Goal: Task Accomplishment & Management: Manage account settings

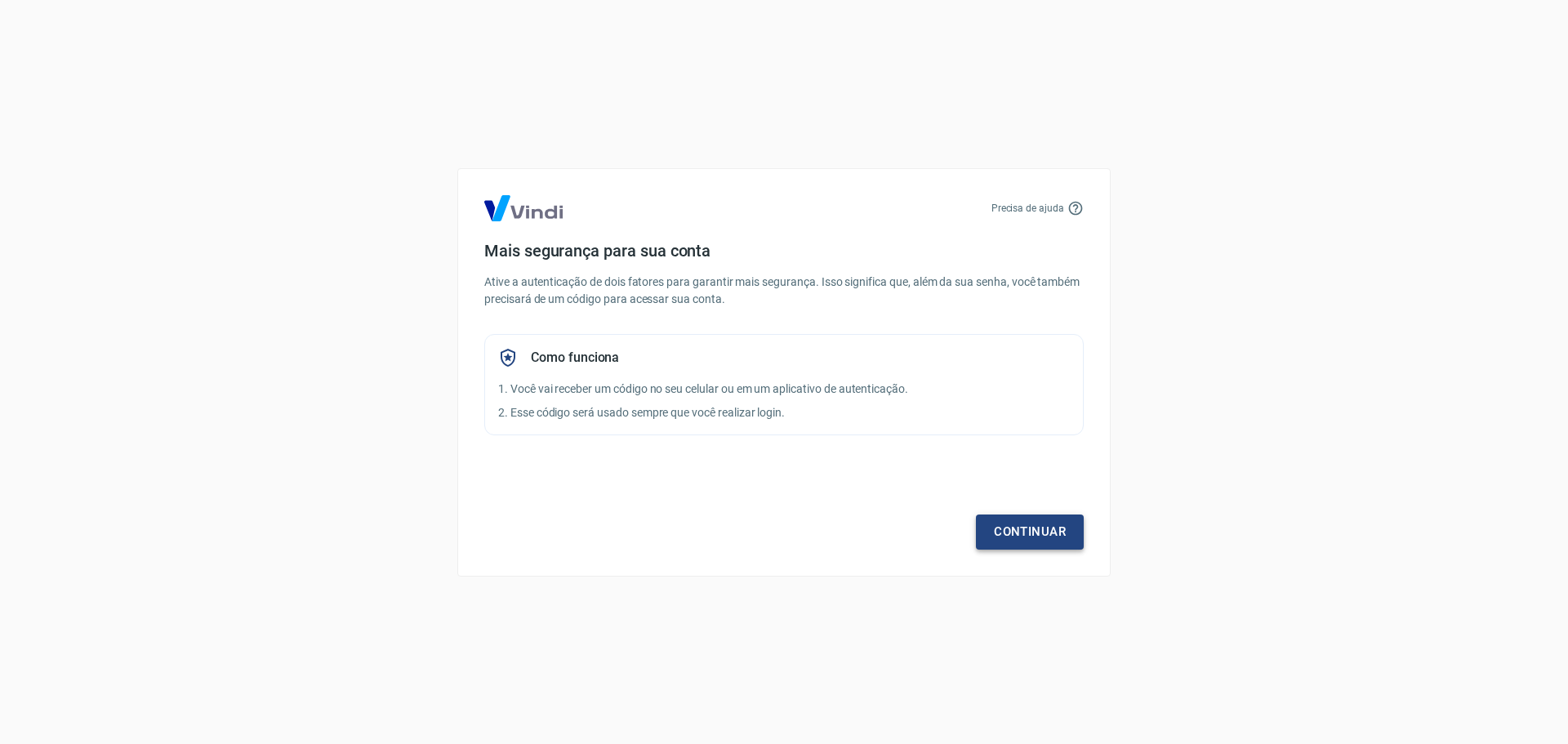
click at [1055, 537] on link "Continuar" at bounding box center [1030, 531] width 107 height 34
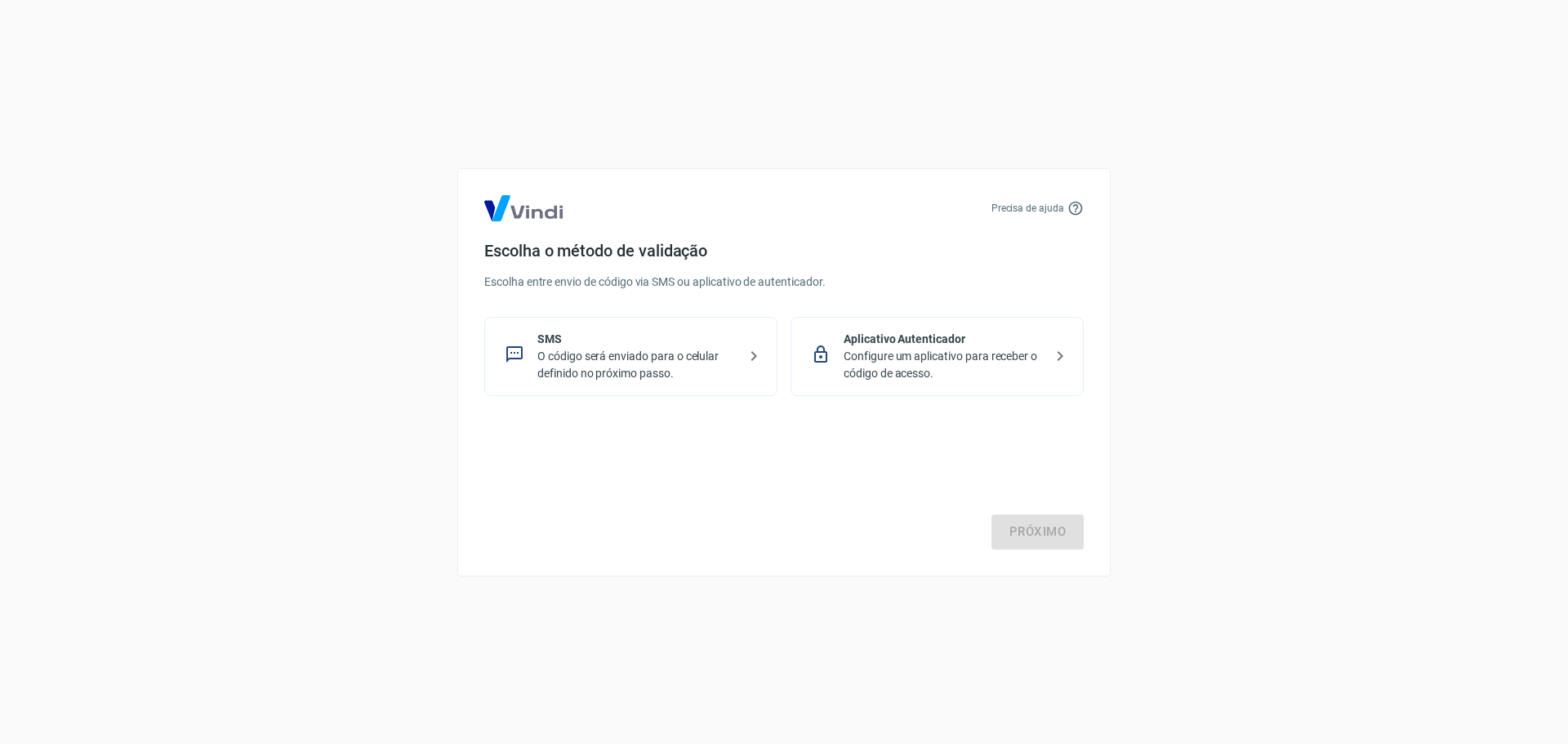
click at [905, 370] on p "Configure um aplicativo para receber o código de acesso." at bounding box center [944, 365] width 200 height 34
click at [898, 361] on p "Configure um aplicativo para receber o código de acesso." at bounding box center [944, 365] width 200 height 34
click at [1026, 532] on link "Próximo" at bounding box center [1037, 531] width 93 height 34
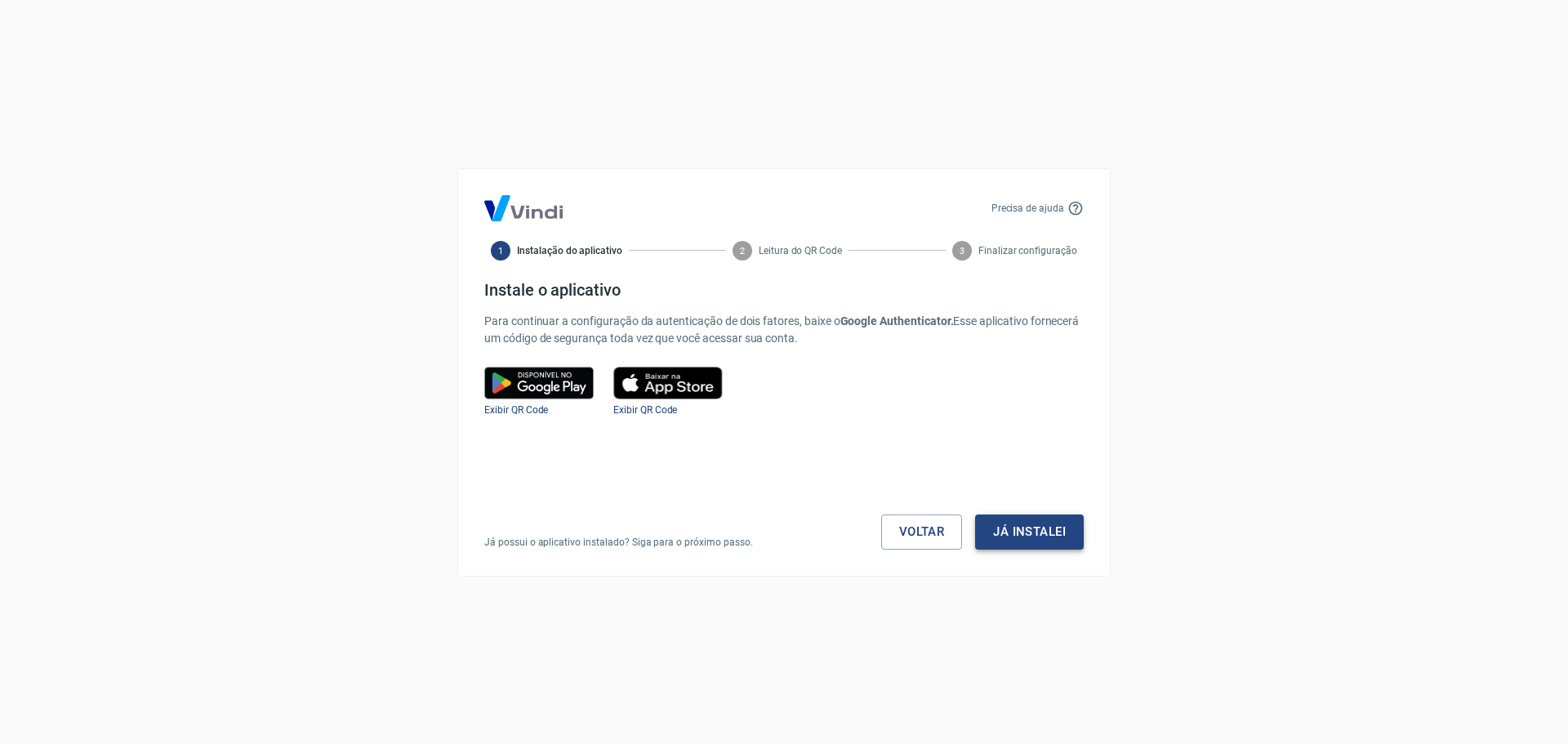
click at [1015, 532] on button "Já instalei" at bounding box center [1029, 531] width 108 height 34
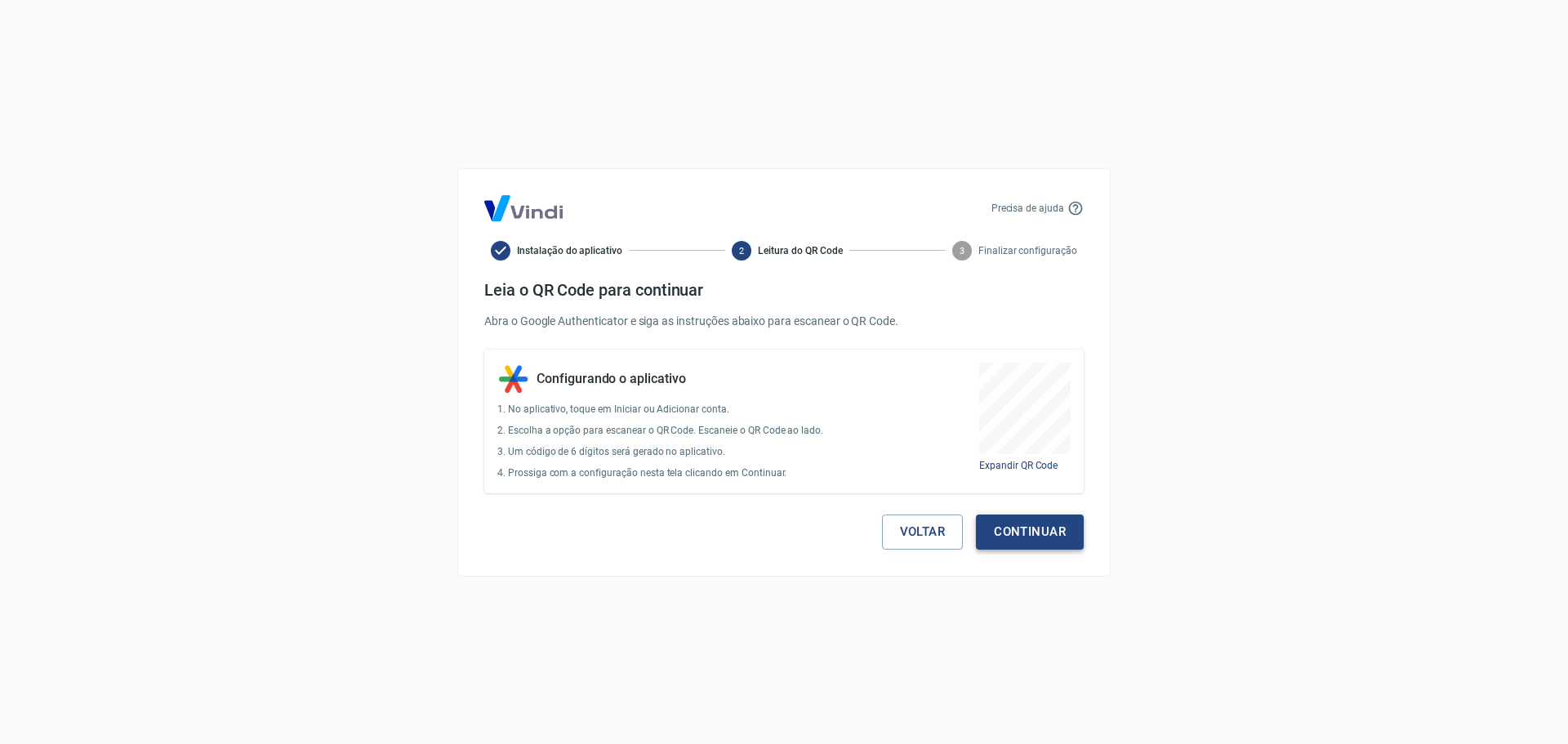
click at [1018, 531] on button "Continuar" at bounding box center [1030, 531] width 107 height 34
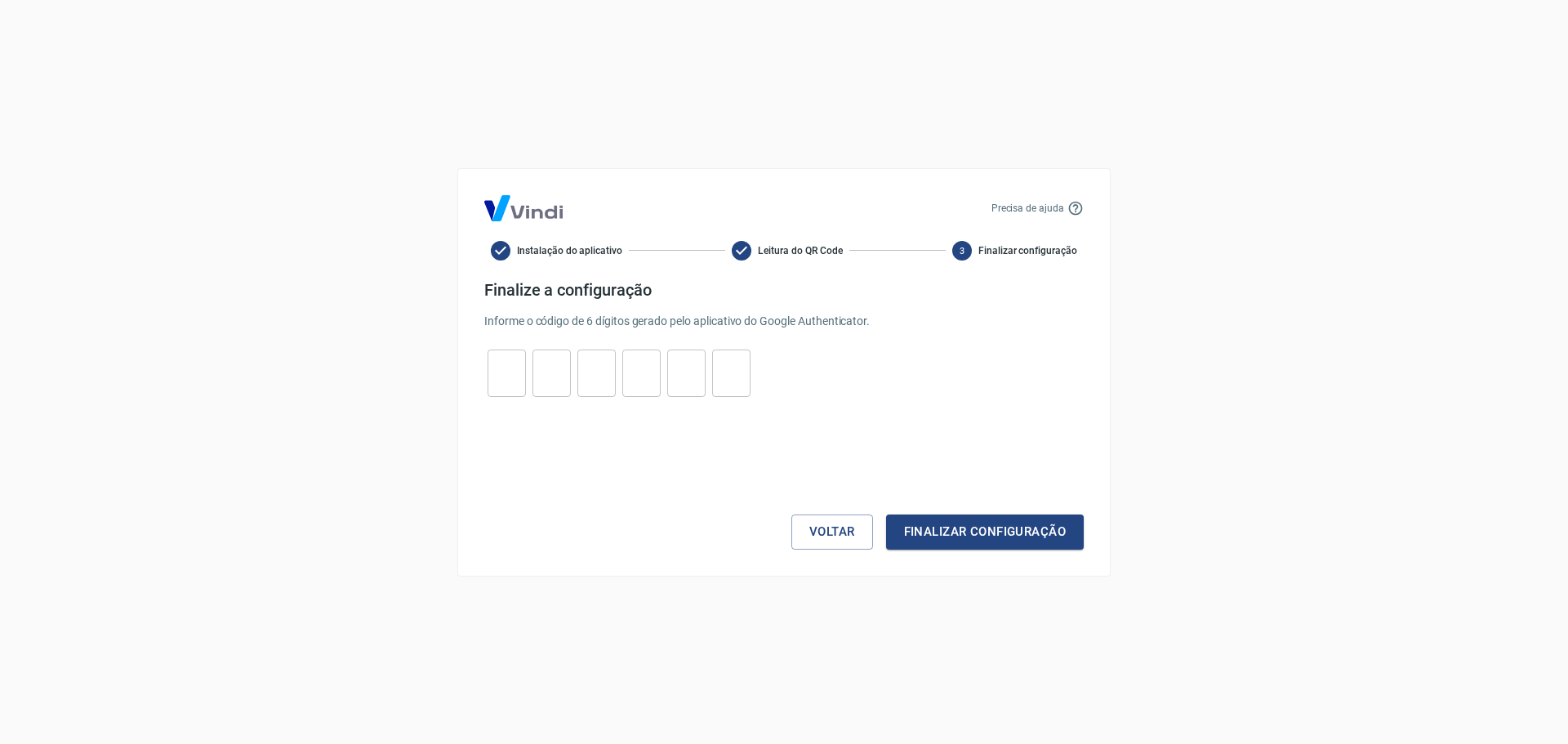
click at [478, 369] on div "Precisa de ajuda Instalação do aplicativo Leitura do QR Code 3 Finalizar config…" at bounding box center [784, 373] width 653 height 408
click at [505, 366] on input "tel" at bounding box center [507, 373] width 38 height 35
type input "5"
type input "4"
type input "3"
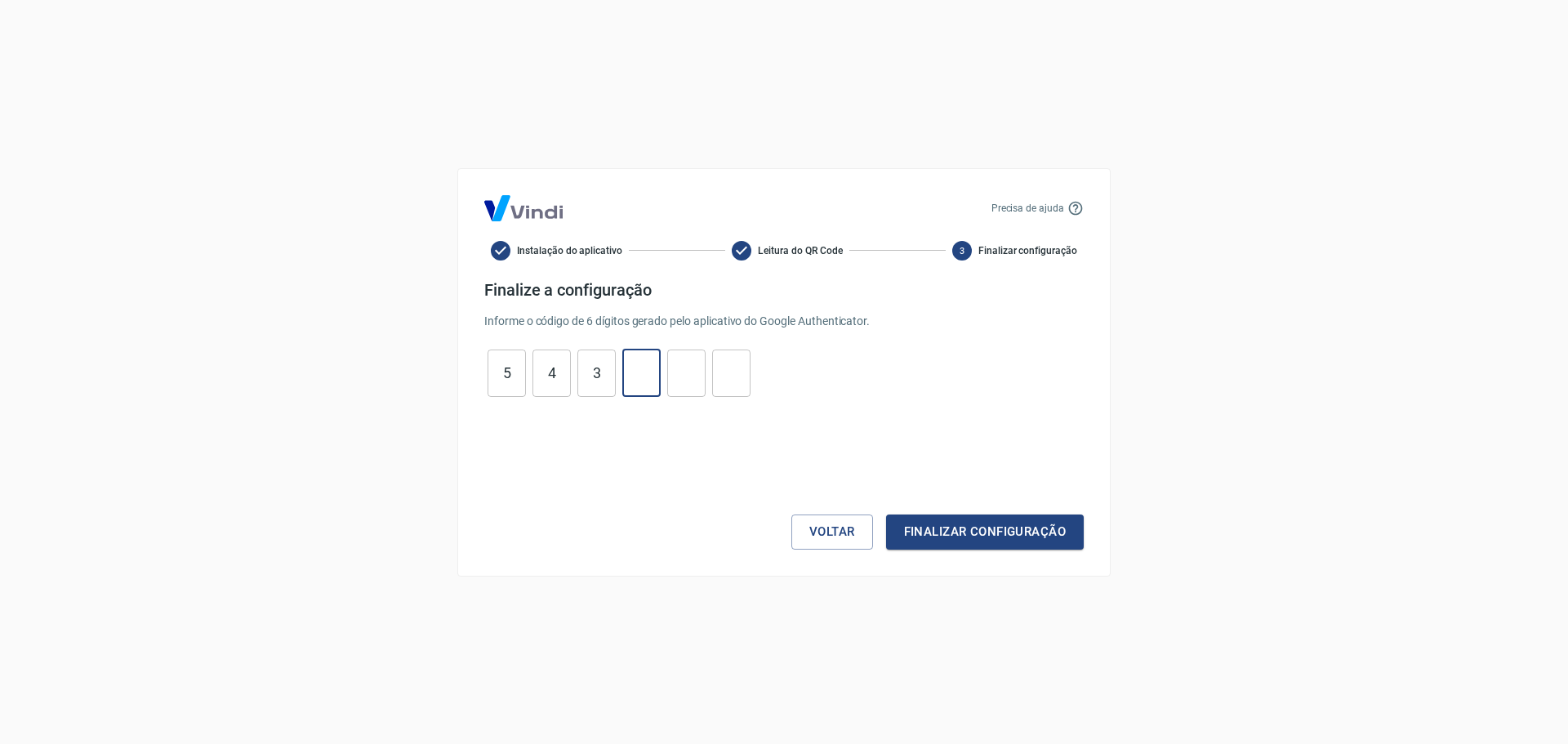
type input "6"
type input "8"
type input "9"
click at [984, 527] on button "Finalizar configuração" at bounding box center [984, 531] width 198 height 34
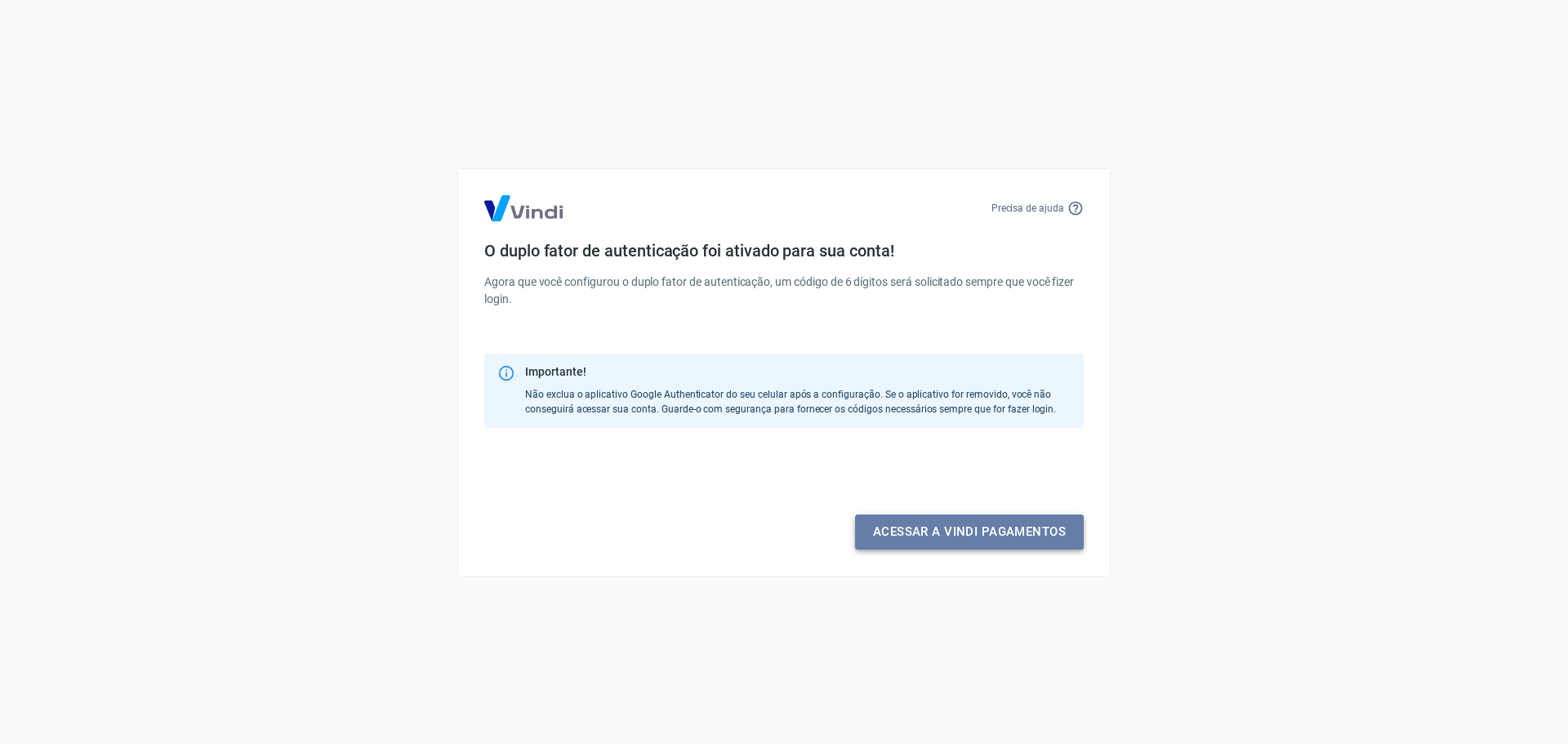
click at [979, 529] on link "Acessar a Vindi pagamentos" at bounding box center [969, 531] width 229 height 34
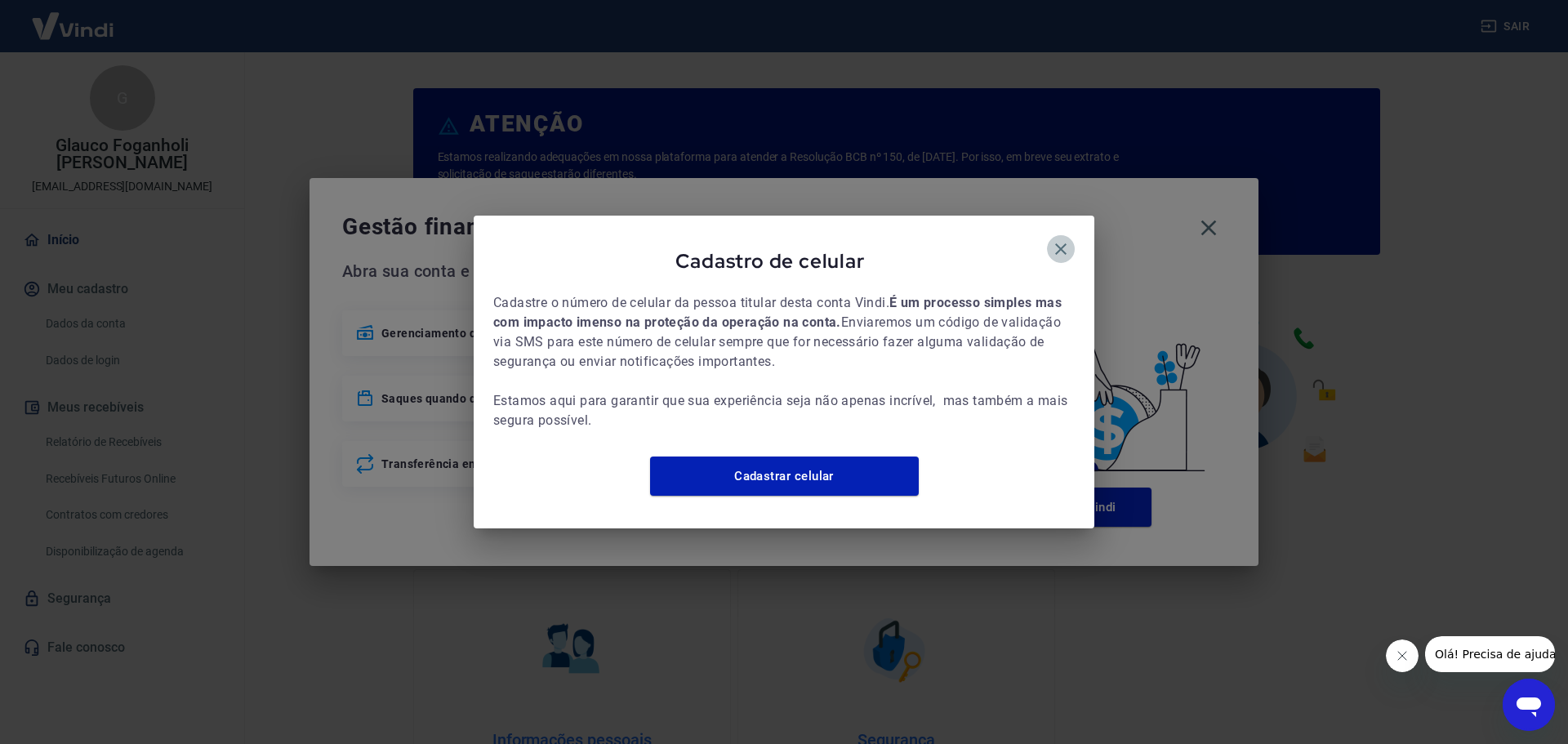
click at [1065, 243] on icon "button" at bounding box center [1060, 249] width 12 height 12
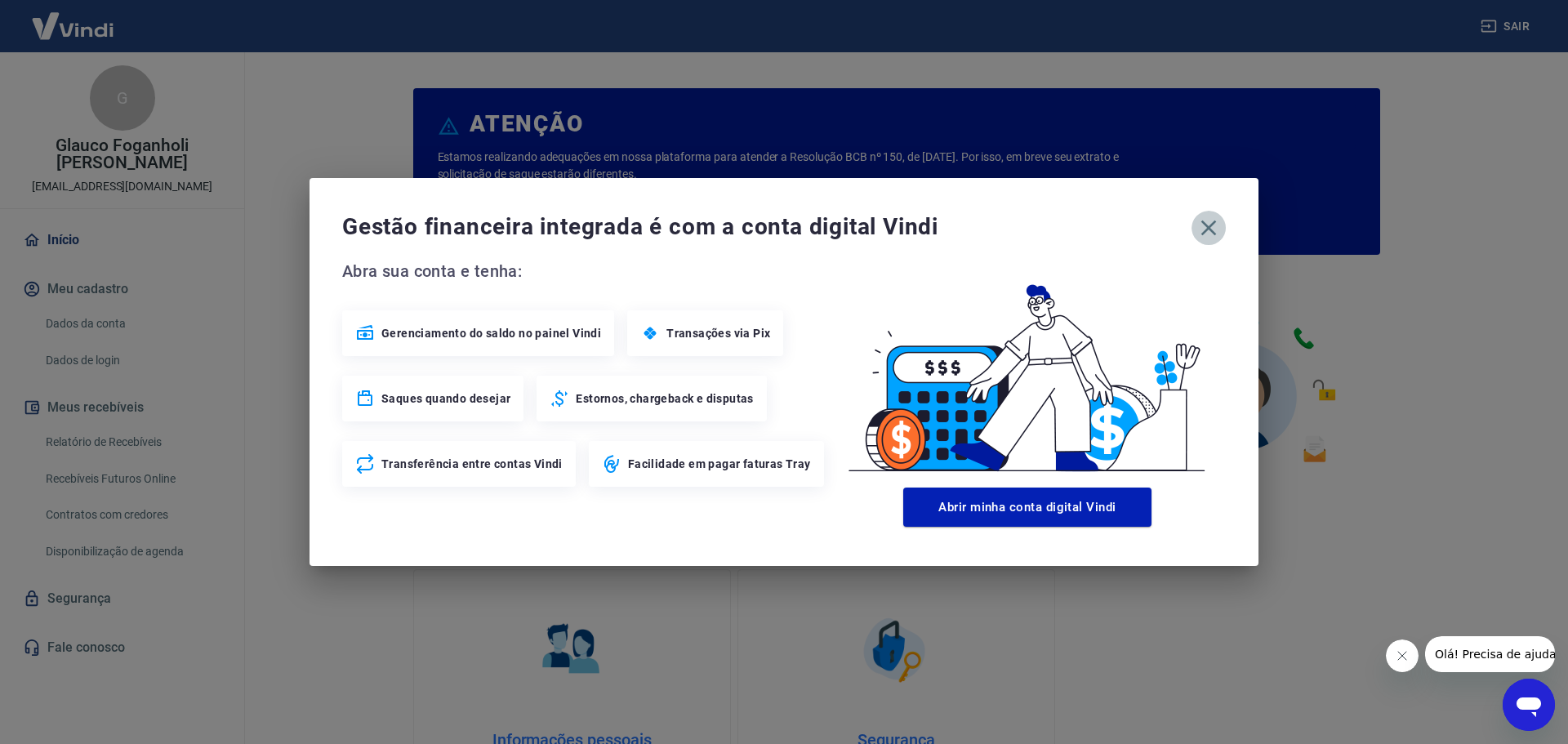
click at [1207, 231] on icon "button" at bounding box center [1208, 228] width 26 height 26
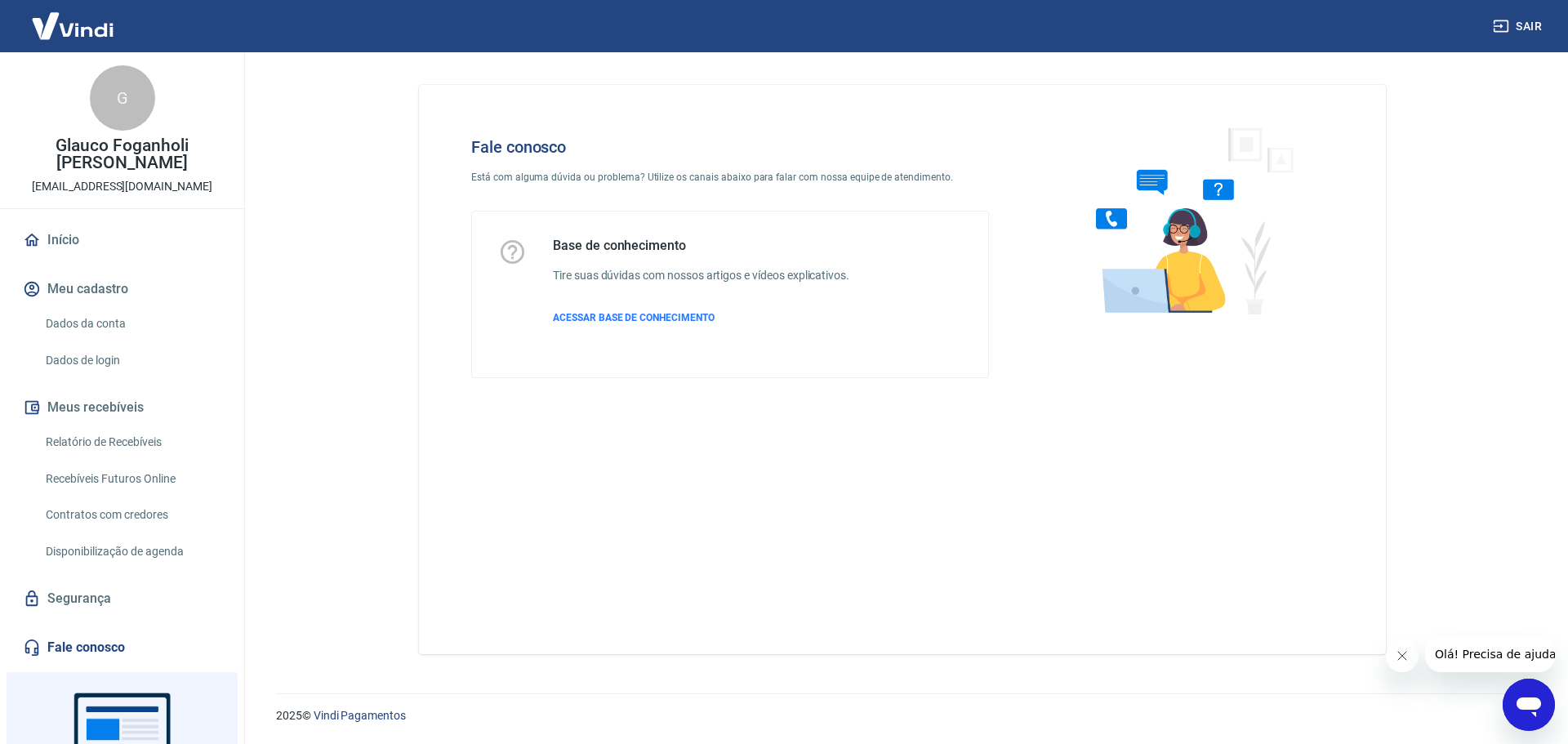
click at [326, 289] on main "Fale conosco Está com alguma dúvida ou problema? Utilize os canais abaixo para …" at bounding box center [903, 398] width 1331 height 692
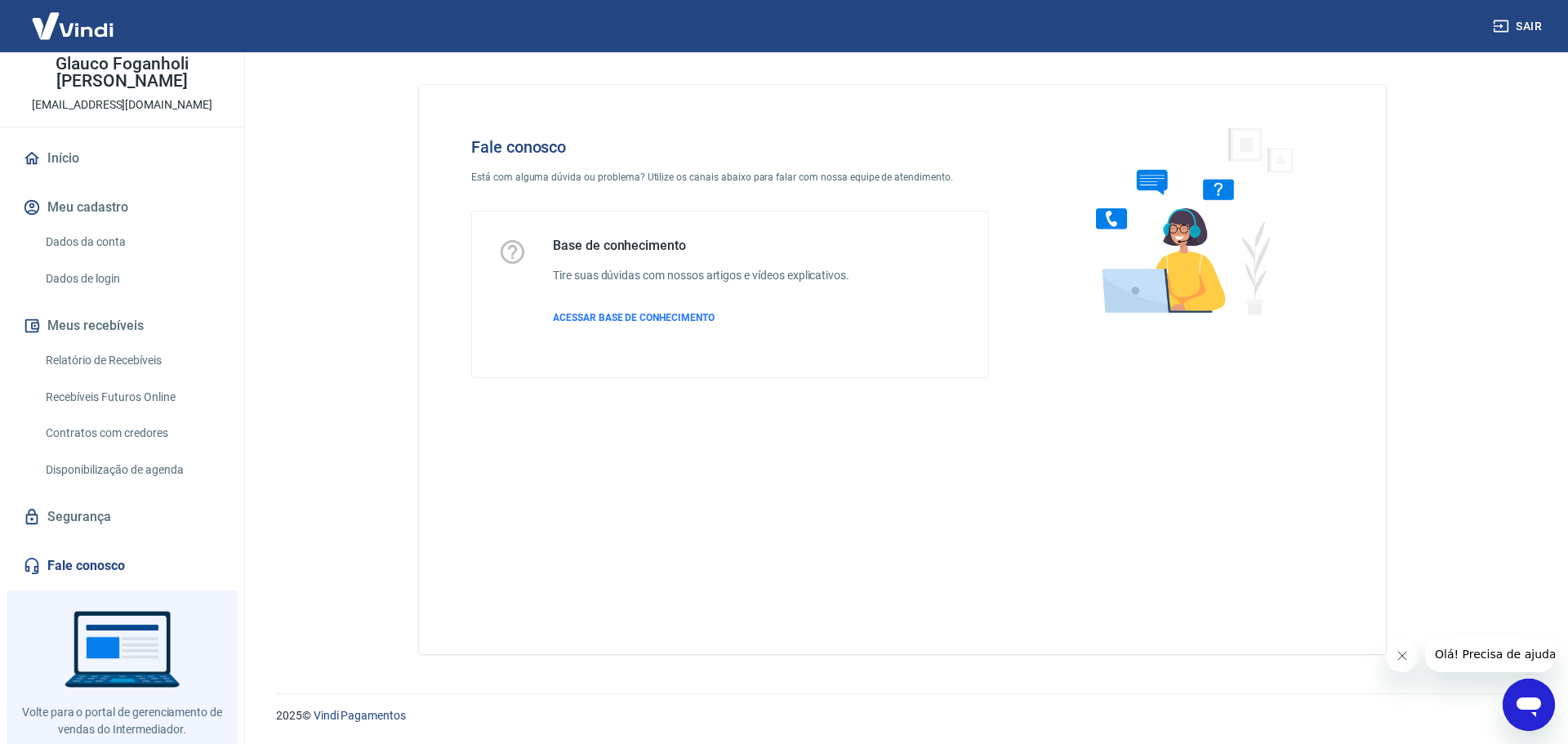
scroll to position [102, 0]
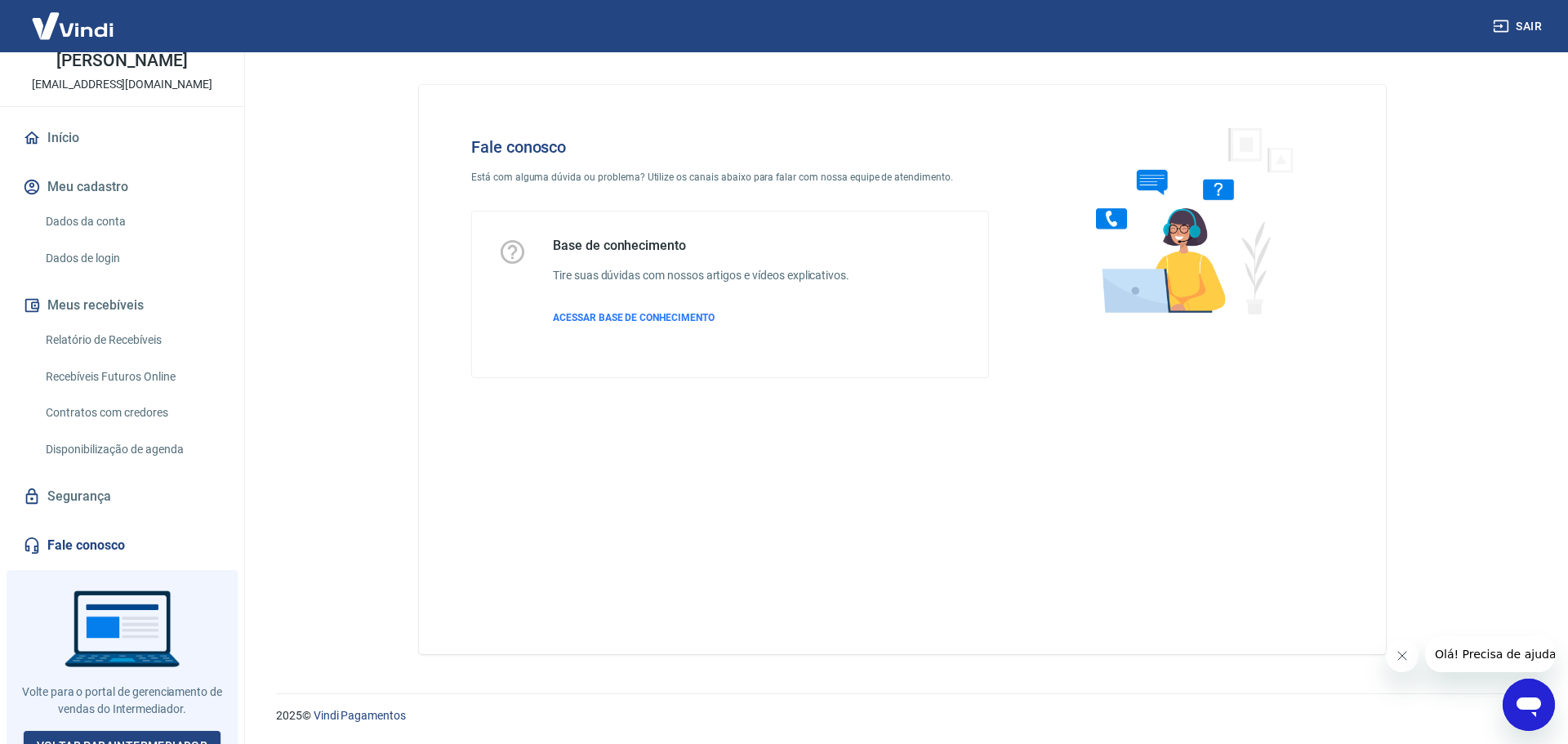
click at [1434, 612] on main "Fale conosco Está com alguma dúvida ou problema? Utilize os canais abaixo para …" at bounding box center [903, 398] width 1331 height 692
click at [1276, 331] on div at bounding box center [1187, 257] width 345 height 293
click at [1536, 713] on icon "Abrir janela de mensagens" at bounding box center [1529, 708] width 25 height 20
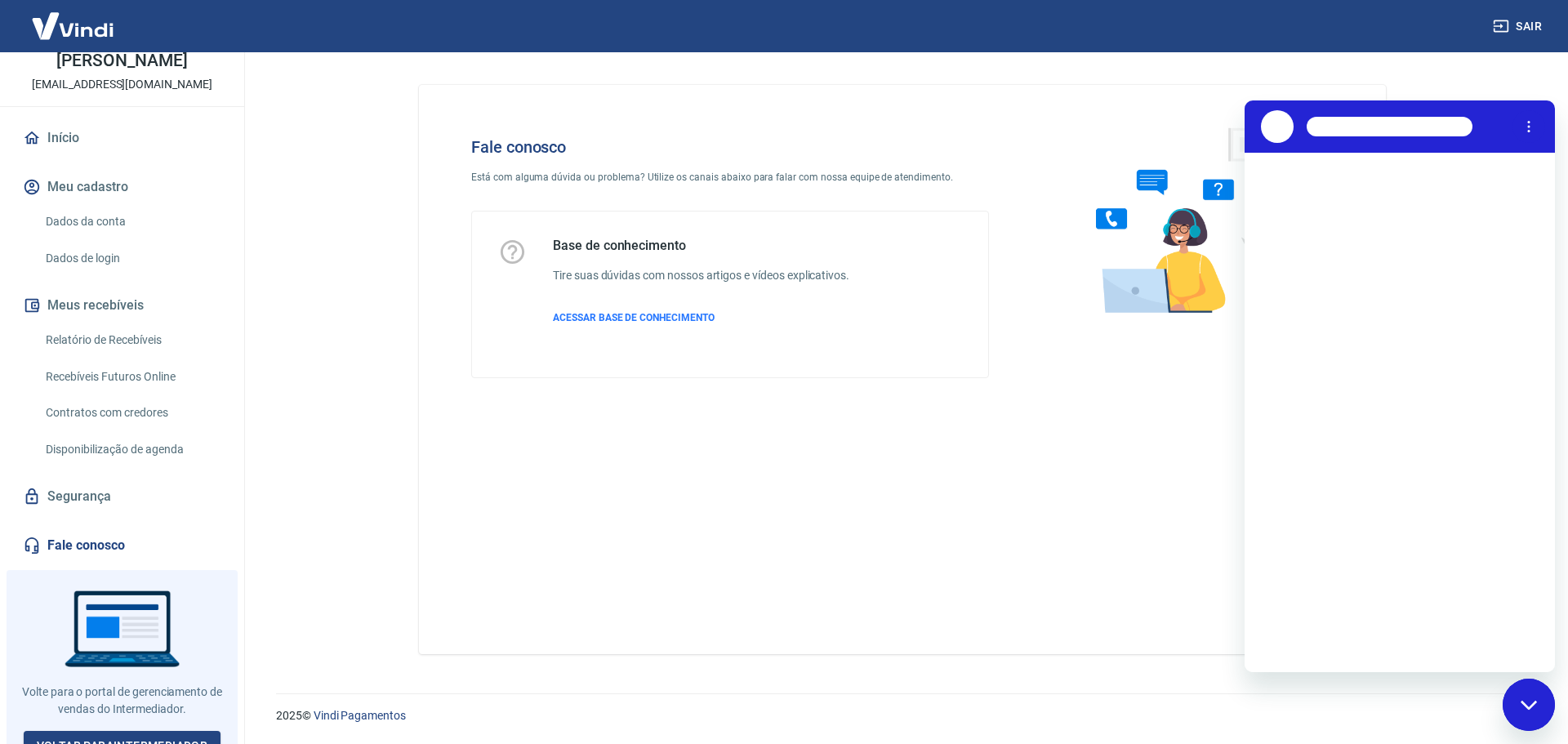
scroll to position [0, 0]
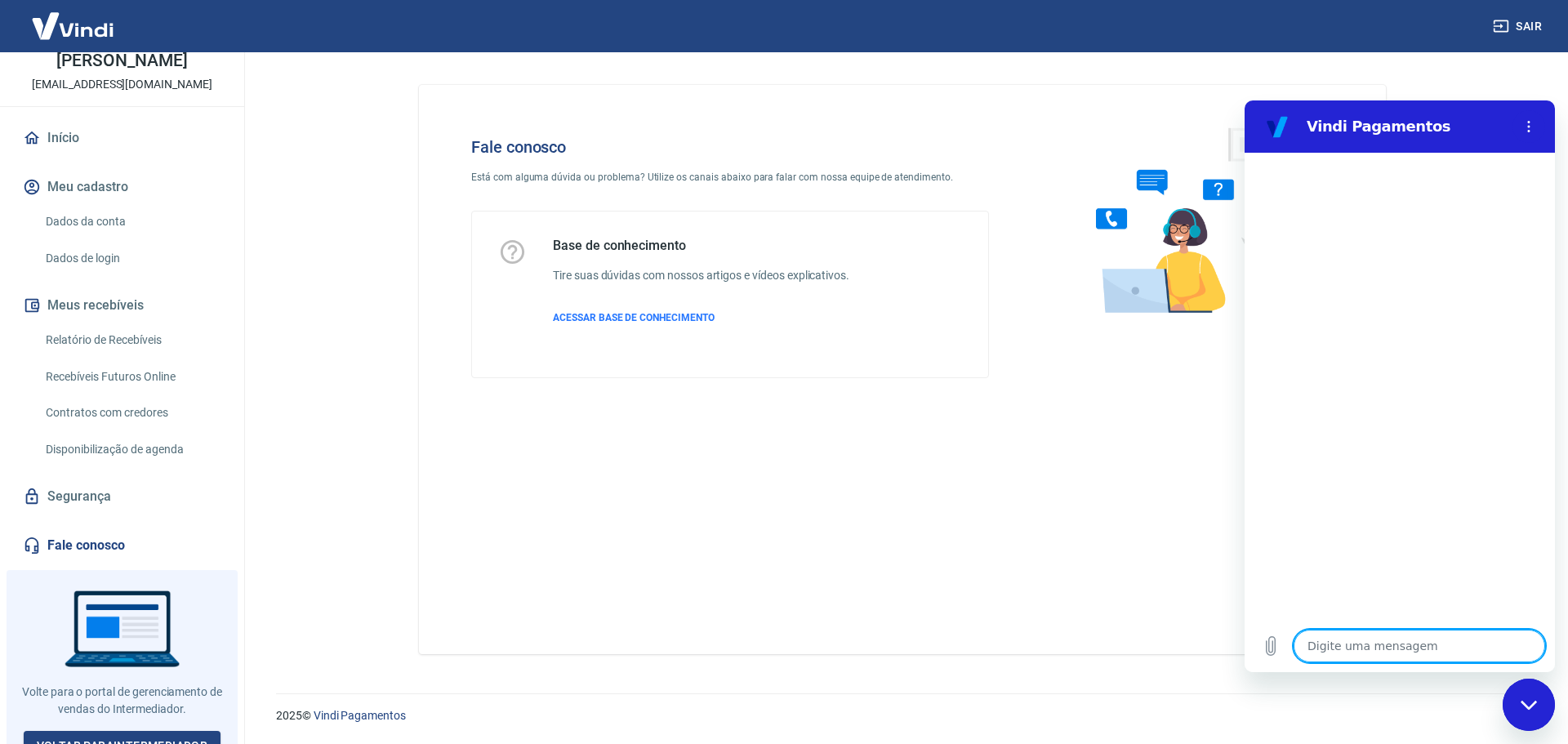
click at [1346, 651] on textarea at bounding box center [1419, 646] width 251 height 33
type textarea "x"
type textarea "|"
type textarea "x"
type textarea "|O"
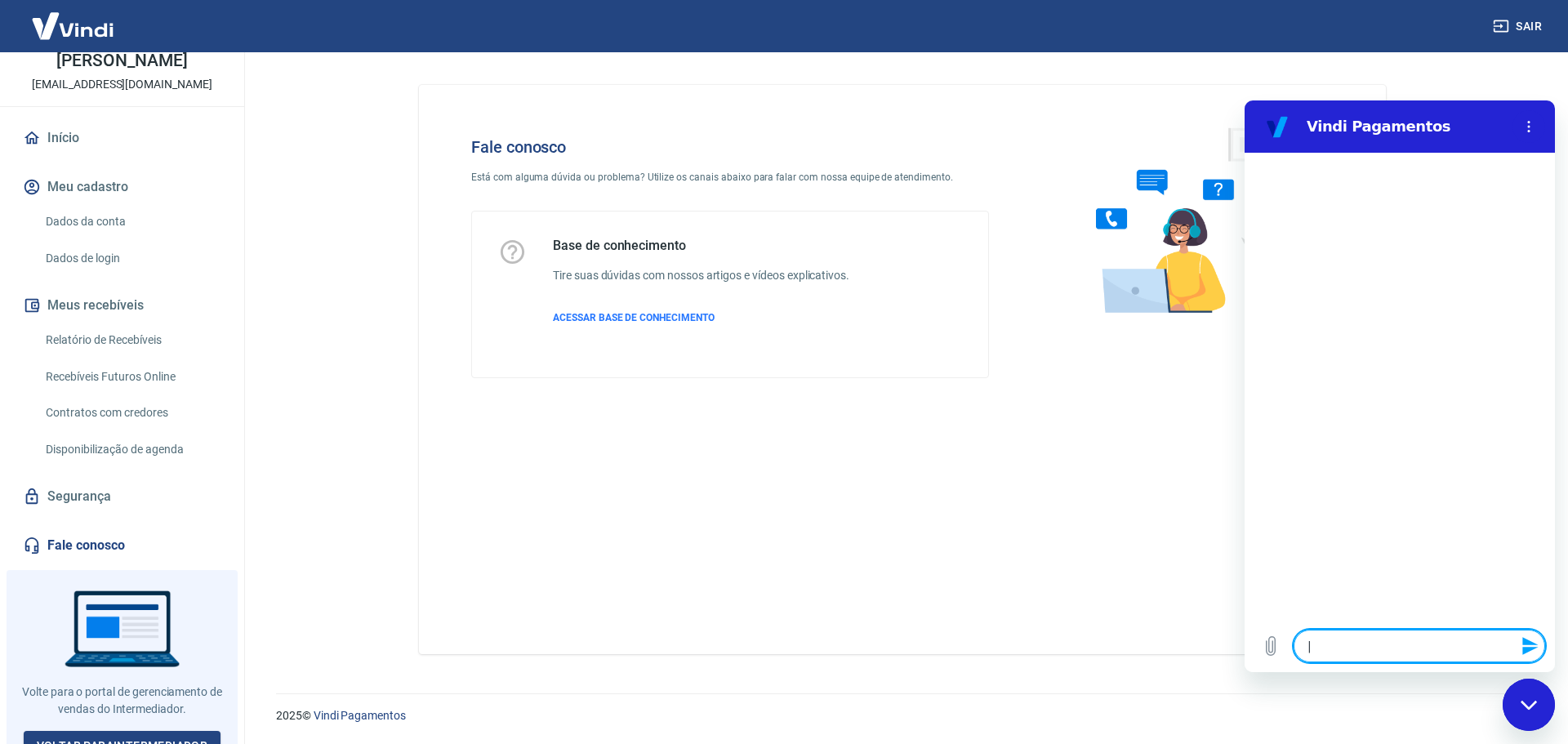
type textarea "x"
type textarea "|"
type textarea "x"
type textarea "O"
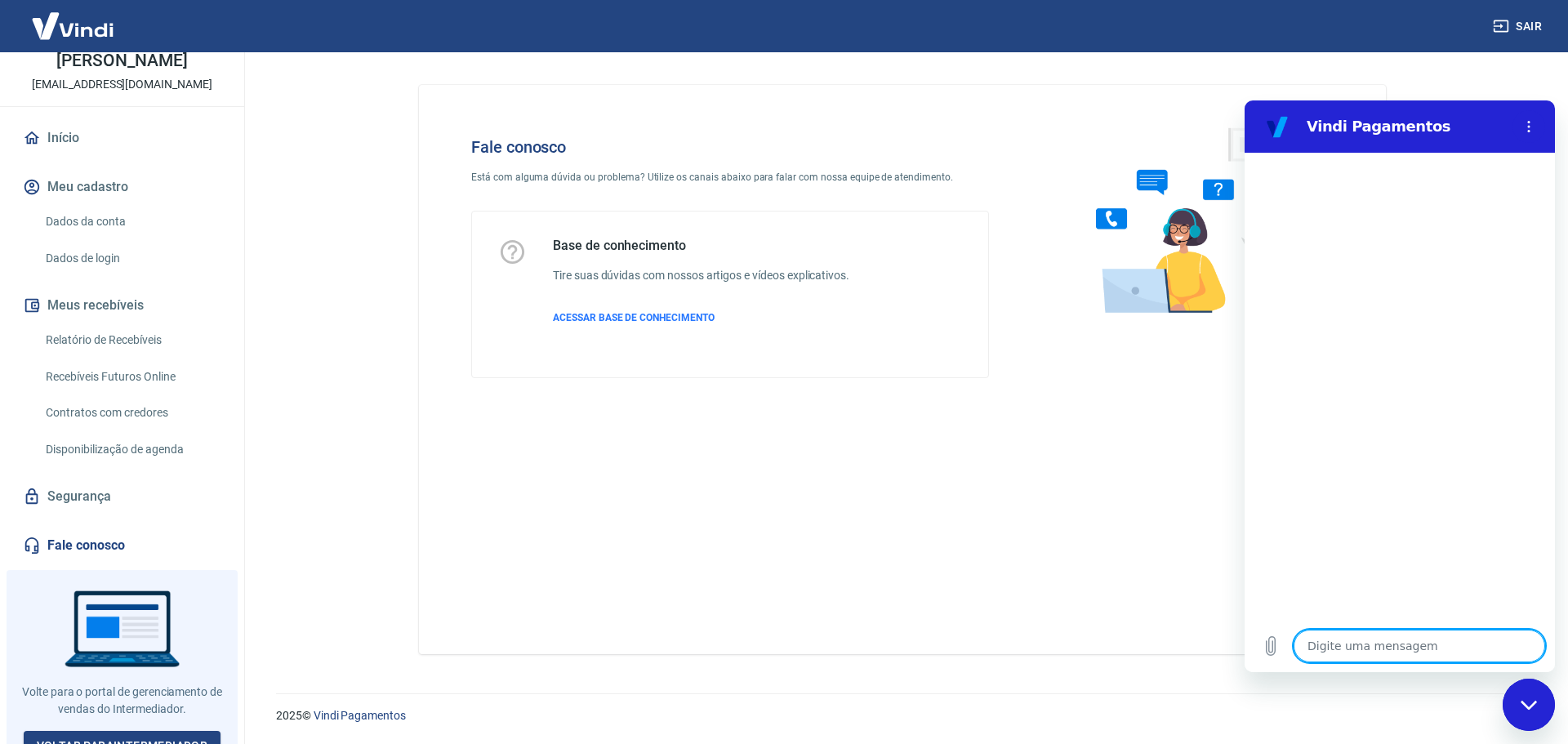
type textarea "x"
type textarea "Ol"
type textarea "x"
type textarea "Olá"
type textarea "x"
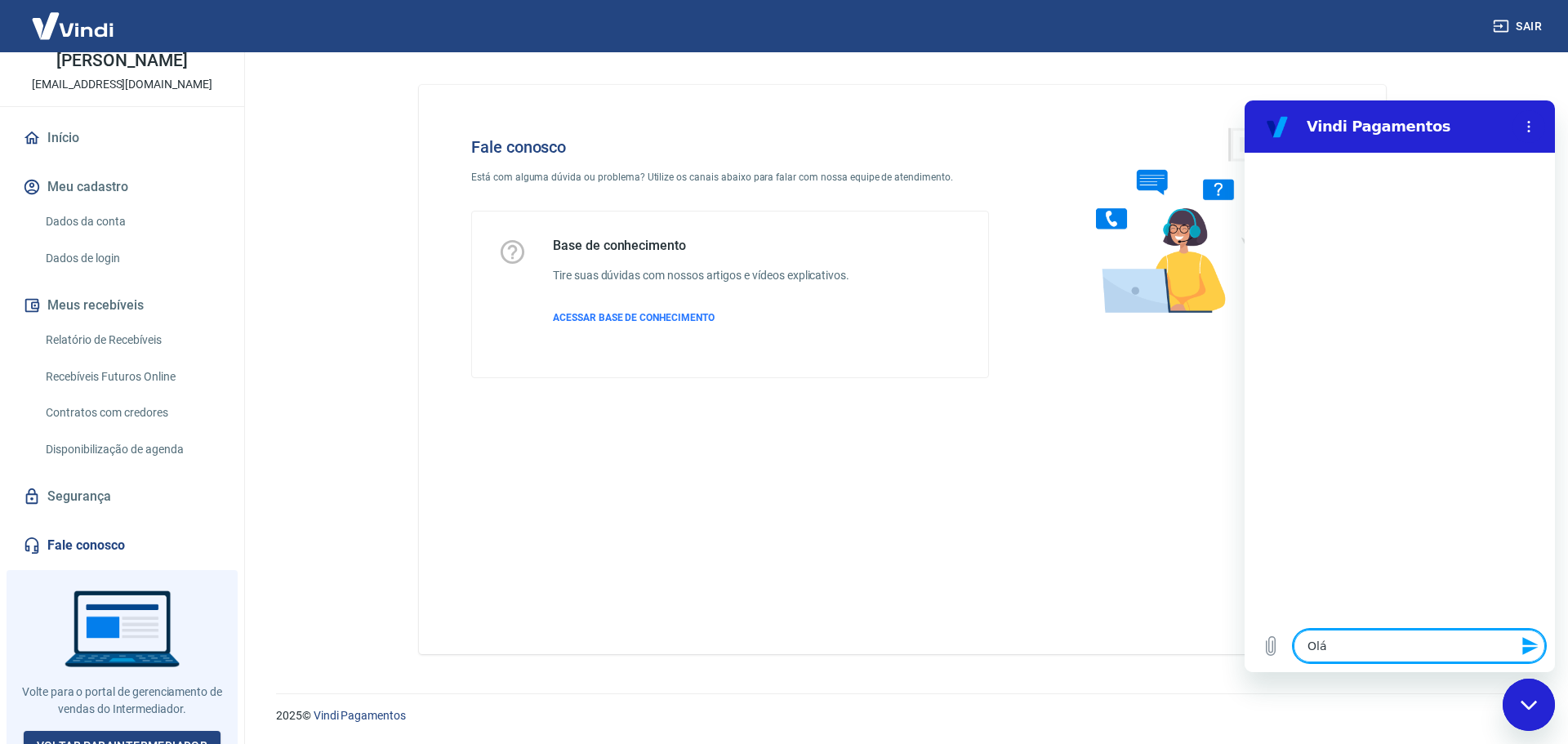
type textarea "Olá,"
type textarea "x"
type textarea "Olá,"
type textarea "x"
type textarea "Olá, b"
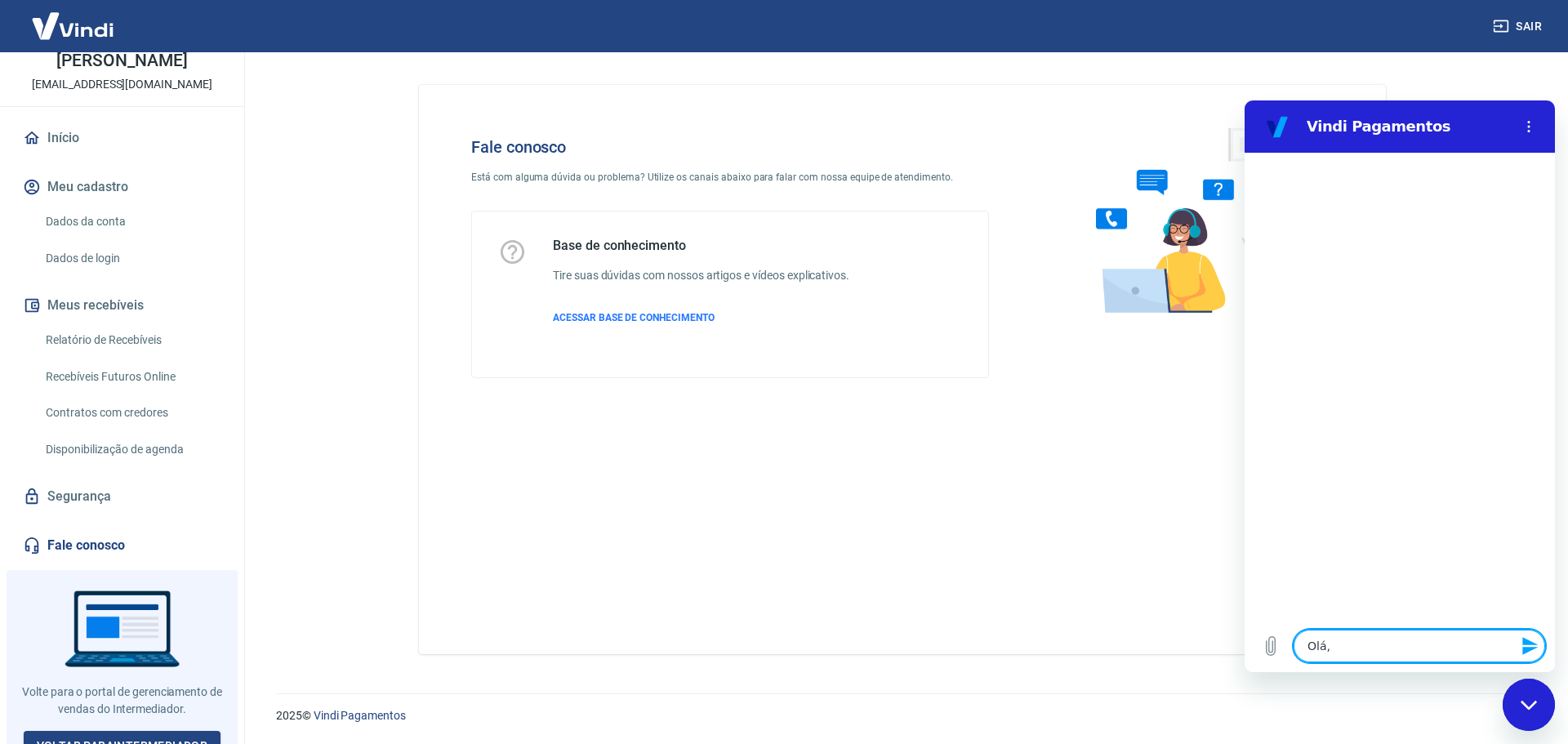
type textarea "x"
type textarea "Olá, bo"
type textarea "x"
type textarea "Olá, bom"
type textarea "x"
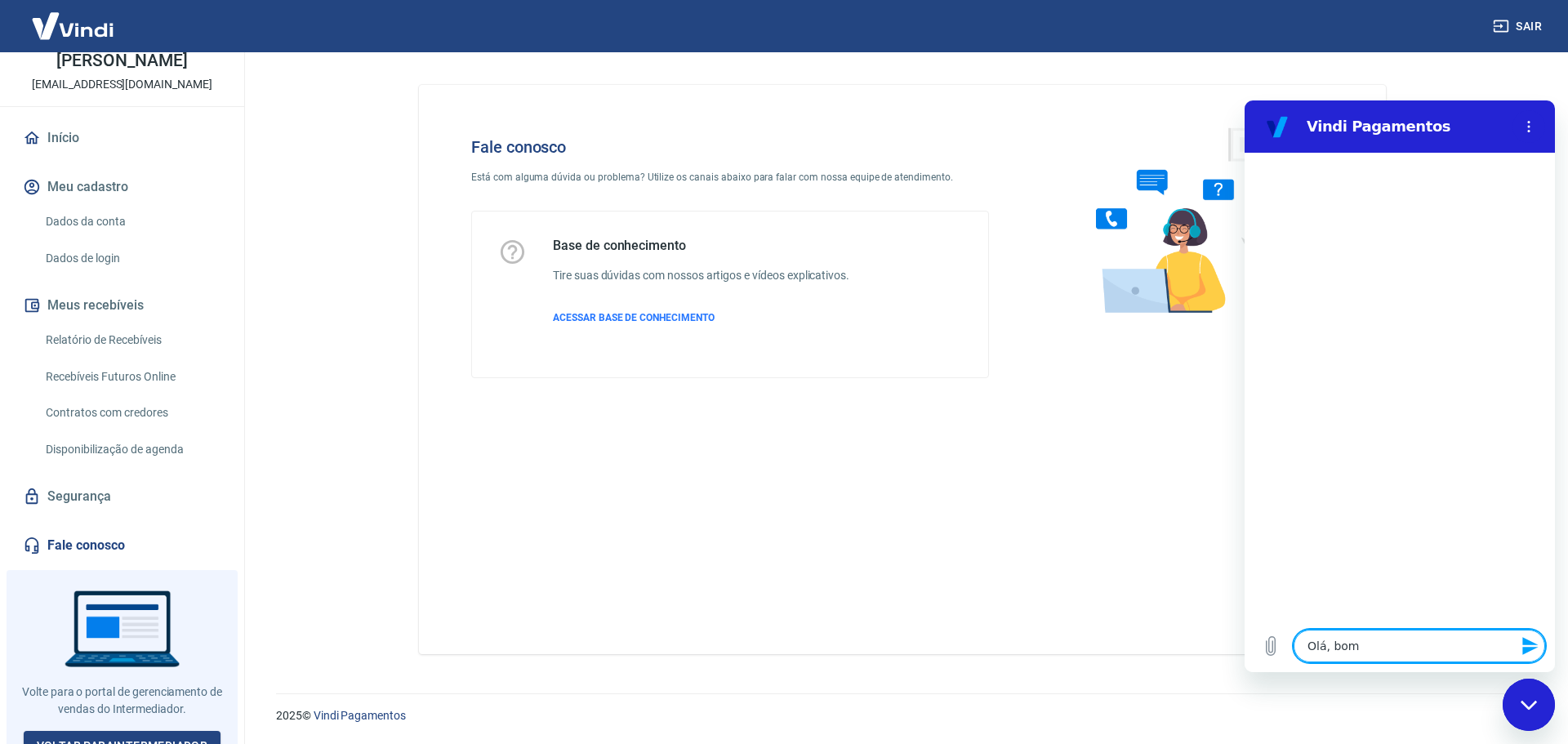
type textarea "Olá, bom"
type textarea "x"
type textarea "Olá, bom d"
type textarea "x"
type textarea "Olá, bom di"
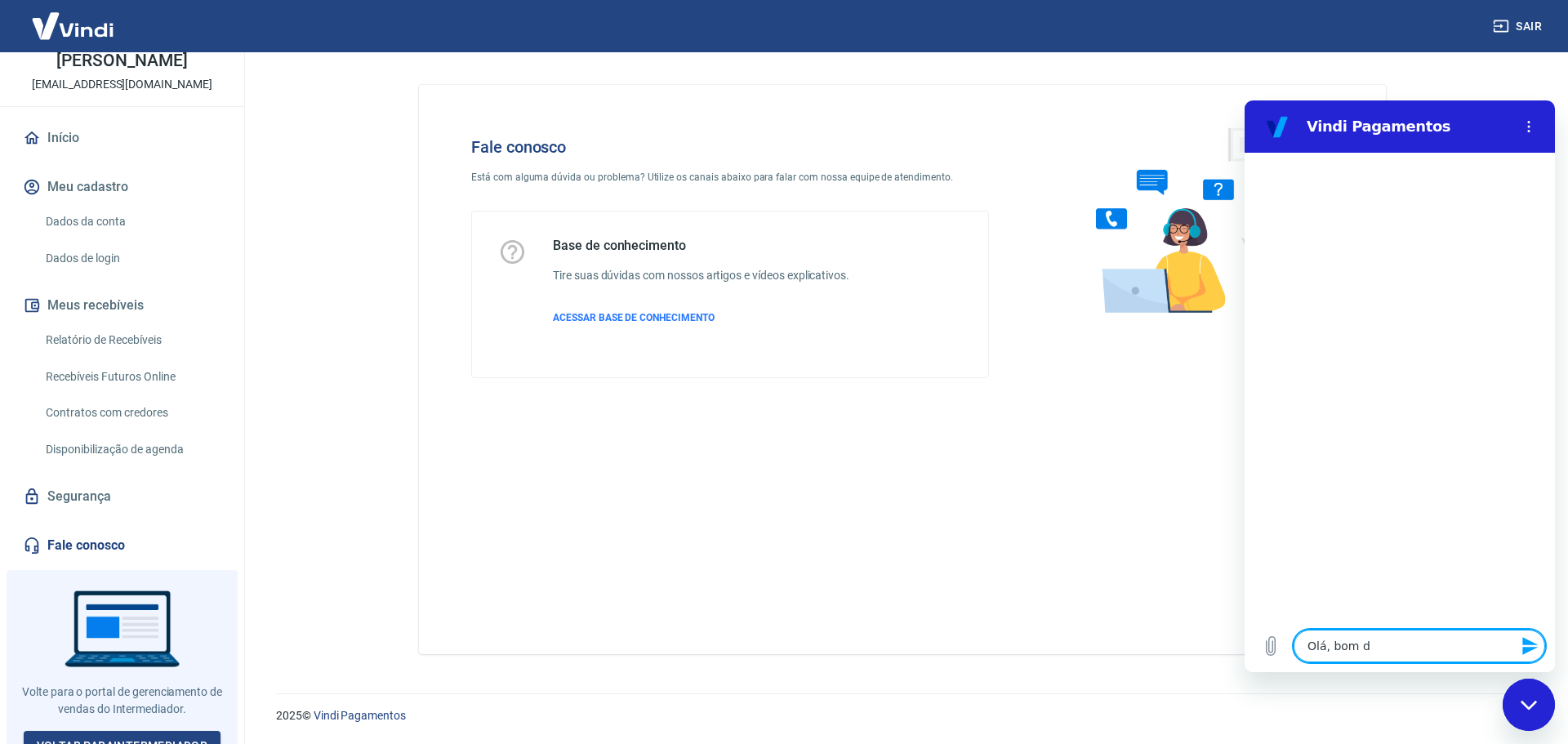
type textarea "x"
type textarea "Olá, bom dia"
type textarea "x"
type textarea "Olá, bom dia!"
type textarea "x"
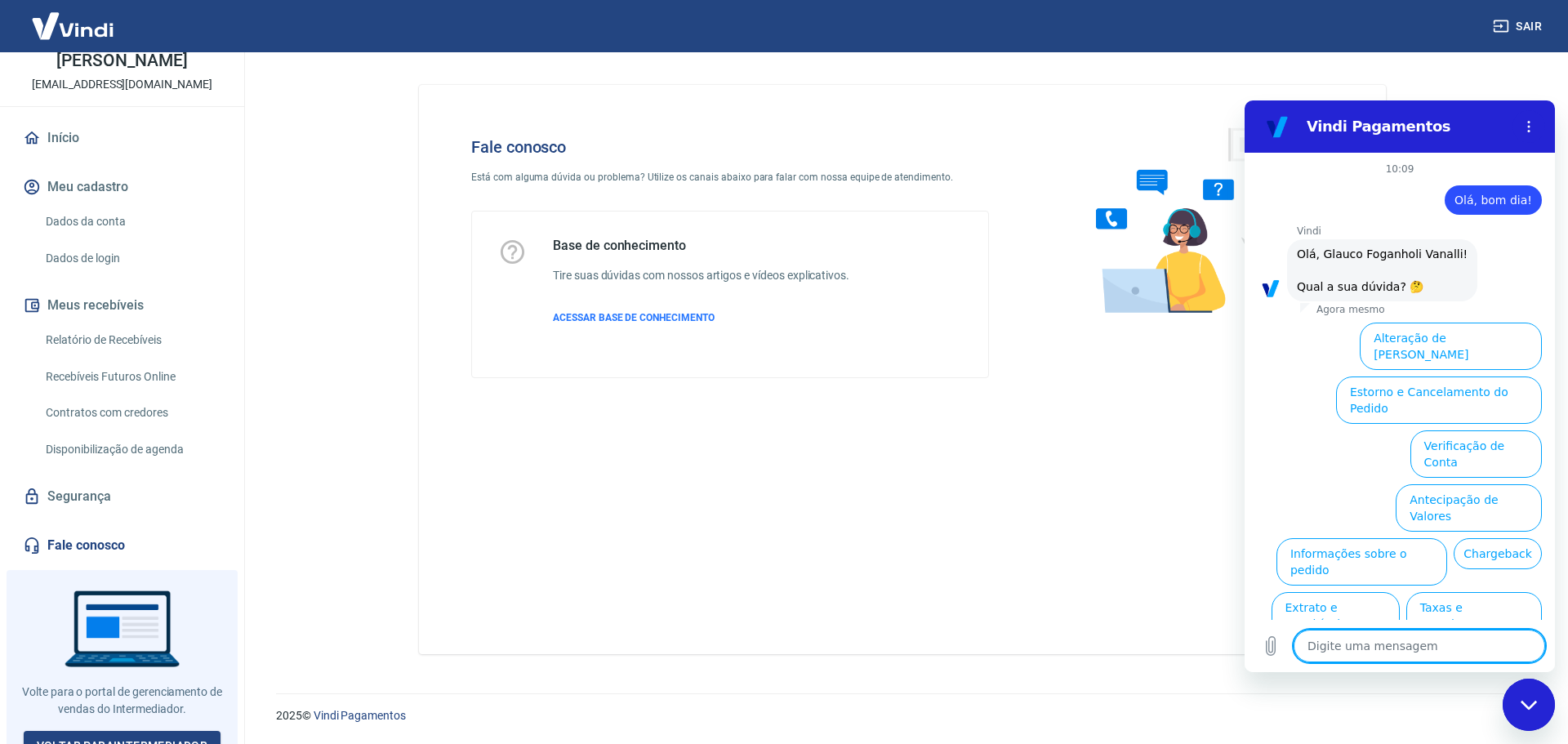
scroll to position [38, 0]
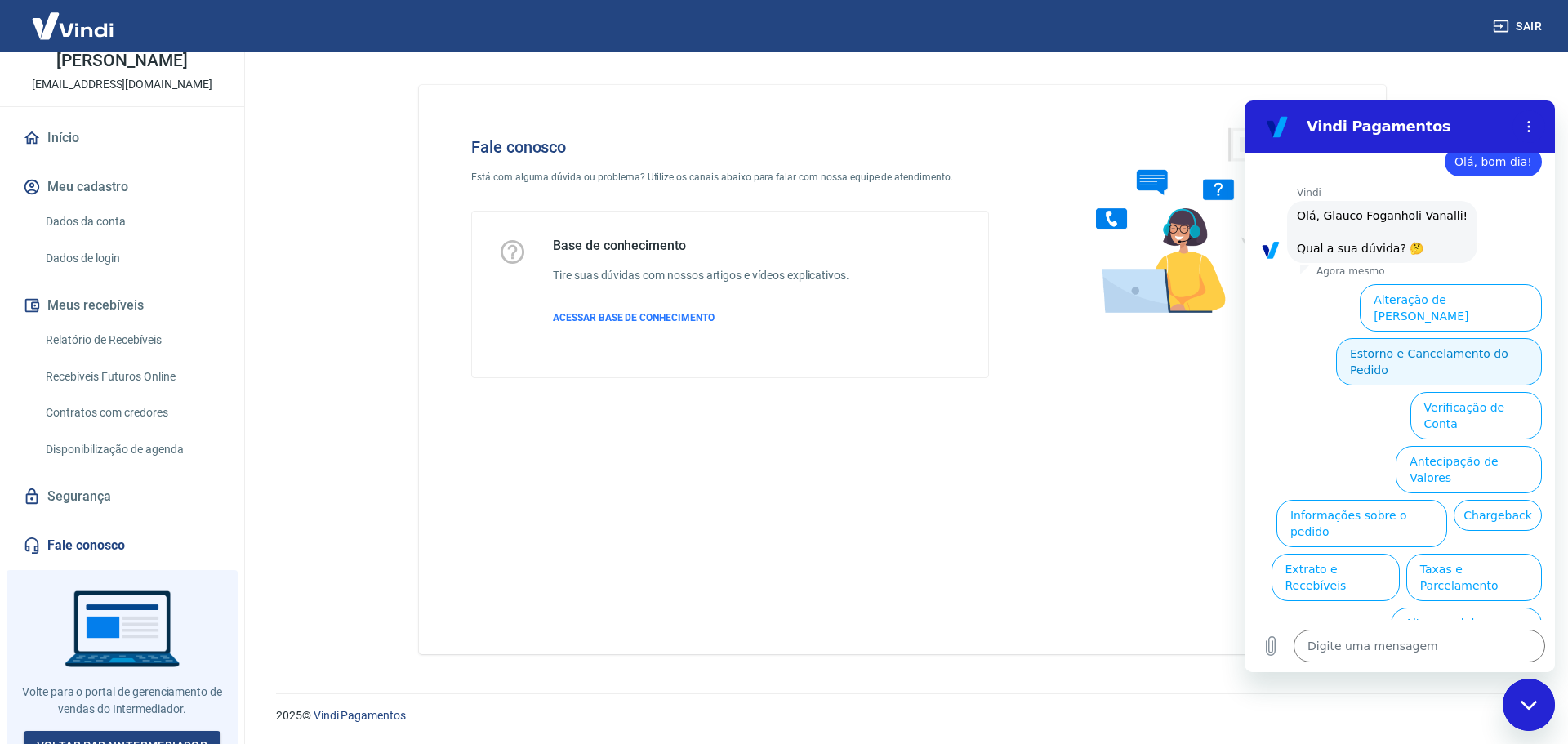
click at [1377, 341] on button "Estorno e Cancelamento do Pedido" at bounding box center [1438, 361] width 206 height 47
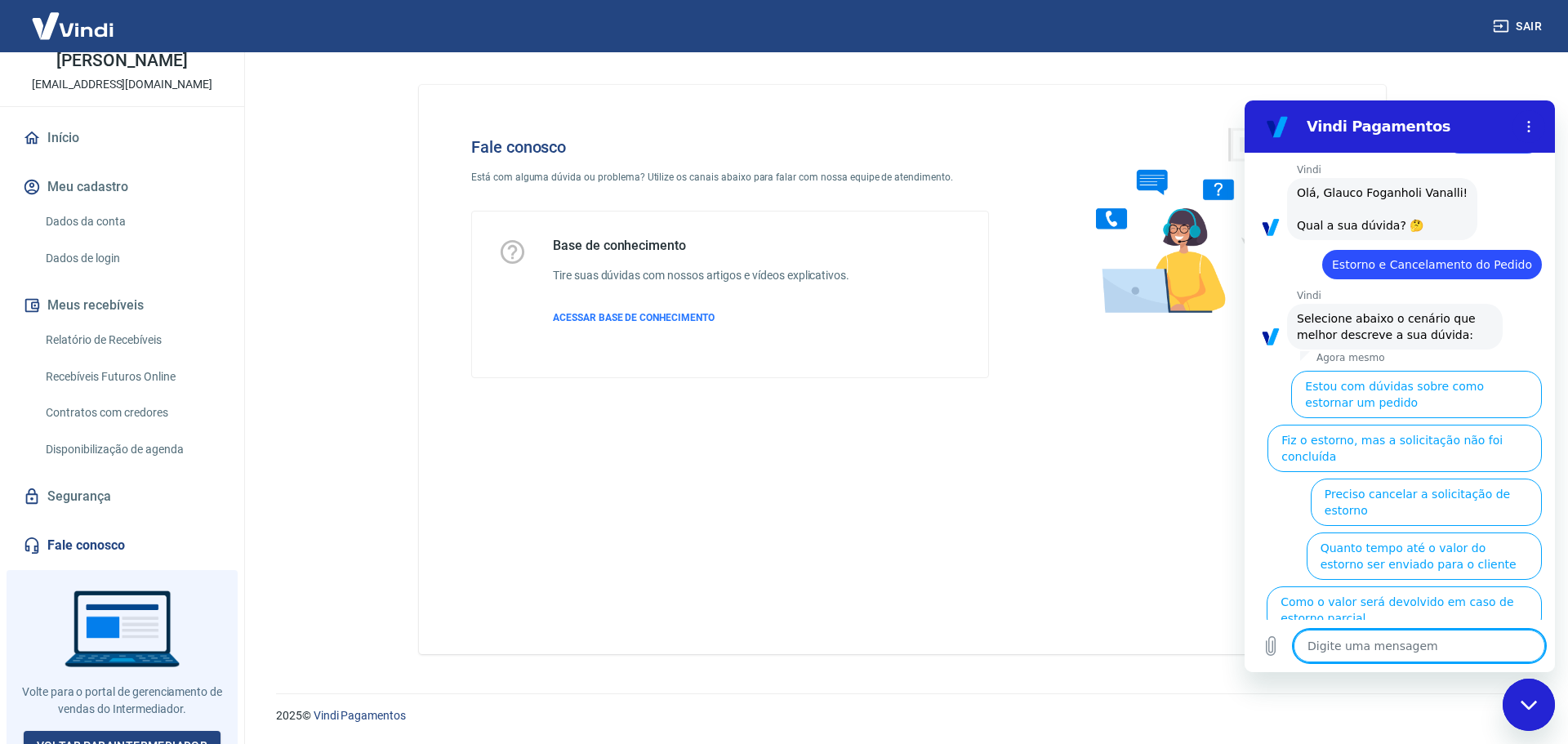
scroll to position [84, 0]
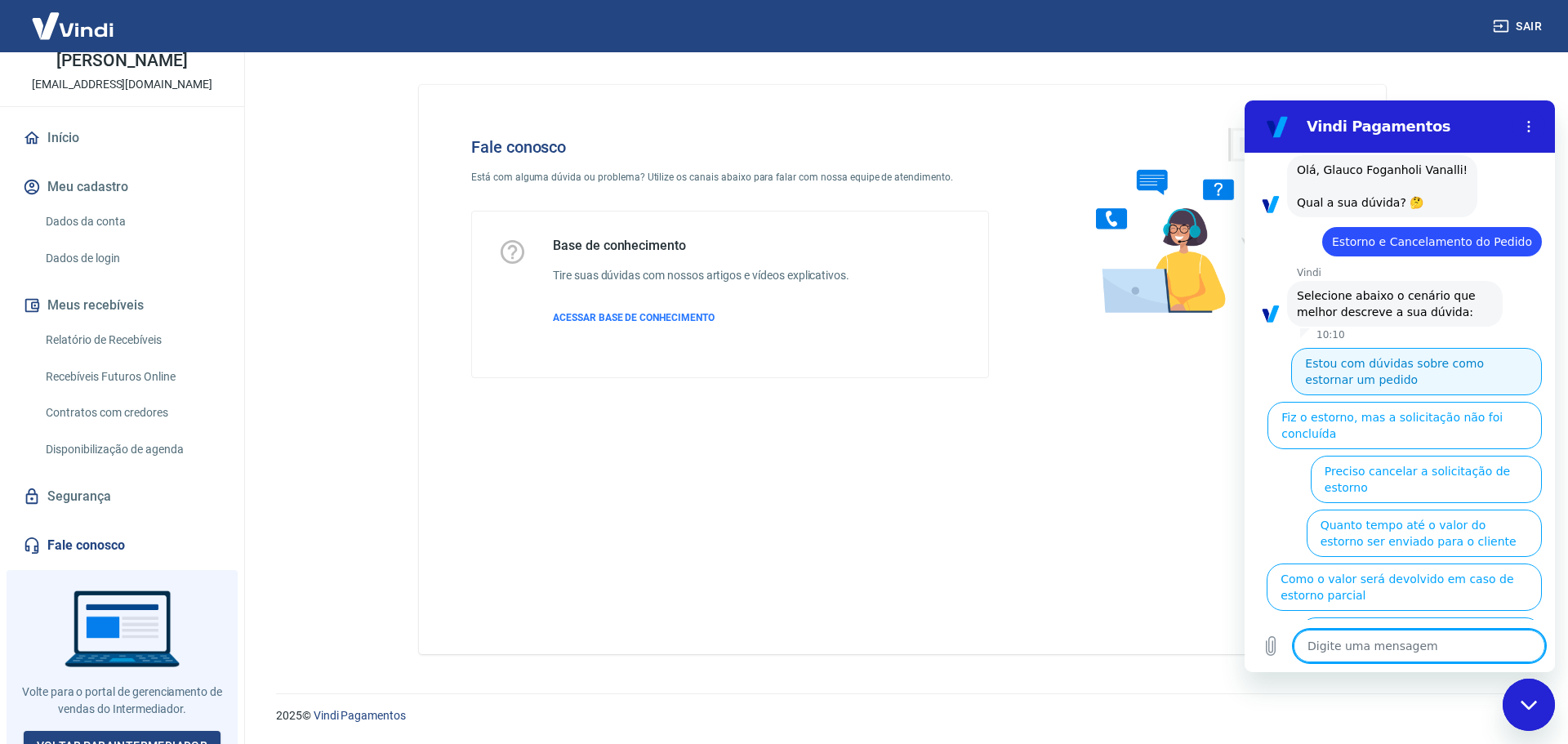
click at [1351, 378] on button "Estou com dúvidas sobre como estornar um pedido" at bounding box center [1416, 371] width 250 height 47
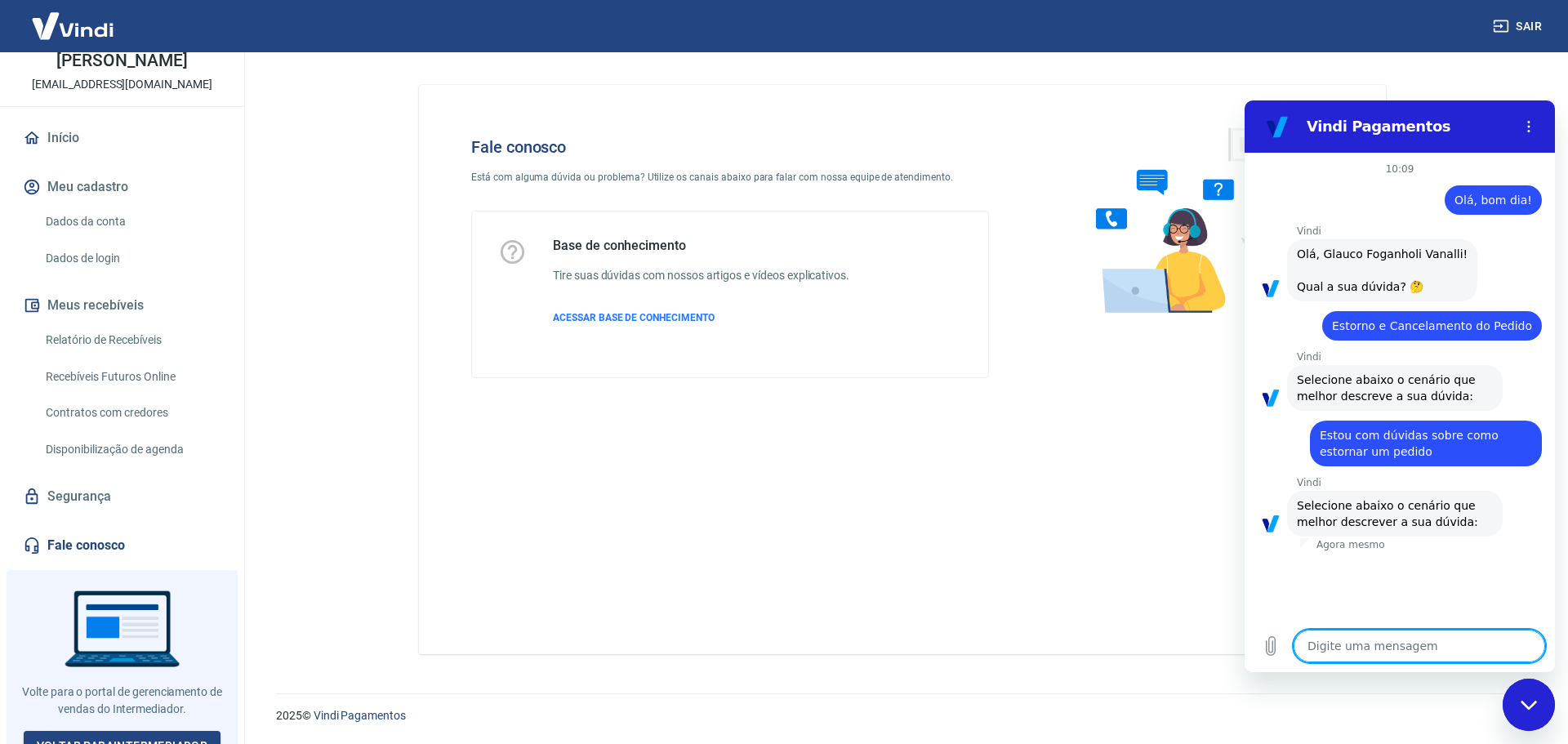
scroll to position [48, 0]
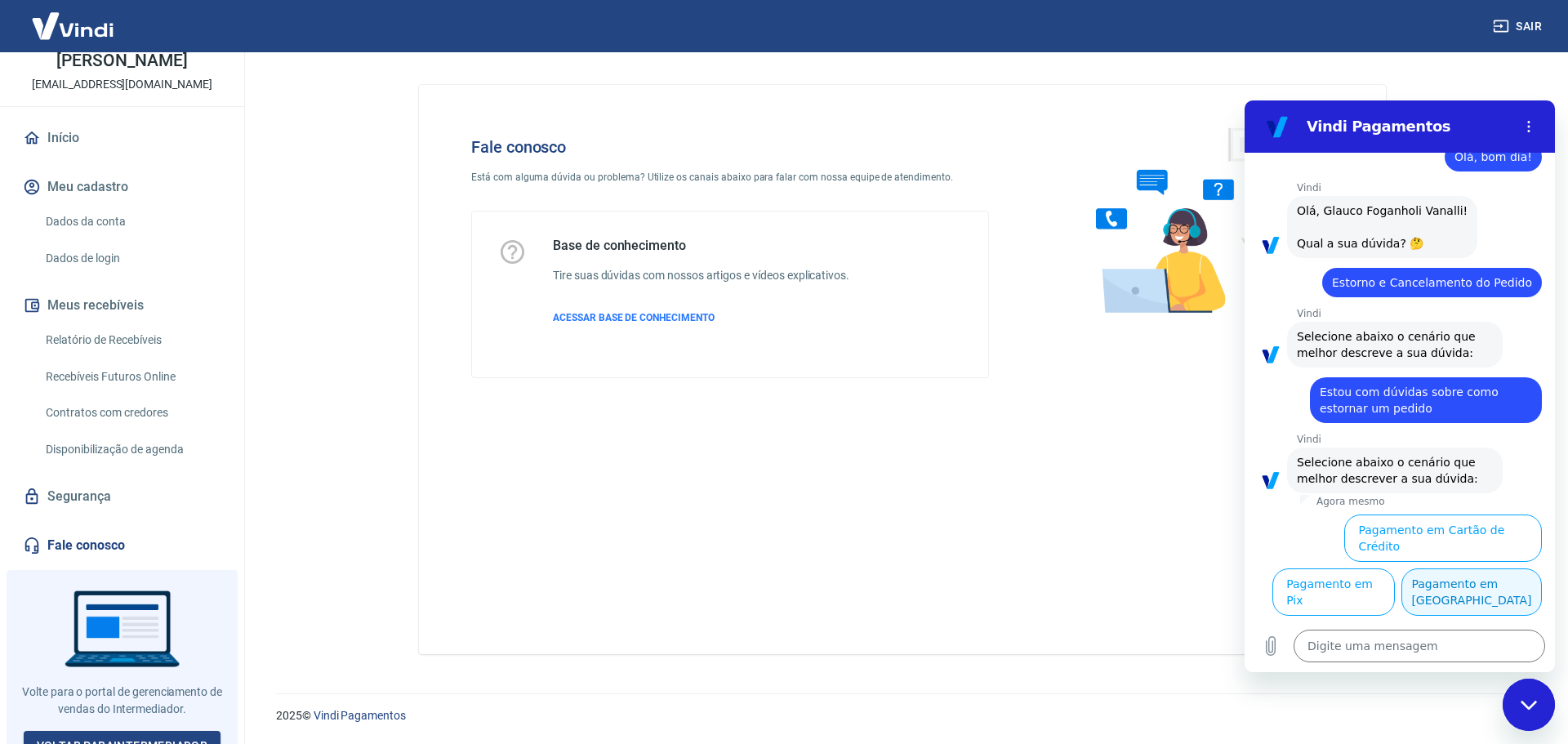
click at [1446, 603] on button "Pagamento em [GEOGRAPHIC_DATA]" at bounding box center [1471, 592] width 141 height 47
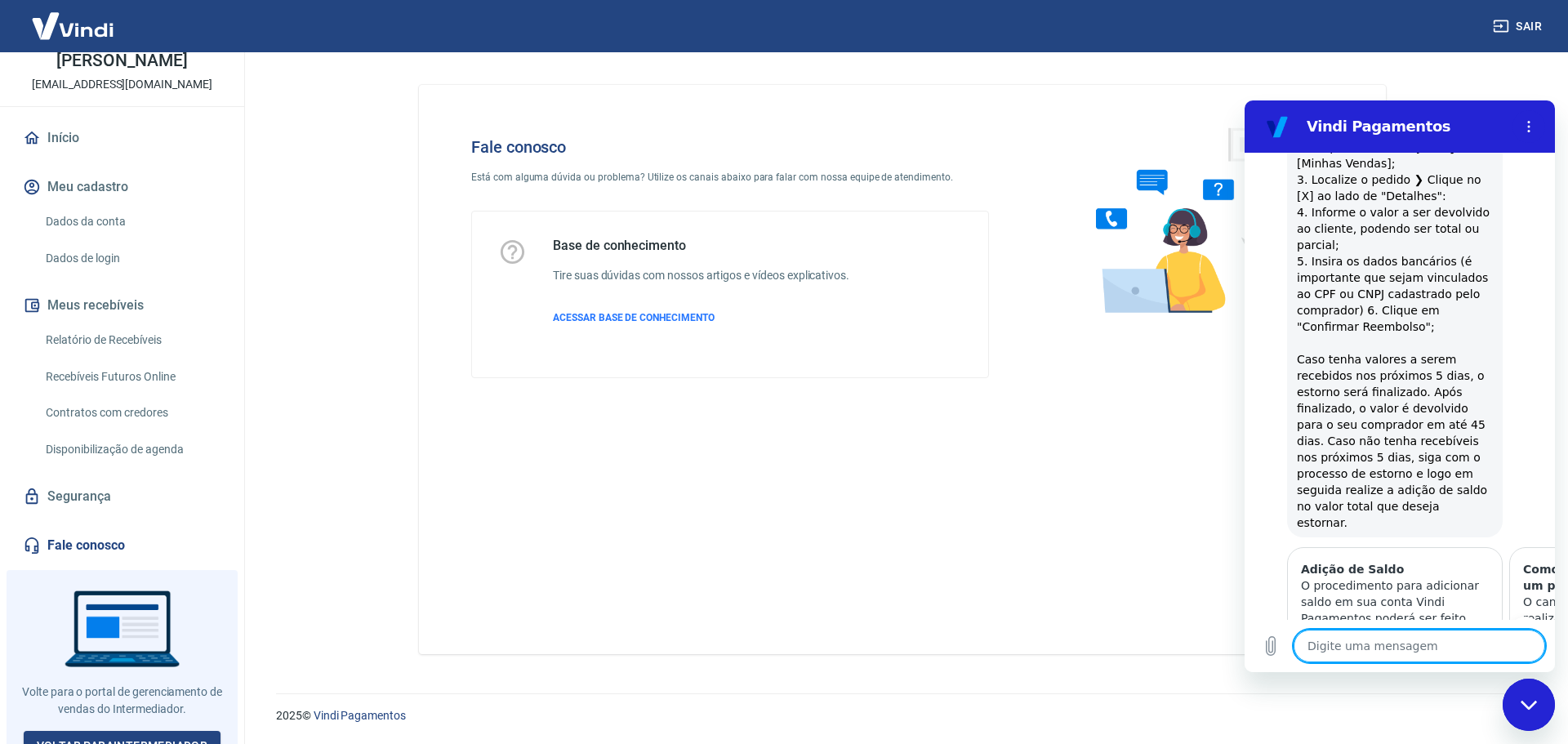
scroll to position [697, 0]
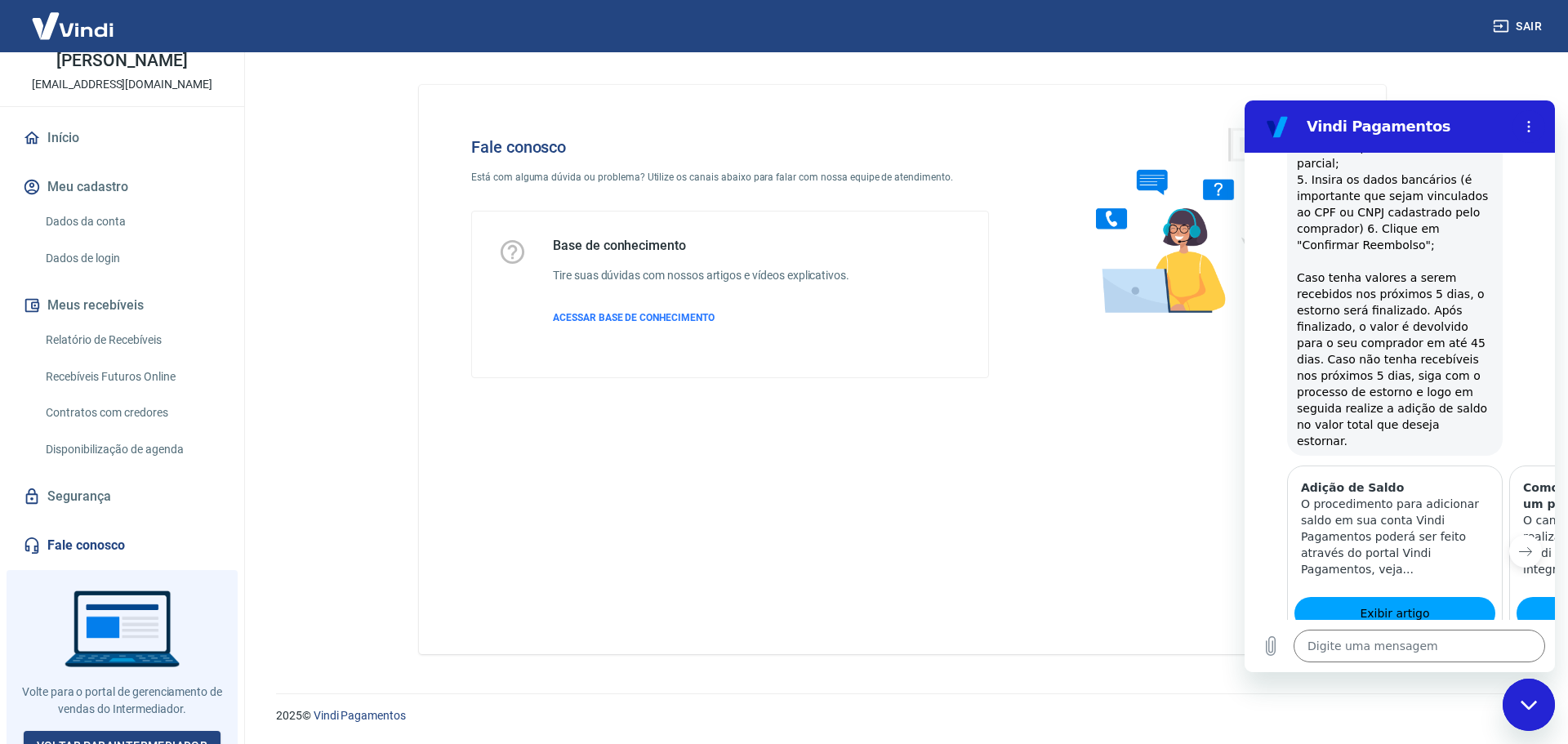
click at [1519, 545] on icon "Próximo item" at bounding box center [1526, 551] width 13 height 13
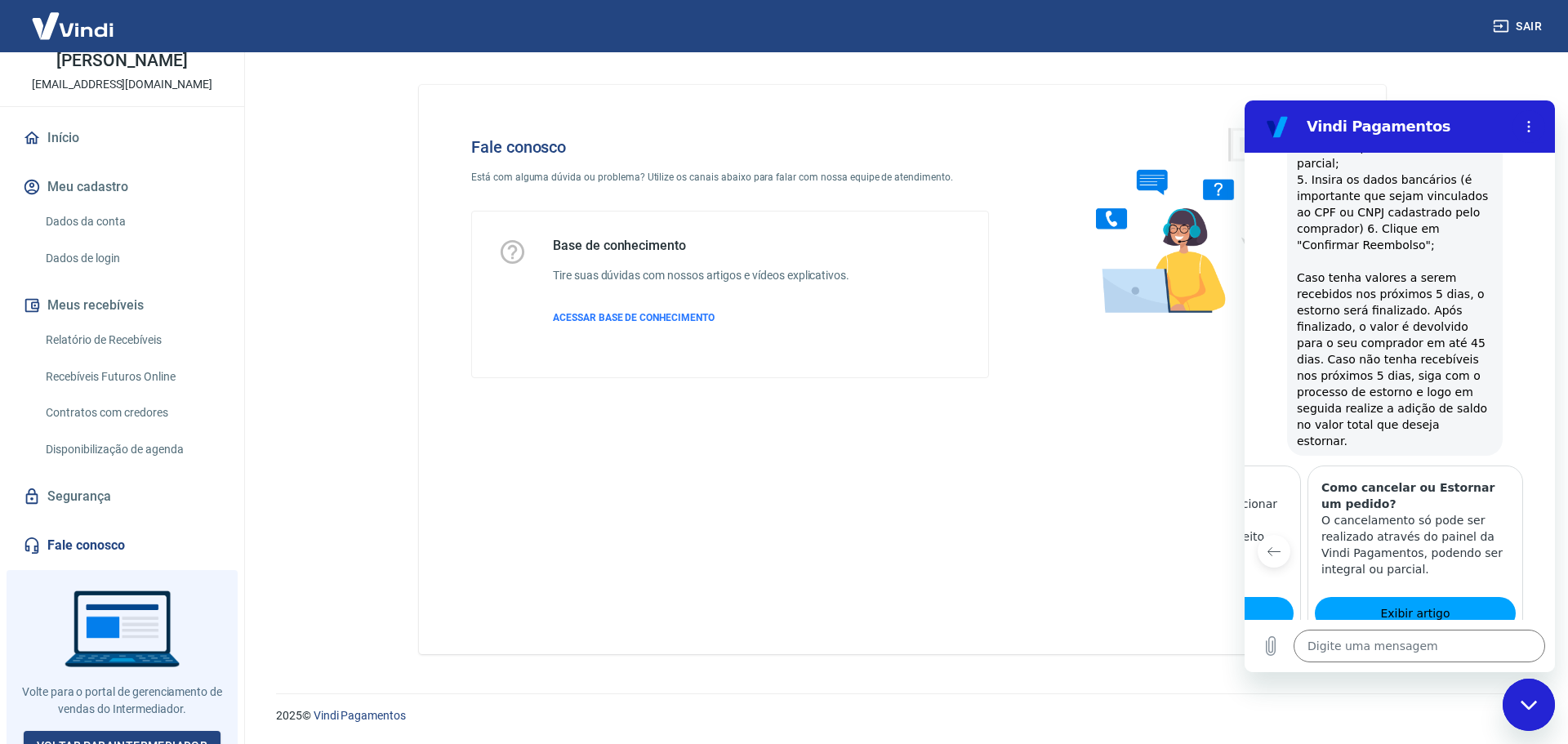
click at [1269, 548] on icon "Item anterior" at bounding box center [1274, 552] width 12 height 8
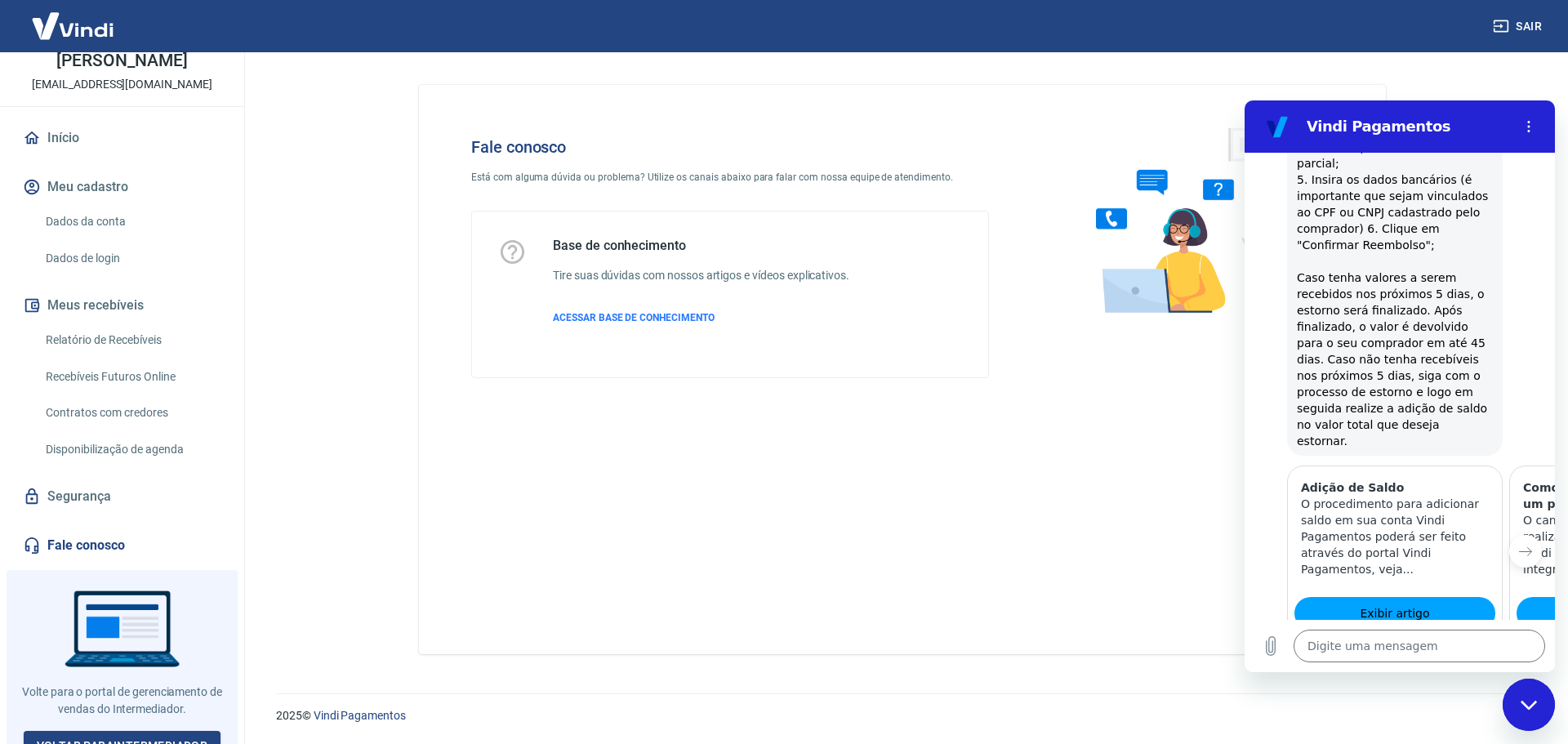
click at [1015, 520] on div "Fale conosco Está com alguma dúvida ou problema? Utilize os canais abaixo para …" at bounding box center [903, 370] width 967 height 570
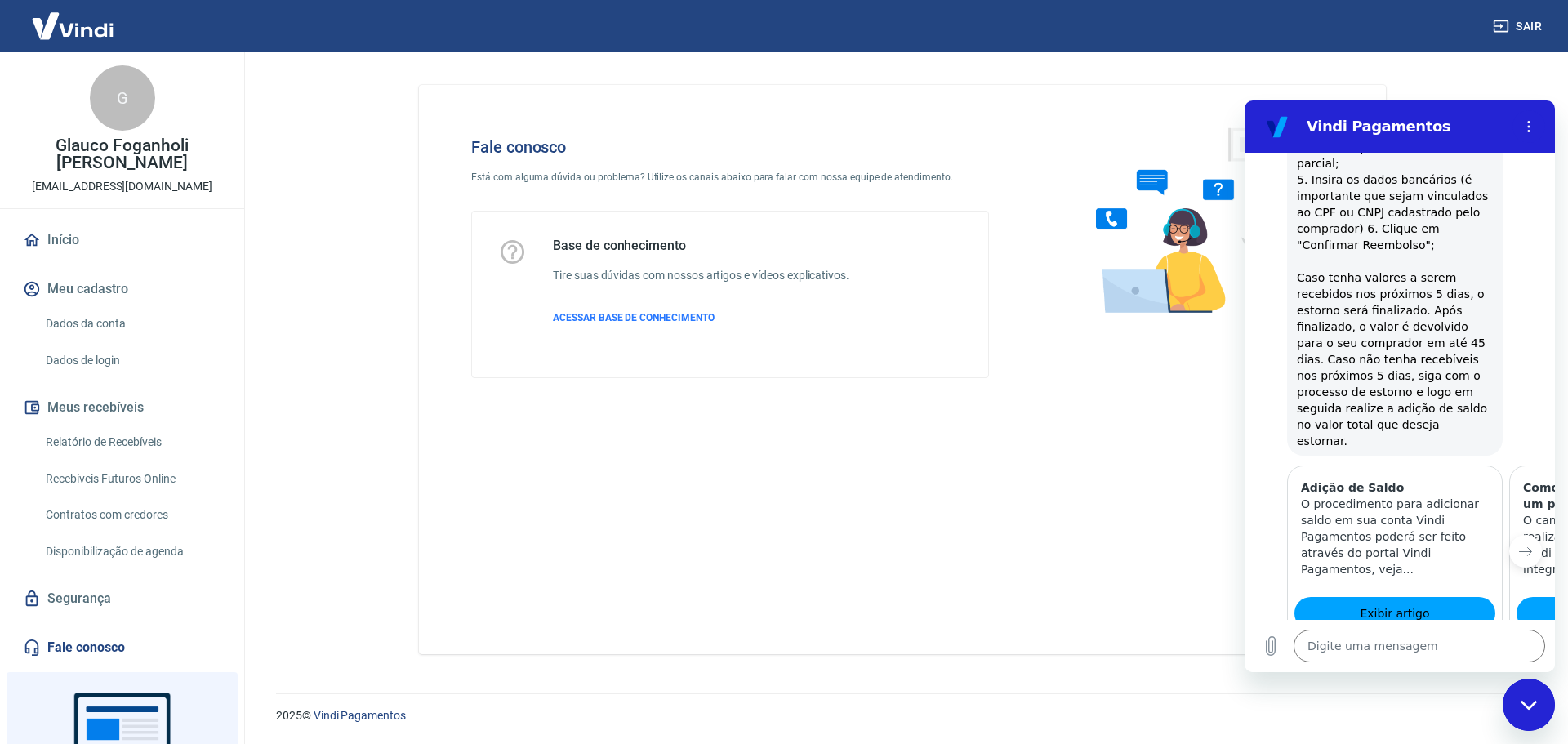
click at [69, 225] on link "Início" at bounding box center [122, 240] width 205 height 36
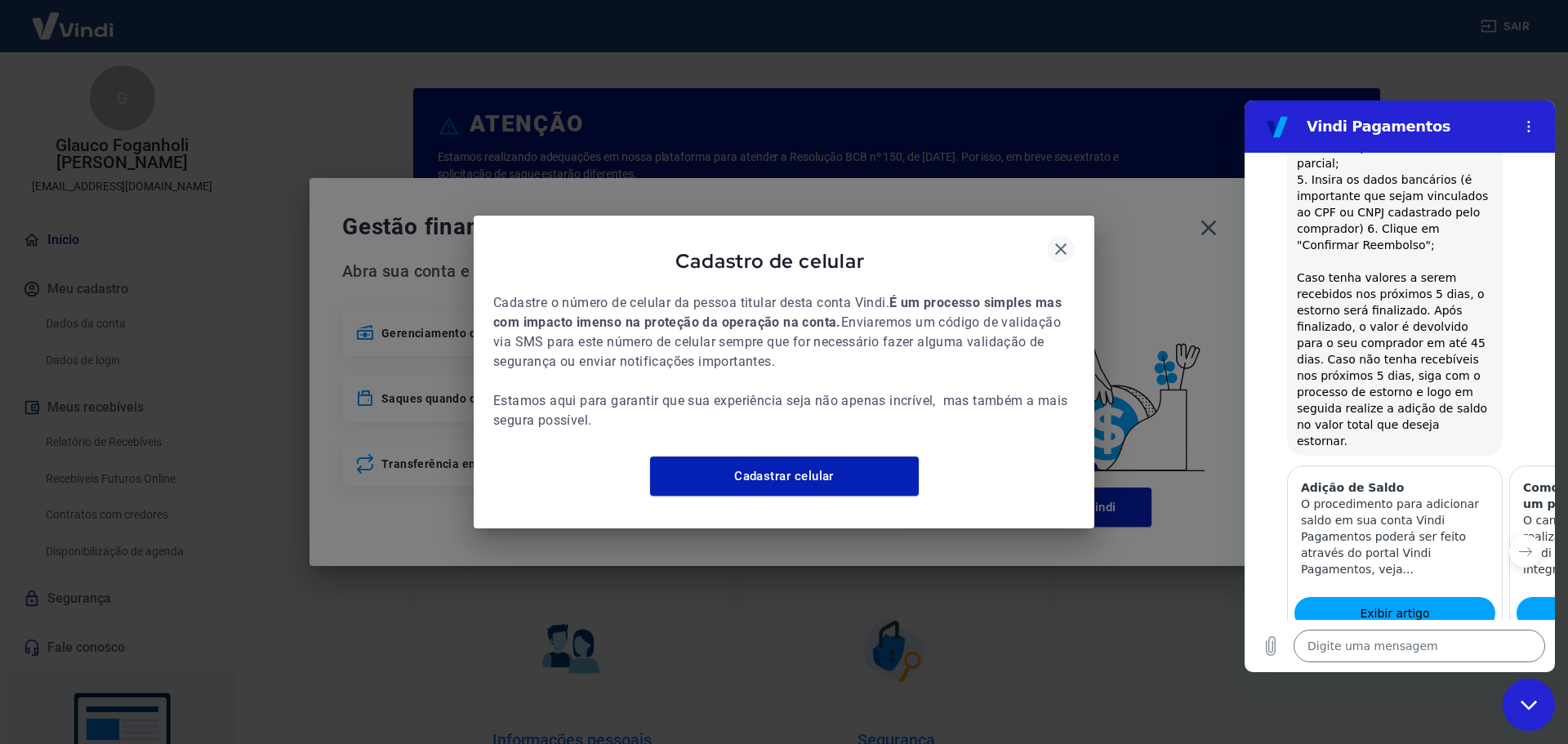
click at [1051, 239] on icon "button" at bounding box center [1061, 249] width 20 height 20
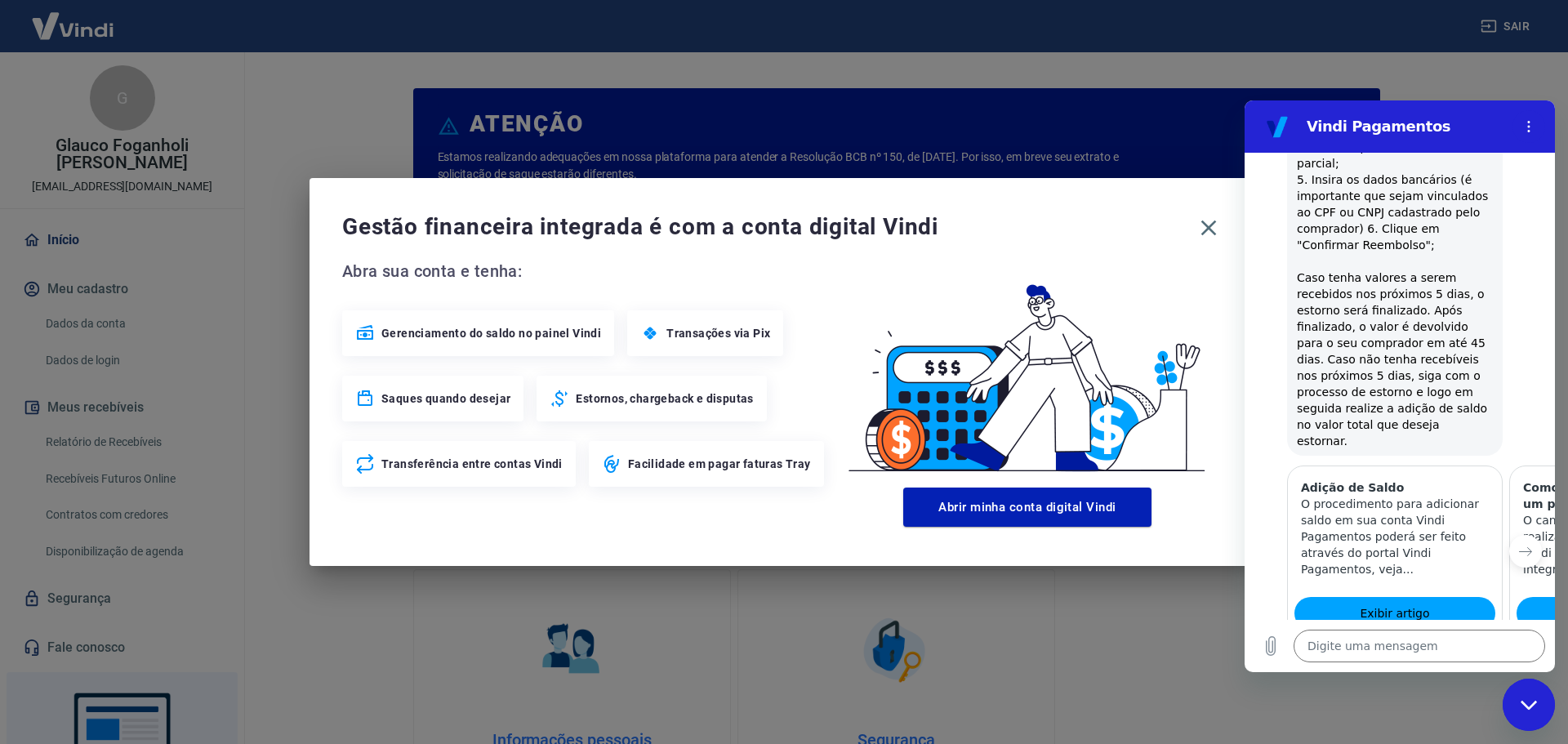
click at [1547, 712] on div "Fechar janela de mensagens" at bounding box center [1528, 704] width 49 height 49
type textarea "x"
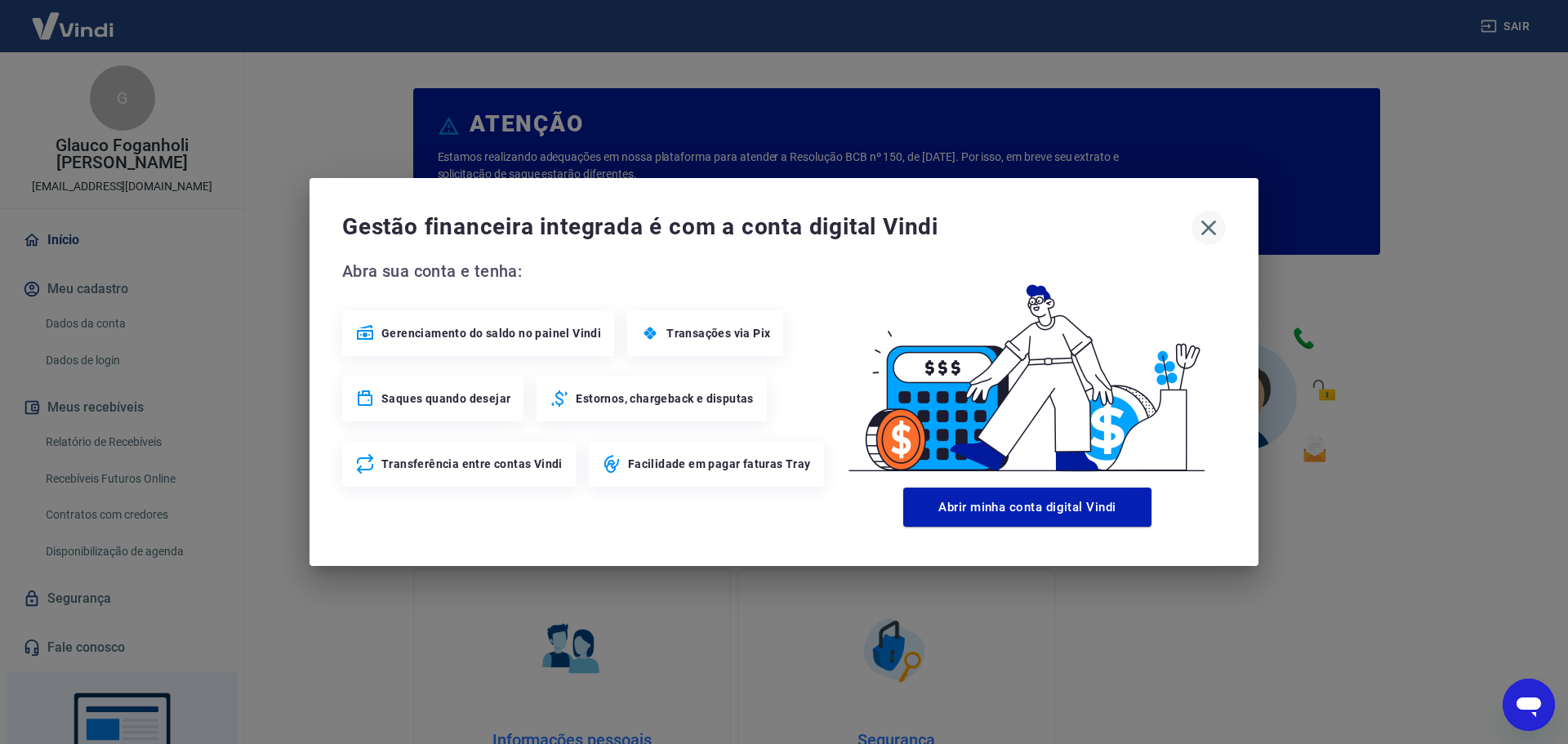
click at [1208, 226] on icon "button" at bounding box center [1208, 228] width 26 height 26
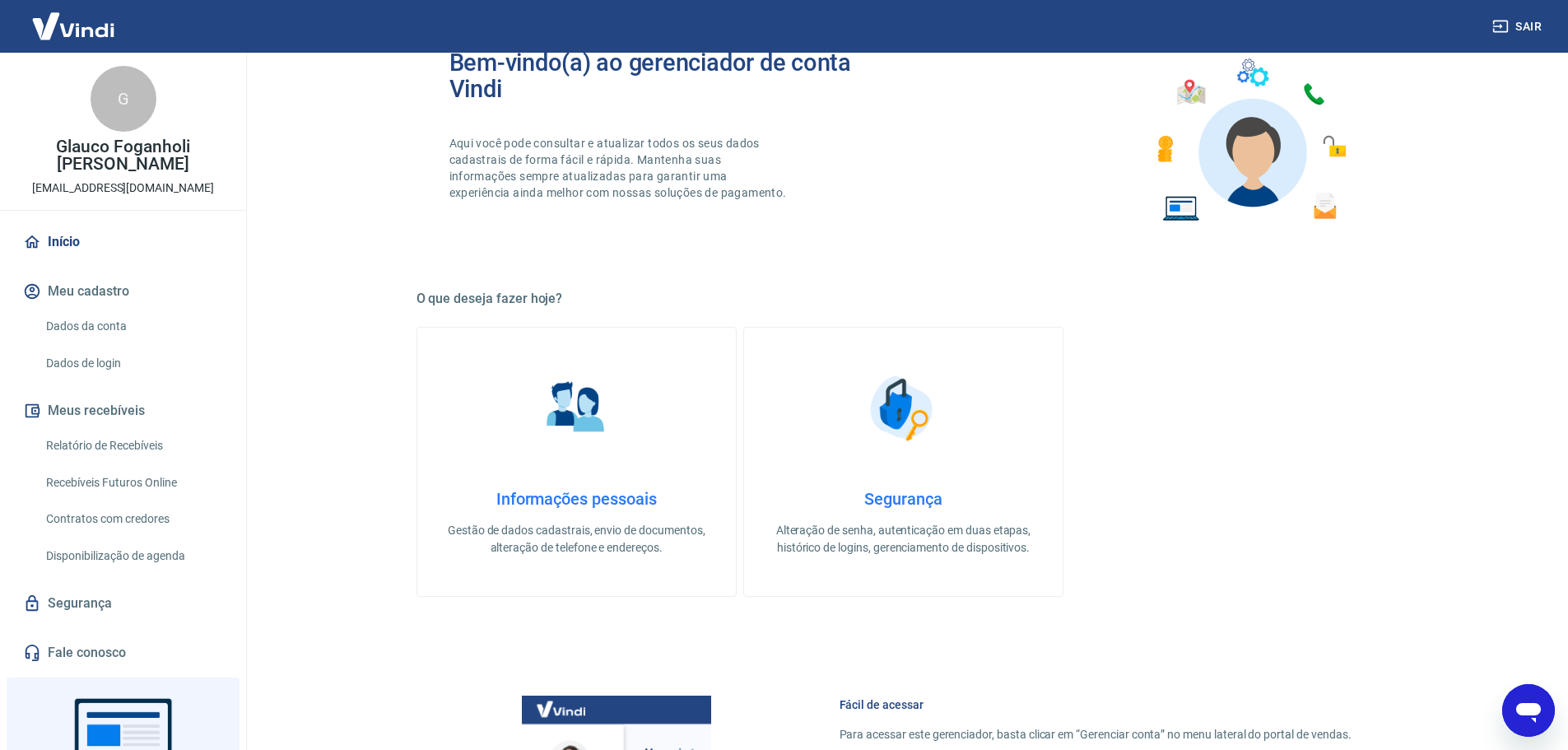
click at [84, 224] on link "Início" at bounding box center [123, 242] width 207 height 36
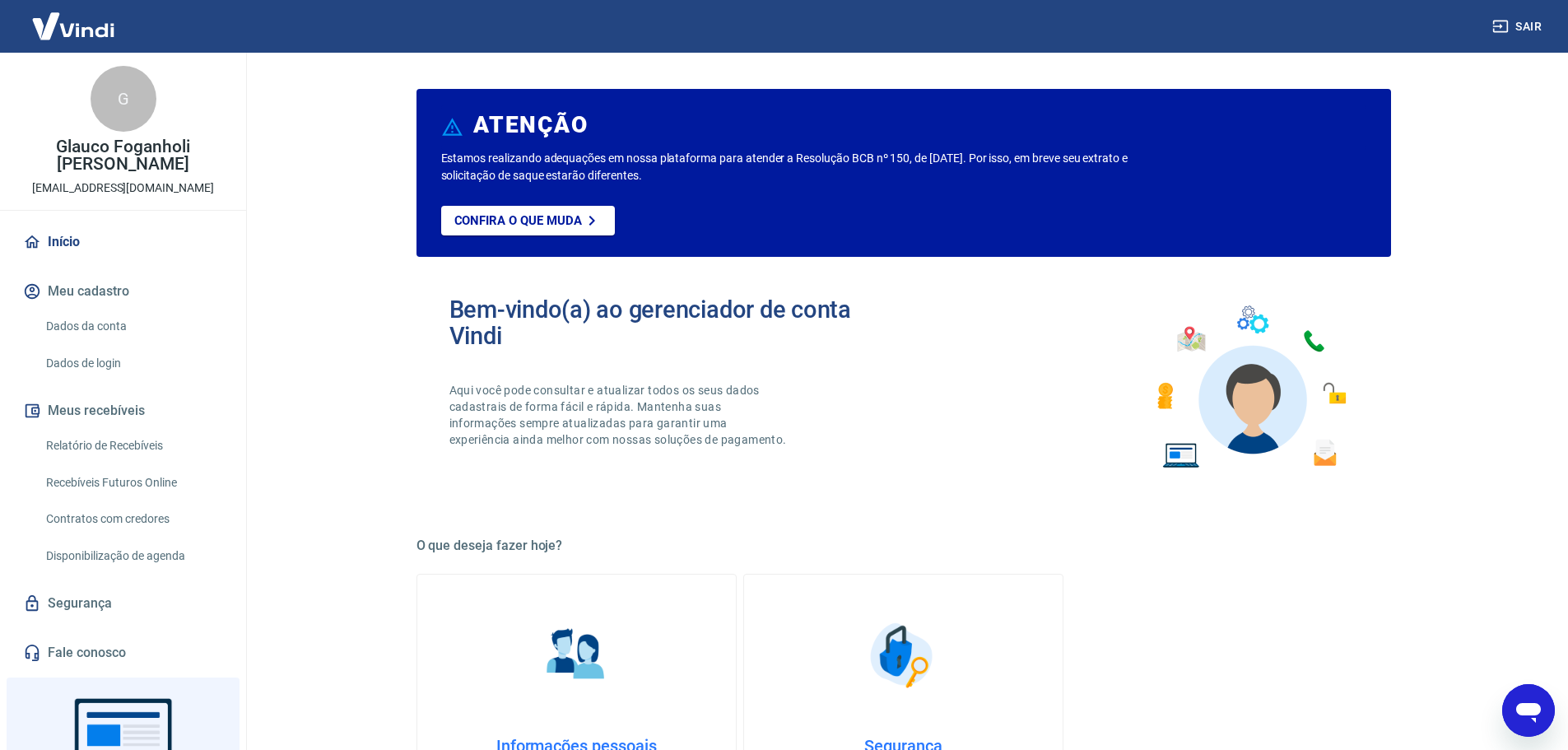
click at [63, 23] on img at bounding box center [73, 26] width 107 height 50
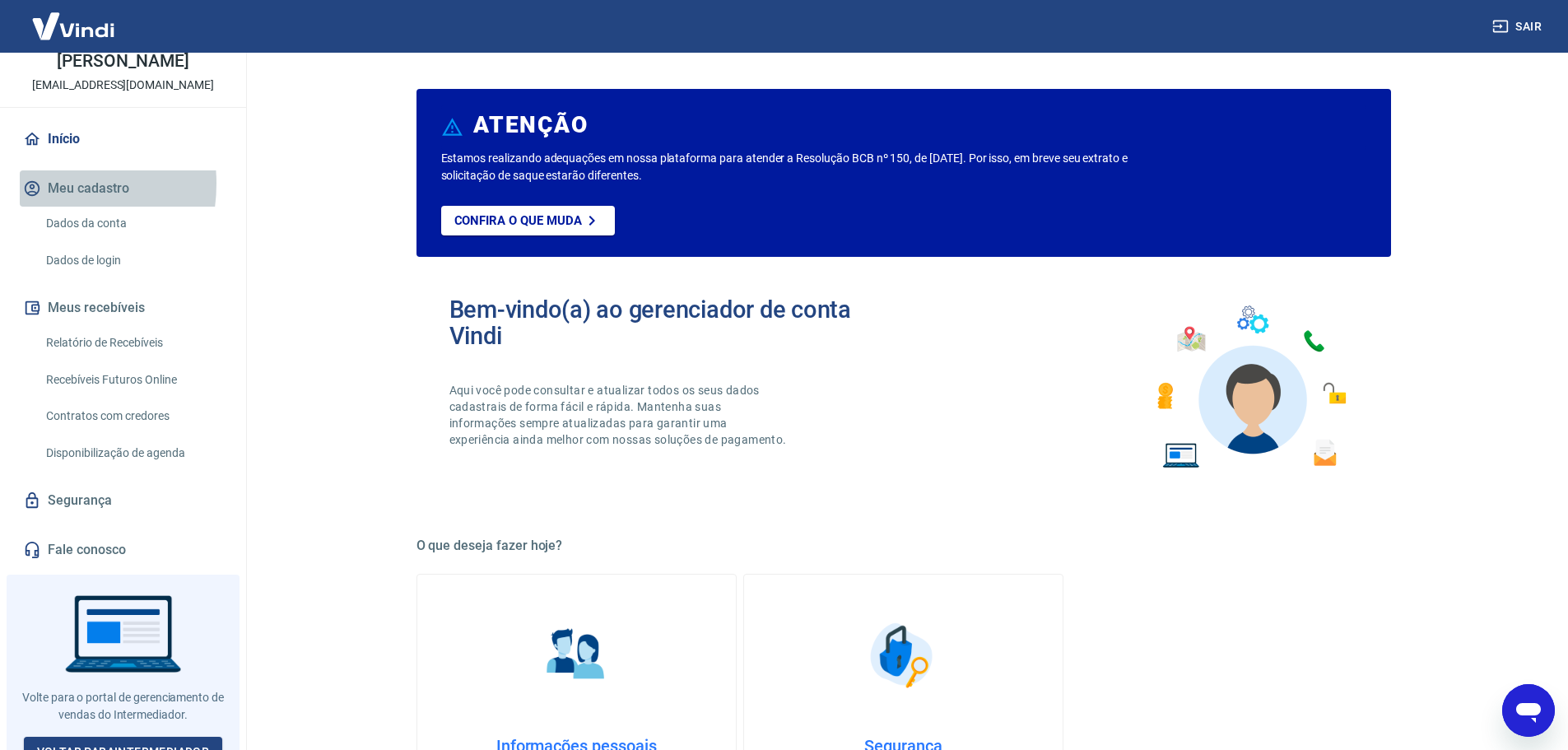
click at [36, 181] on icon "button" at bounding box center [32, 188] width 15 height 15
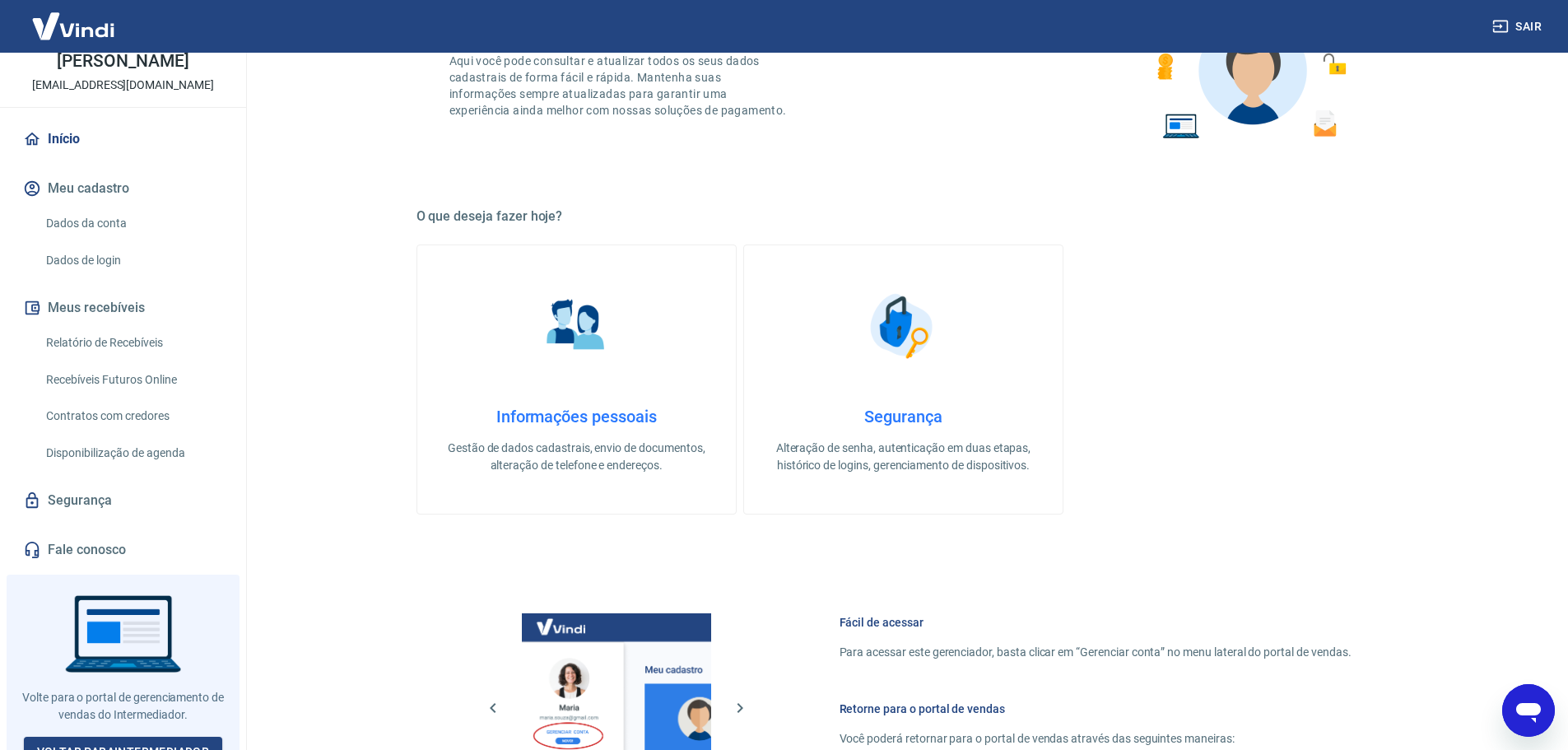
scroll to position [577, 0]
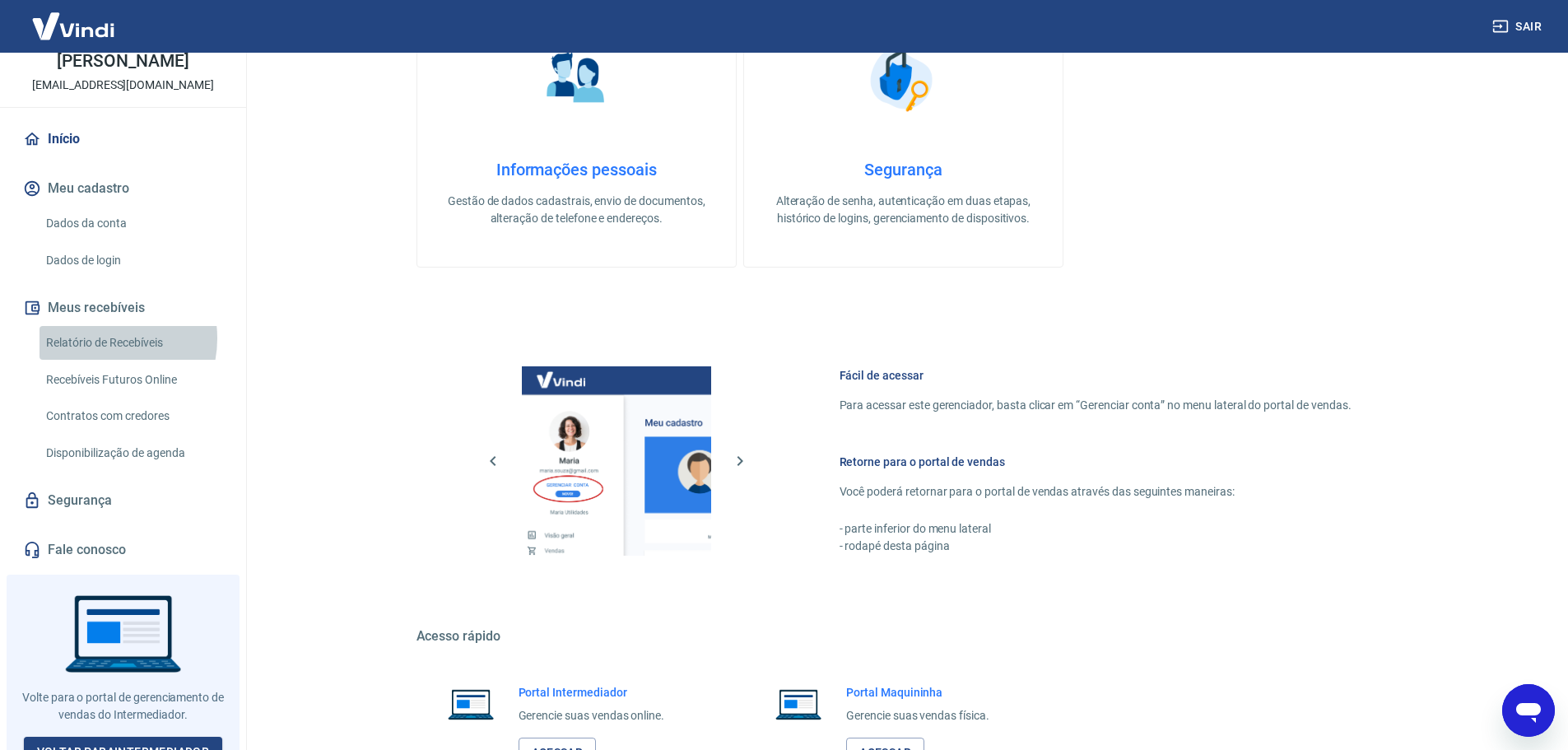
click at [101, 326] on link "Relatório de Recebíveis" at bounding box center [132, 342] width 187 height 34
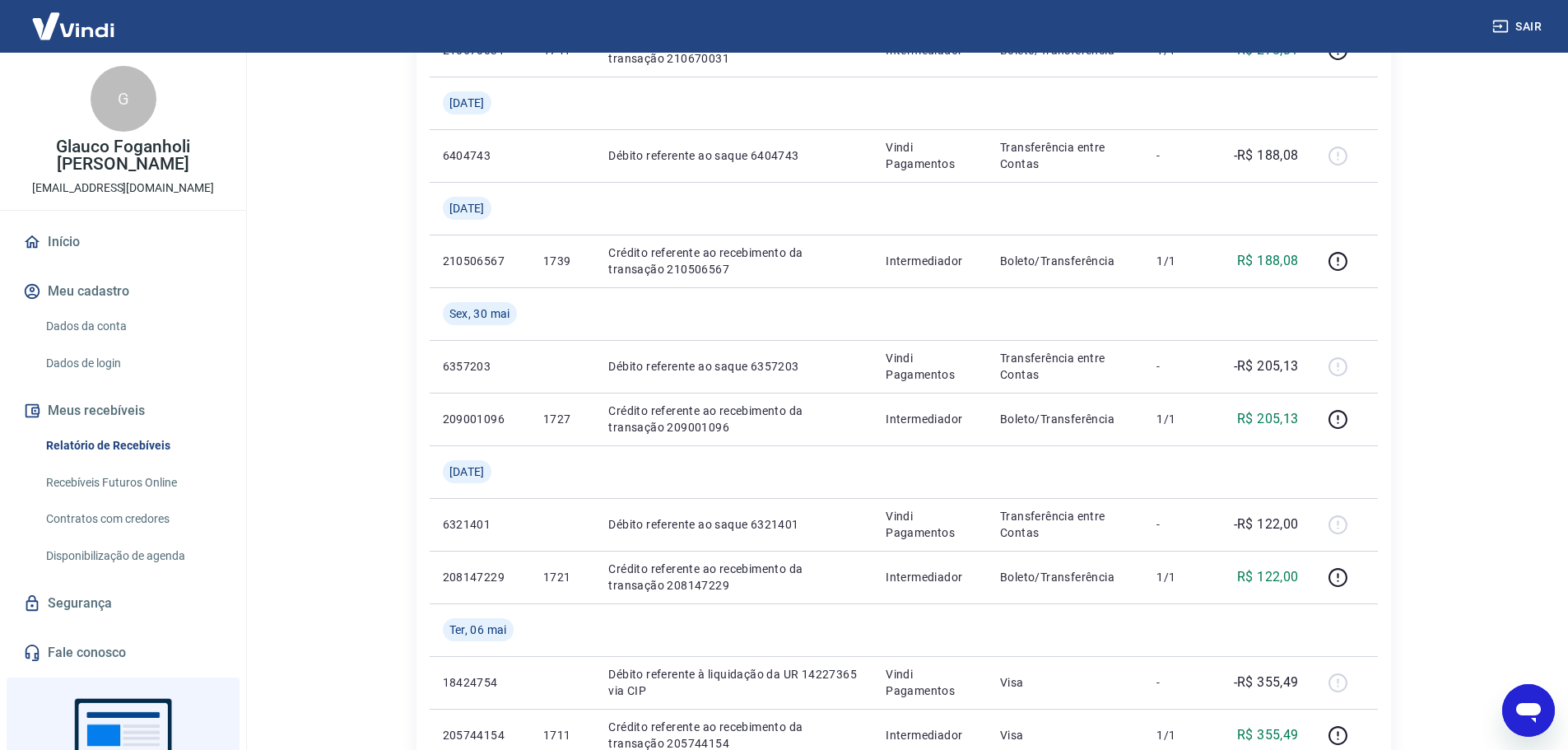
click at [73, 30] on img at bounding box center [73, 26] width 107 height 50
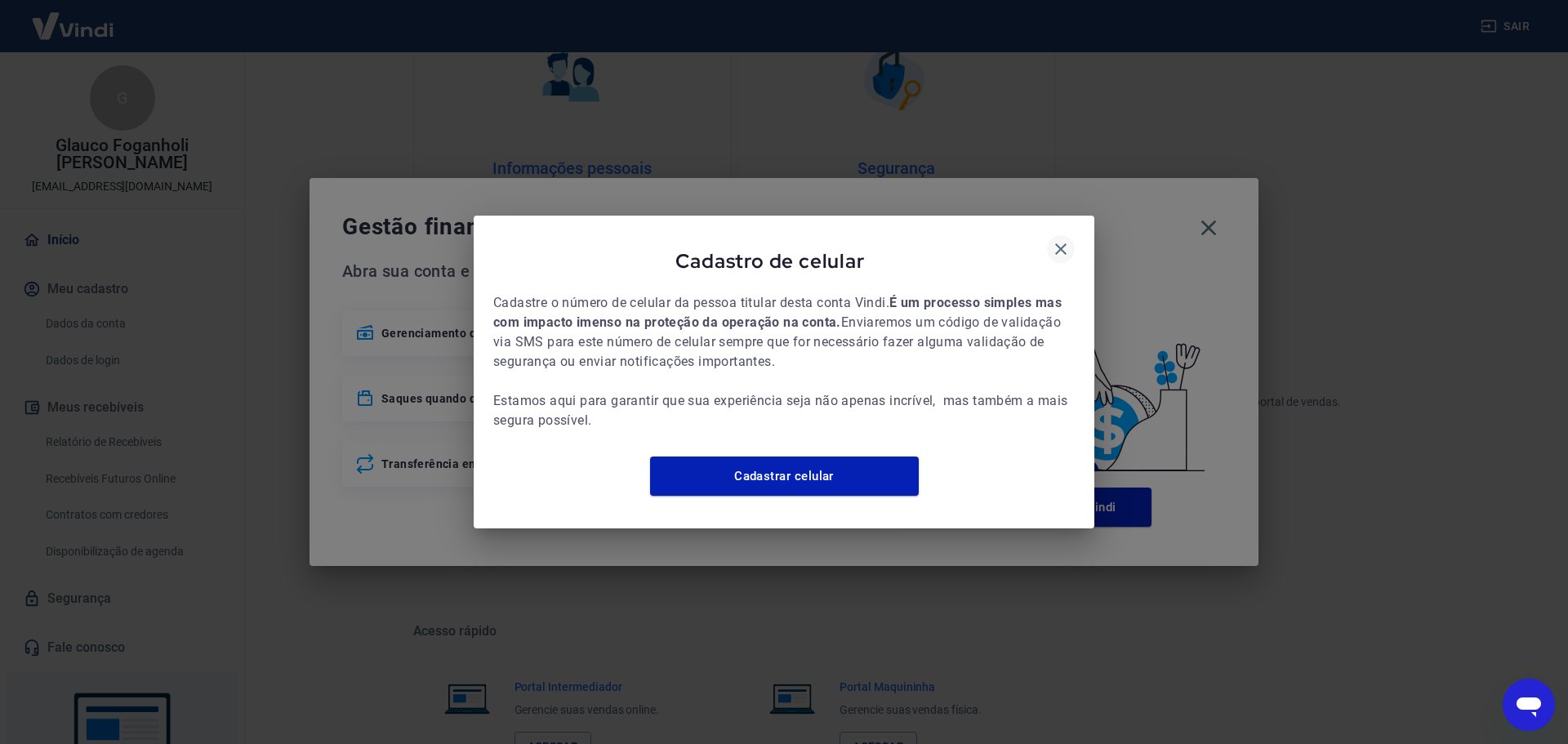
click at [1059, 246] on icon "button" at bounding box center [1061, 249] width 20 height 20
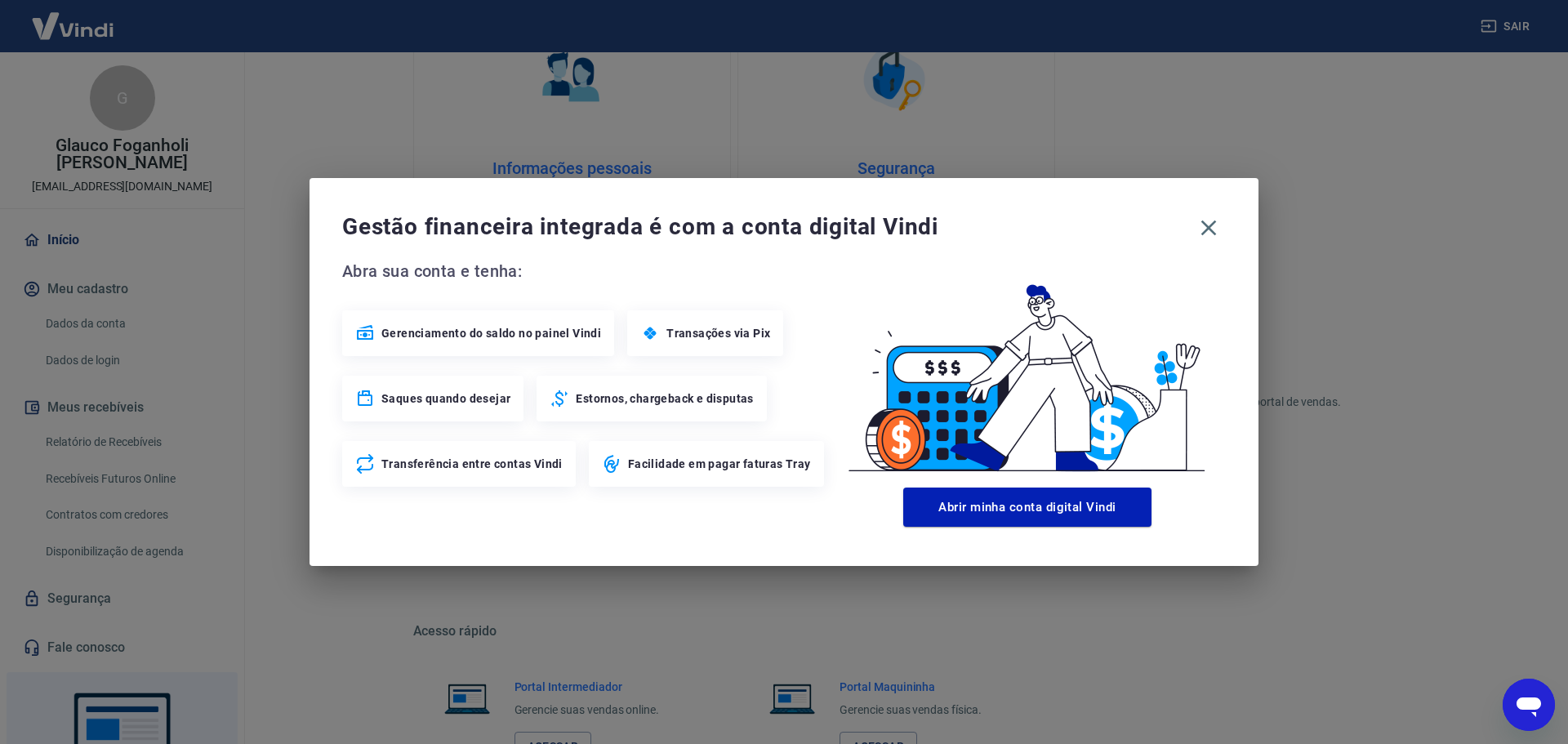
click at [47, 211] on div "Gestão financeira integrada é com a conta digital Vindi Abra sua conta e tenha:…" at bounding box center [784, 372] width 1568 height 744
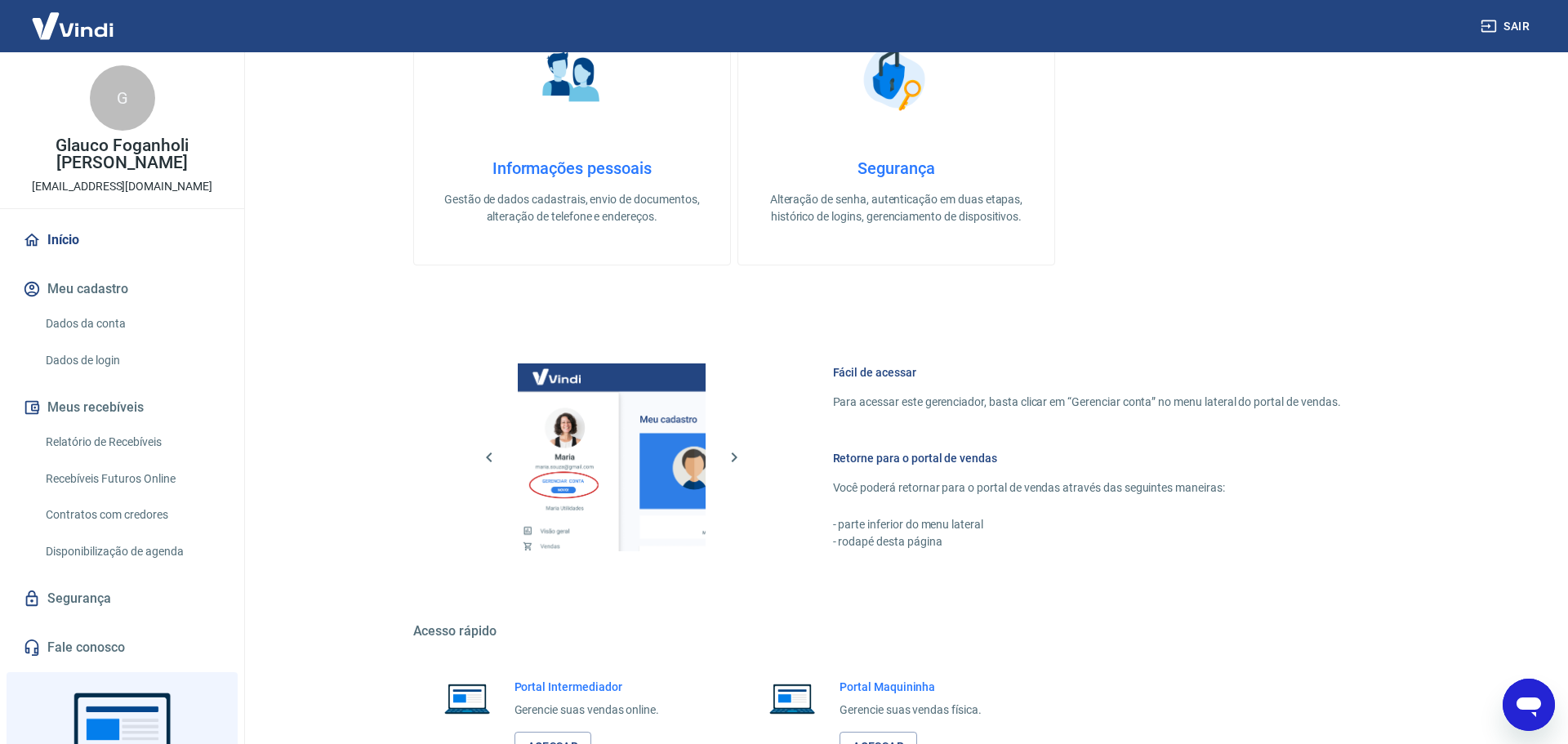
drag, startPoint x: 50, startPoint y: 216, endPoint x: 817, endPoint y: 202, distance: 767.1
click at [61, 216] on div "Gestão financeira integrada é com a conta digital Vindi Abra sua conta e tenha:…" at bounding box center [784, 372] width 1568 height 744
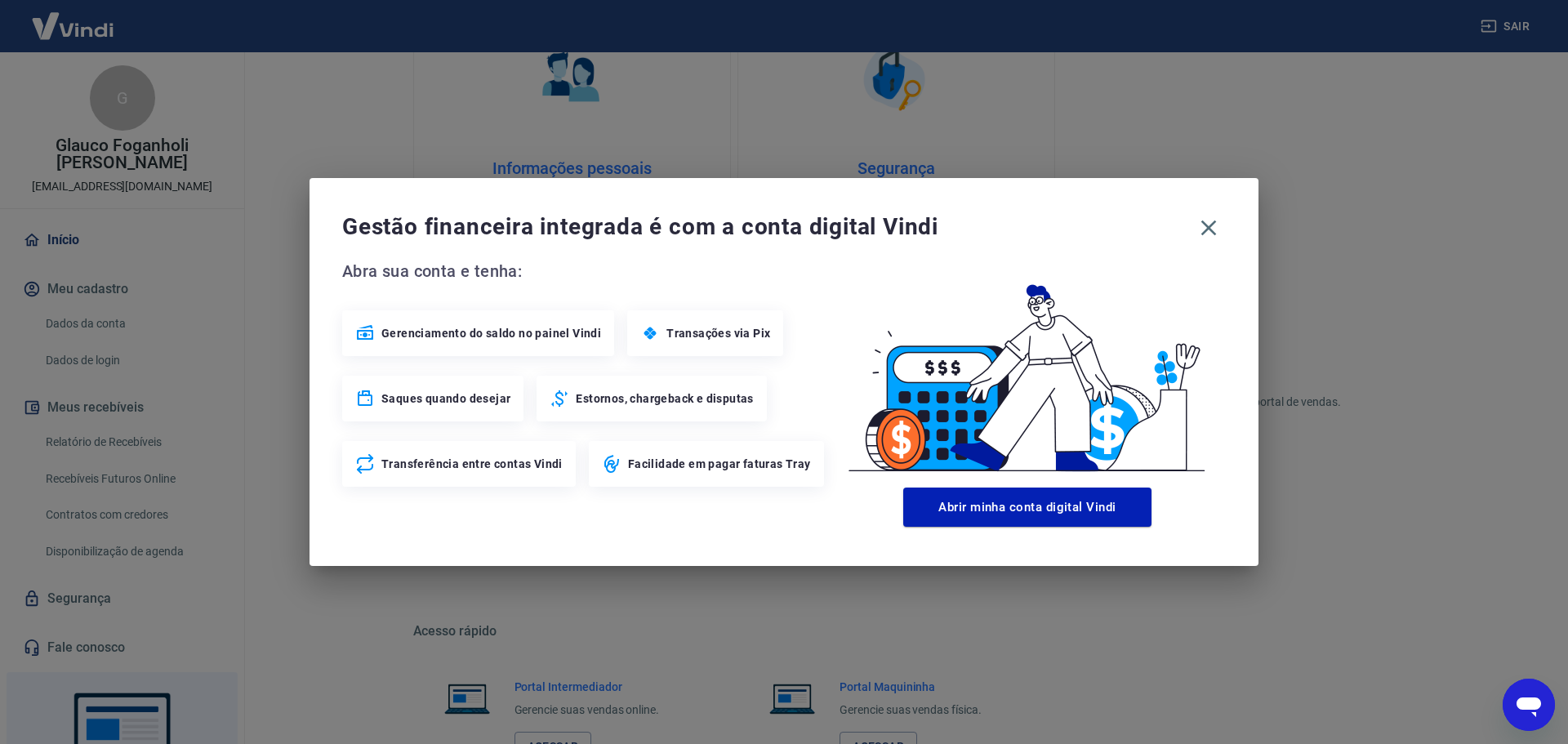
drag, startPoint x: 429, startPoint y: 396, endPoint x: 403, endPoint y: 399, distance: 26.2
click at [429, 395] on span "Saques quando desejar" at bounding box center [446, 398] width 129 height 17
click at [359, 393] on icon at bounding box center [365, 398] width 15 height 16
click at [1003, 513] on button "Abrir minha conta digital Vindi" at bounding box center [1027, 507] width 248 height 39
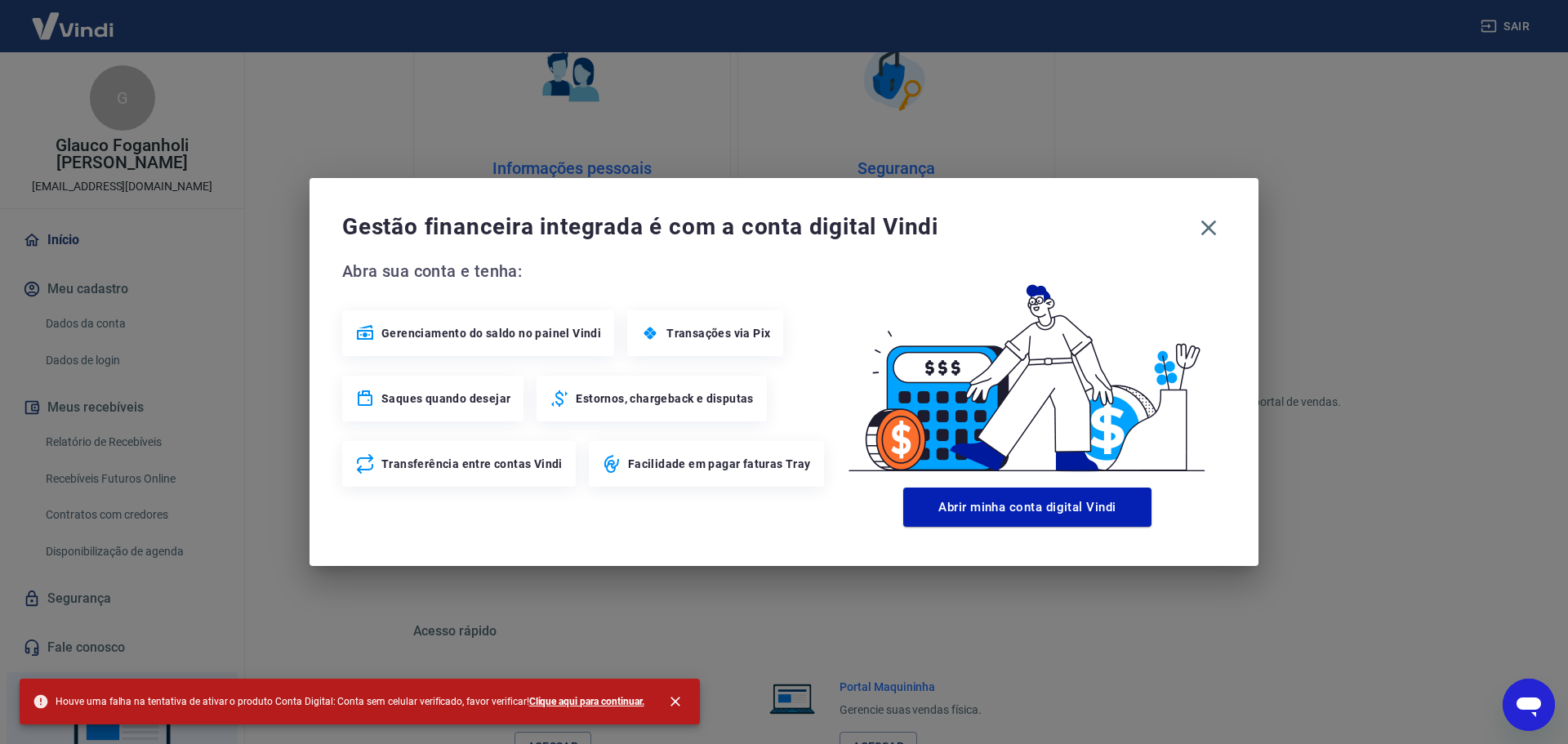
click at [529, 702] on b "Clique aqui para continuar." at bounding box center [586, 702] width 115 height 12
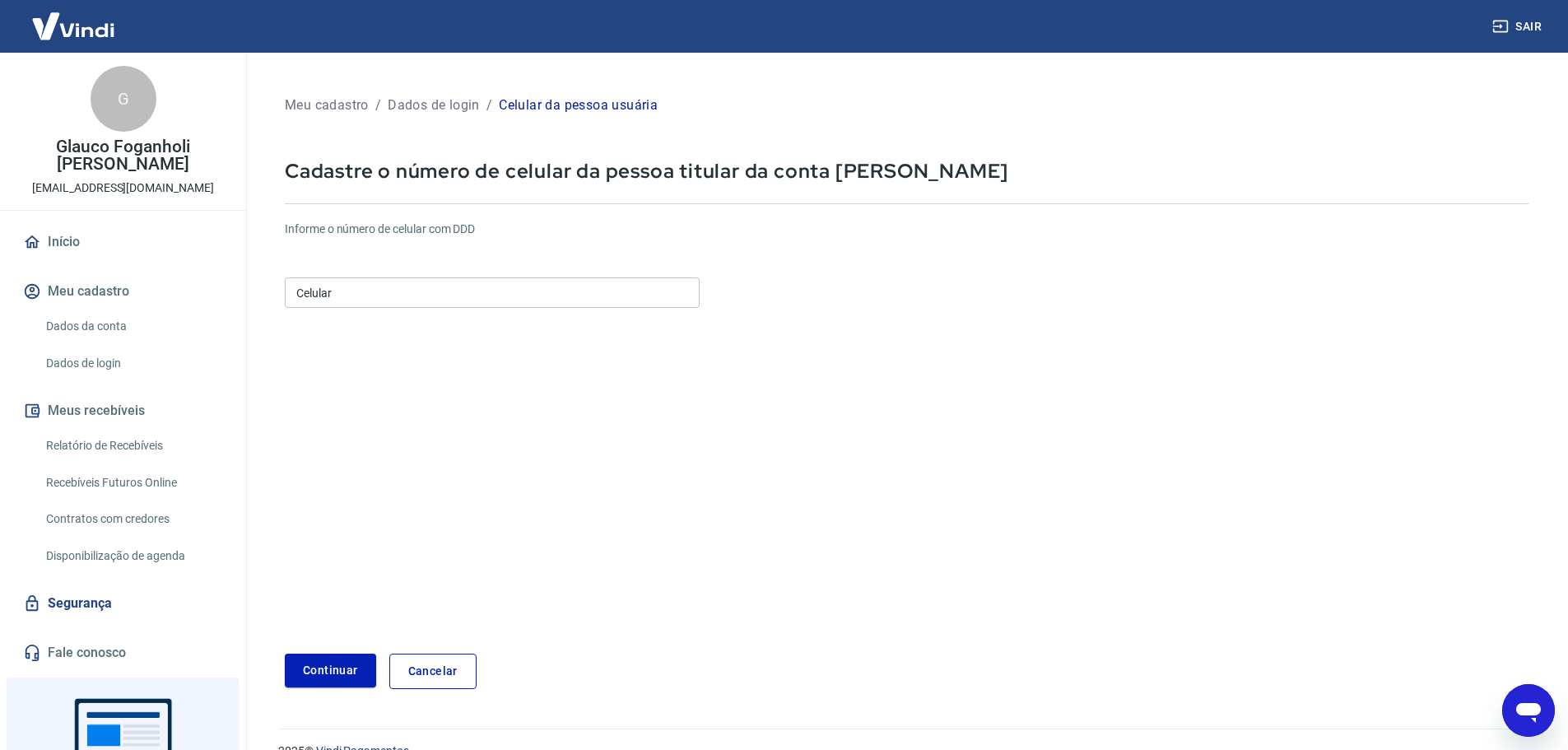
click at [740, 447] on form "Informe o número de celular com DDD Celular Celular Continuar Cancelar" at bounding box center [906, 448] width 1244 height 482
click at [433, 308] on input "Celular" at bounding box center [492, 292] width 415 height 31
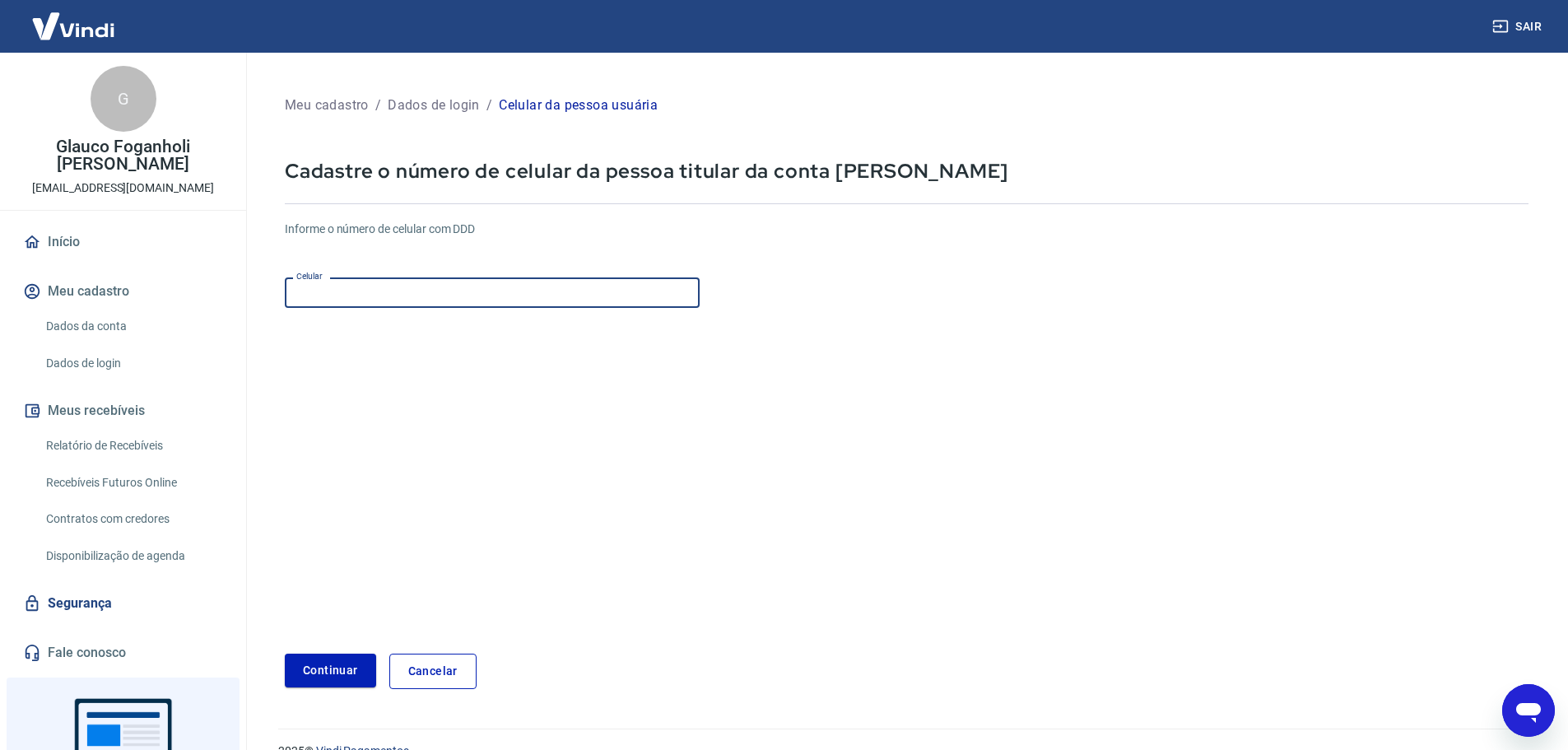
paste input "(16) 99111-9479"
type input "(16) 99111-9479"
click at [426, 363] on form "Informe o número de celular com DDD Celular (16) 99111-9479 Celular Continuar C…" at bounding box center [906, 448] width 1244 height 482
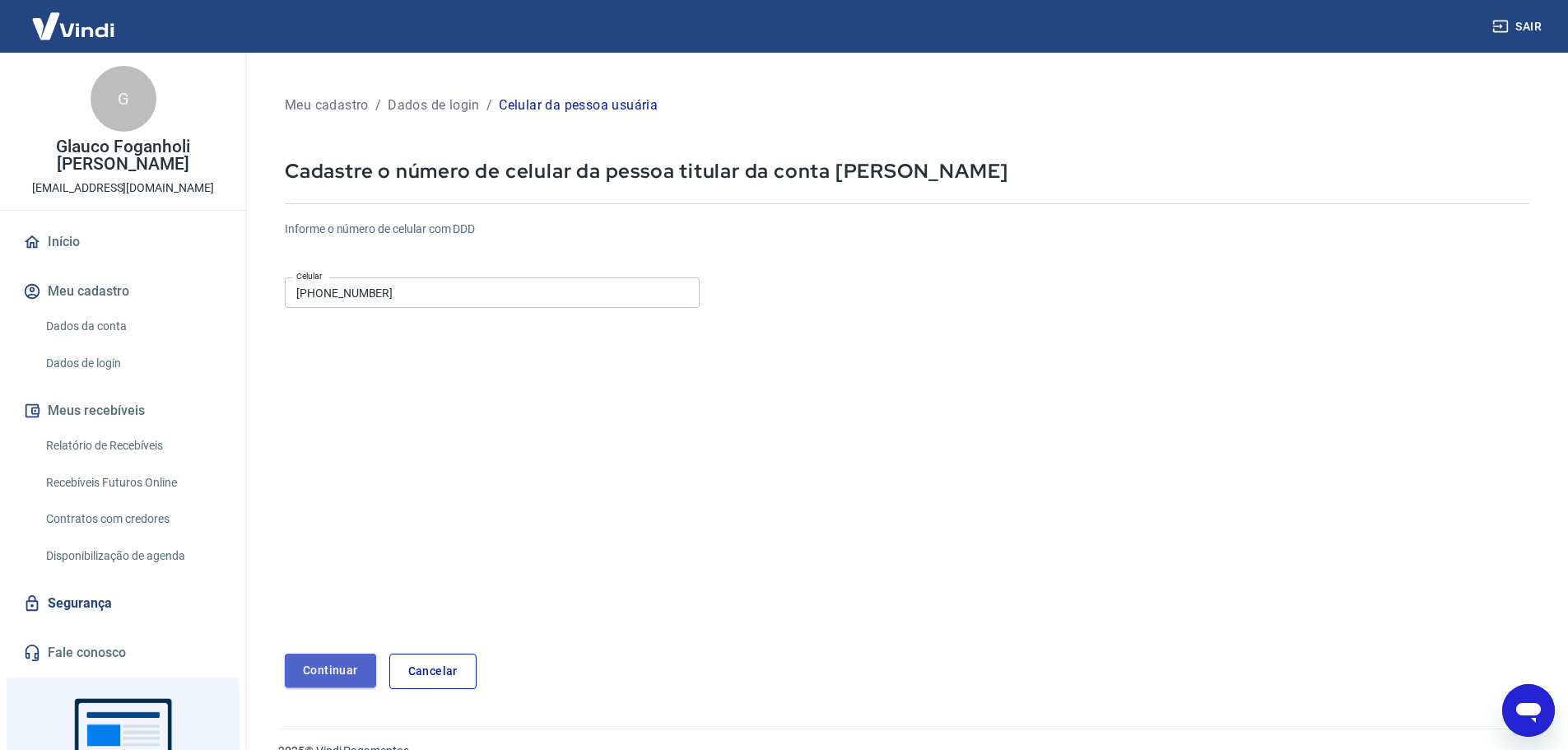
click at [328, 670] on button "Continuar" at bounding box center [331, 670] width 92 height 34
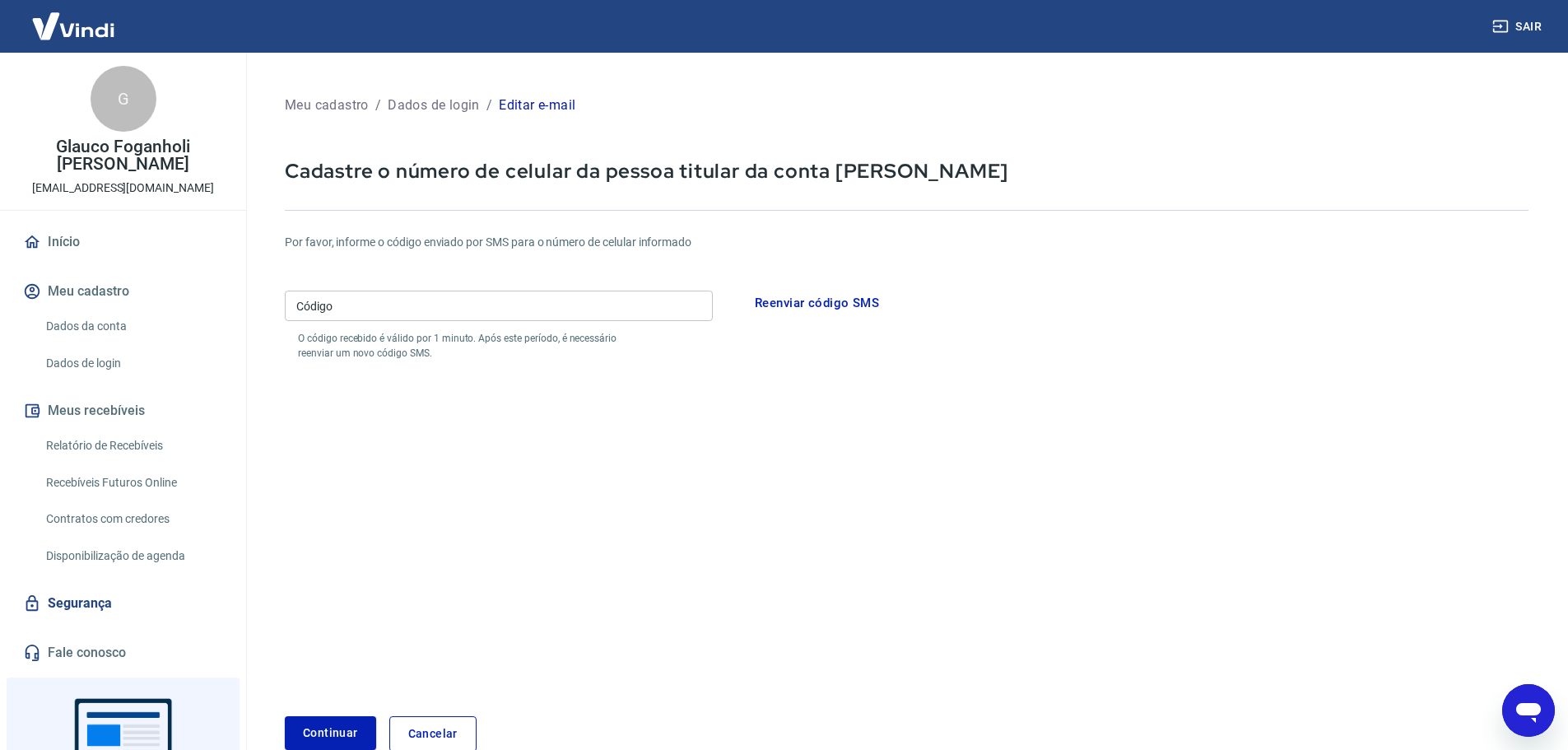
click at [333, 288] on div "Código Código O código recebido é válido por 1 minuto. Após este período, é nec…" at bounding box center [499, 322] width 428 height 77
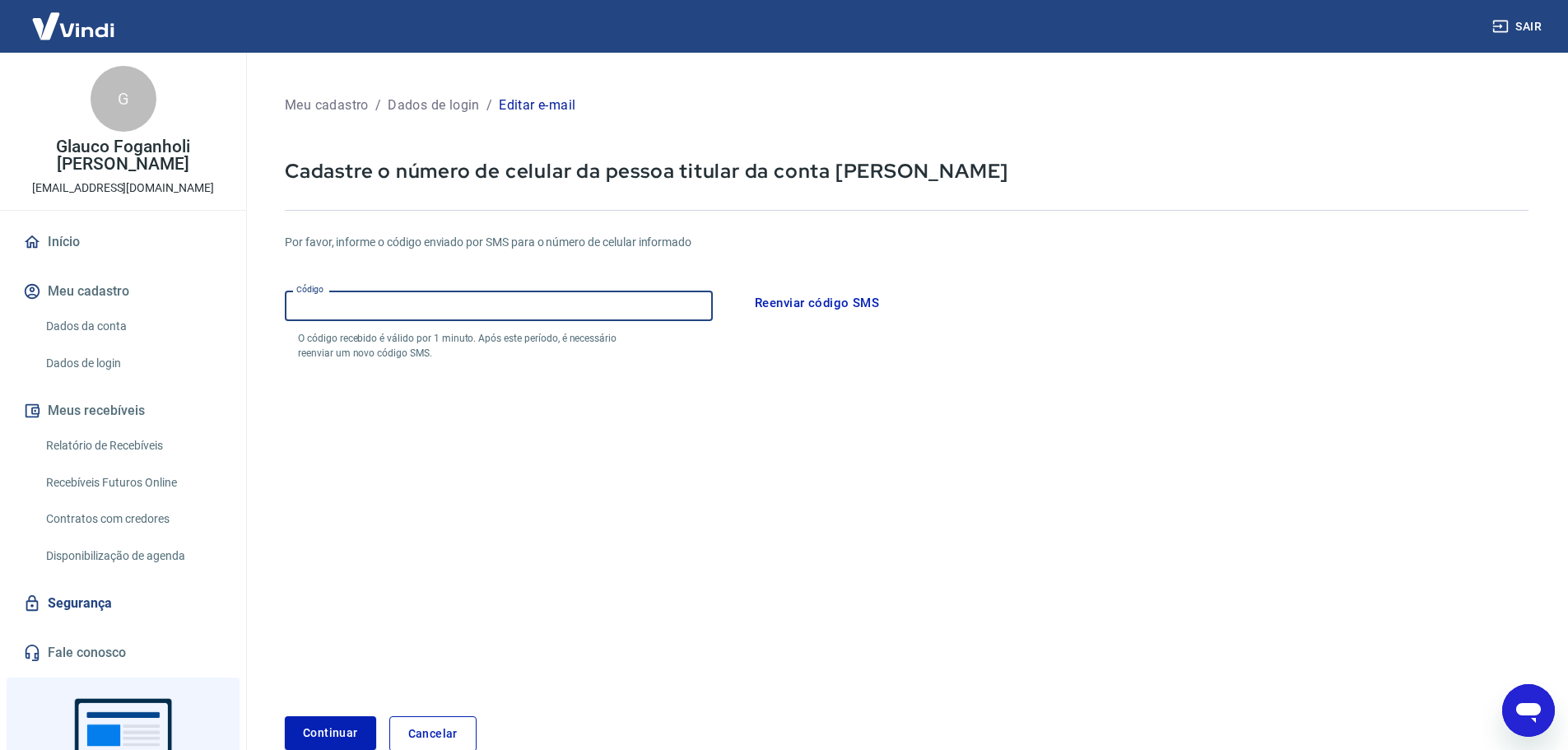
click at [325, 292] on input "Código" at bounding box center [499, 306] width 428 height 31
type input "207335"
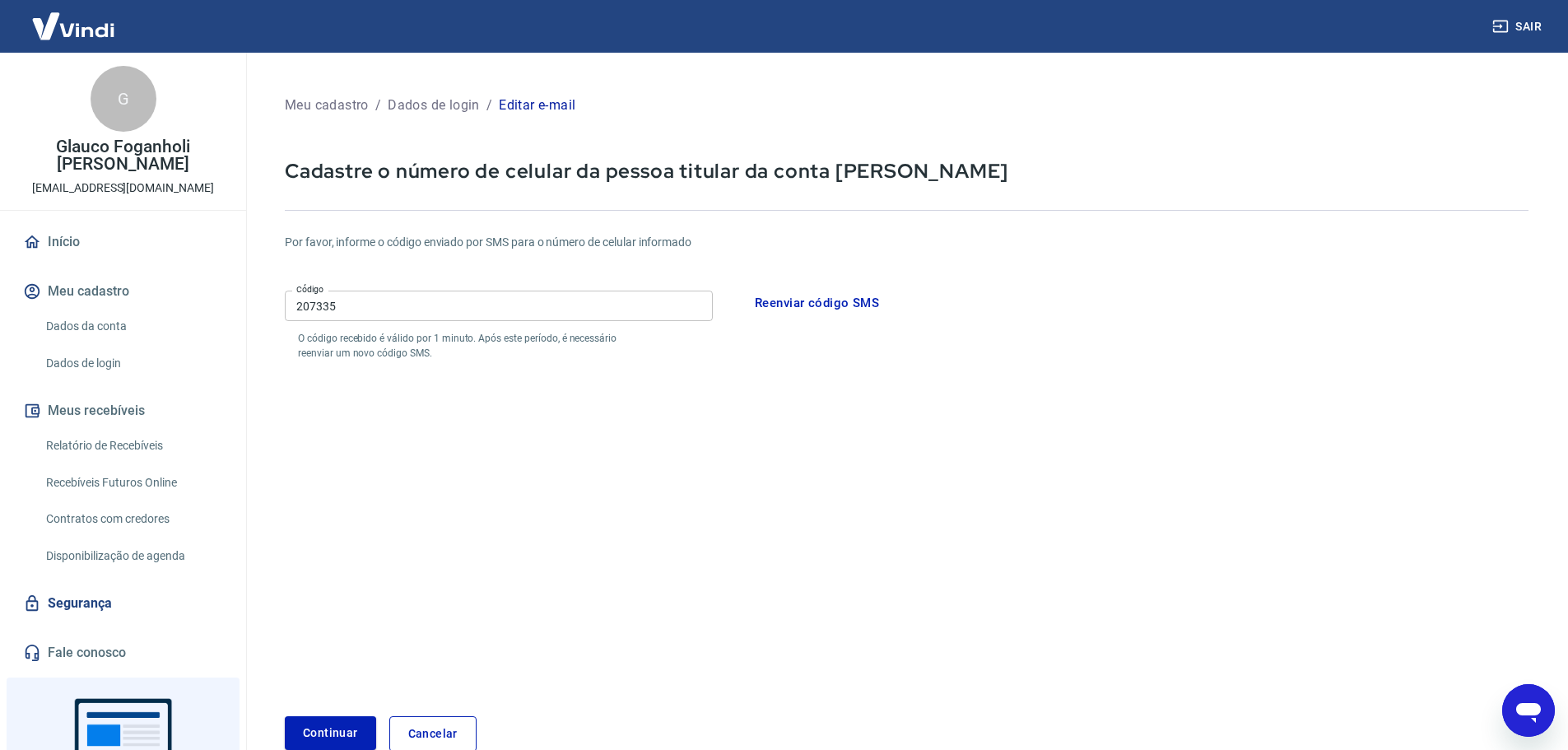
click at [330, 716] on form "Por favor, informe o código enviado por SMS para o número de celular informado …" at bounding box center [906, 482] width 1244 height 538
click at [332, 722] on button "Continuar" at bounding box center [331, 733] width 92 height 34
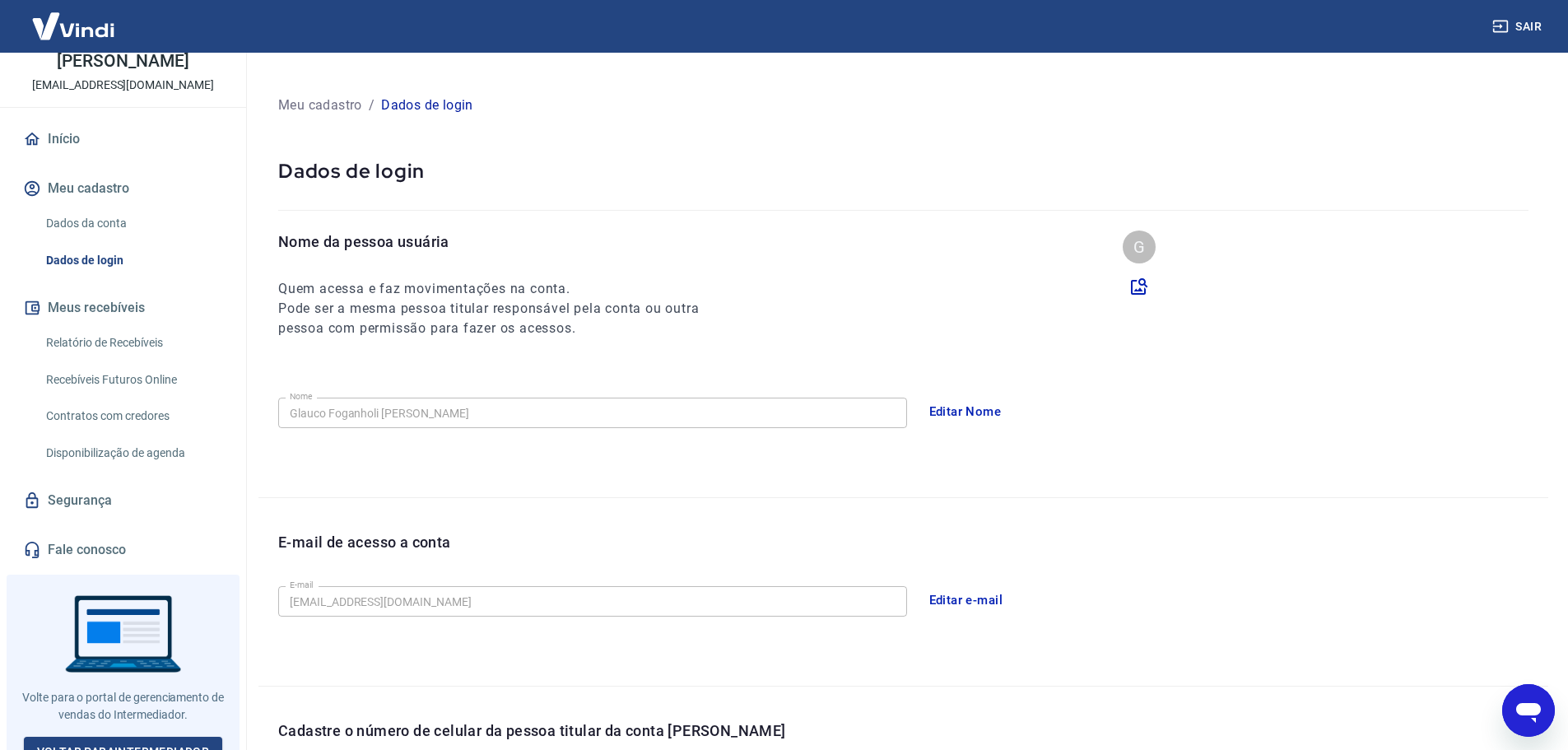
scroll to position [305, 0]
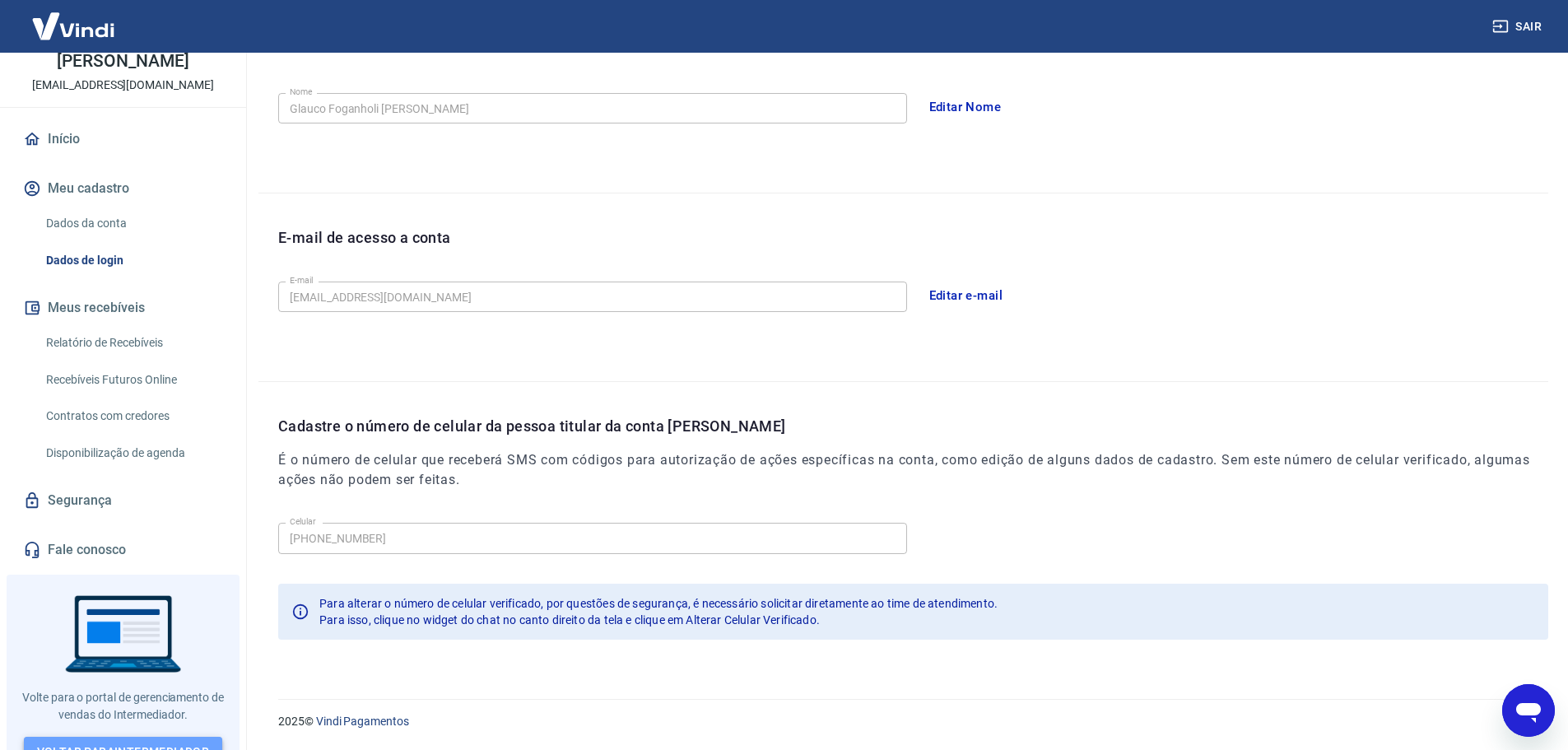
click at [152, 737] on link "Voltar para Intermediador" at bounding box center [123, 752] width 199 height 31
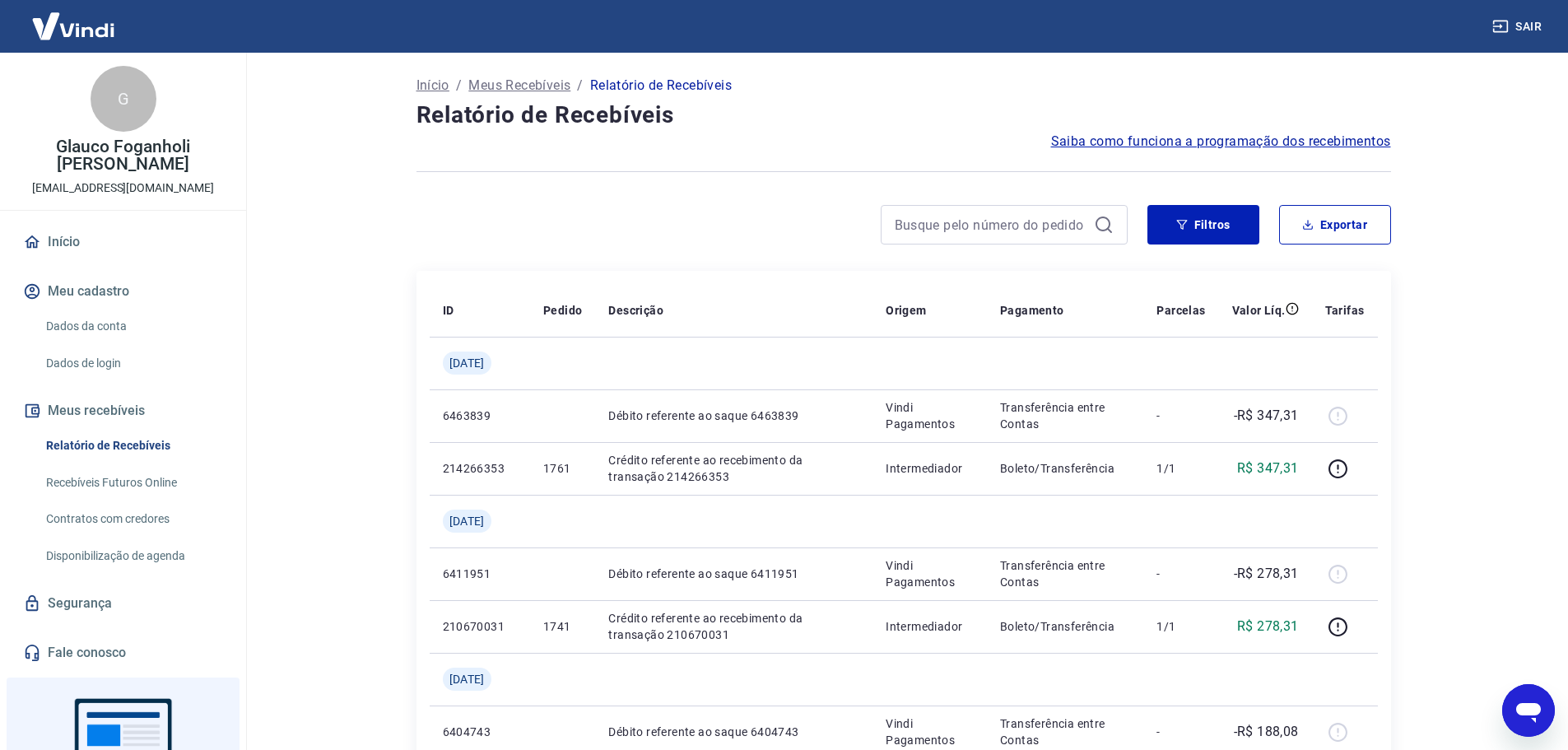
click at [1532, 712] on icon "Abrir janela de mensagens" at bounding box center [1529, 713] width 25 height 20
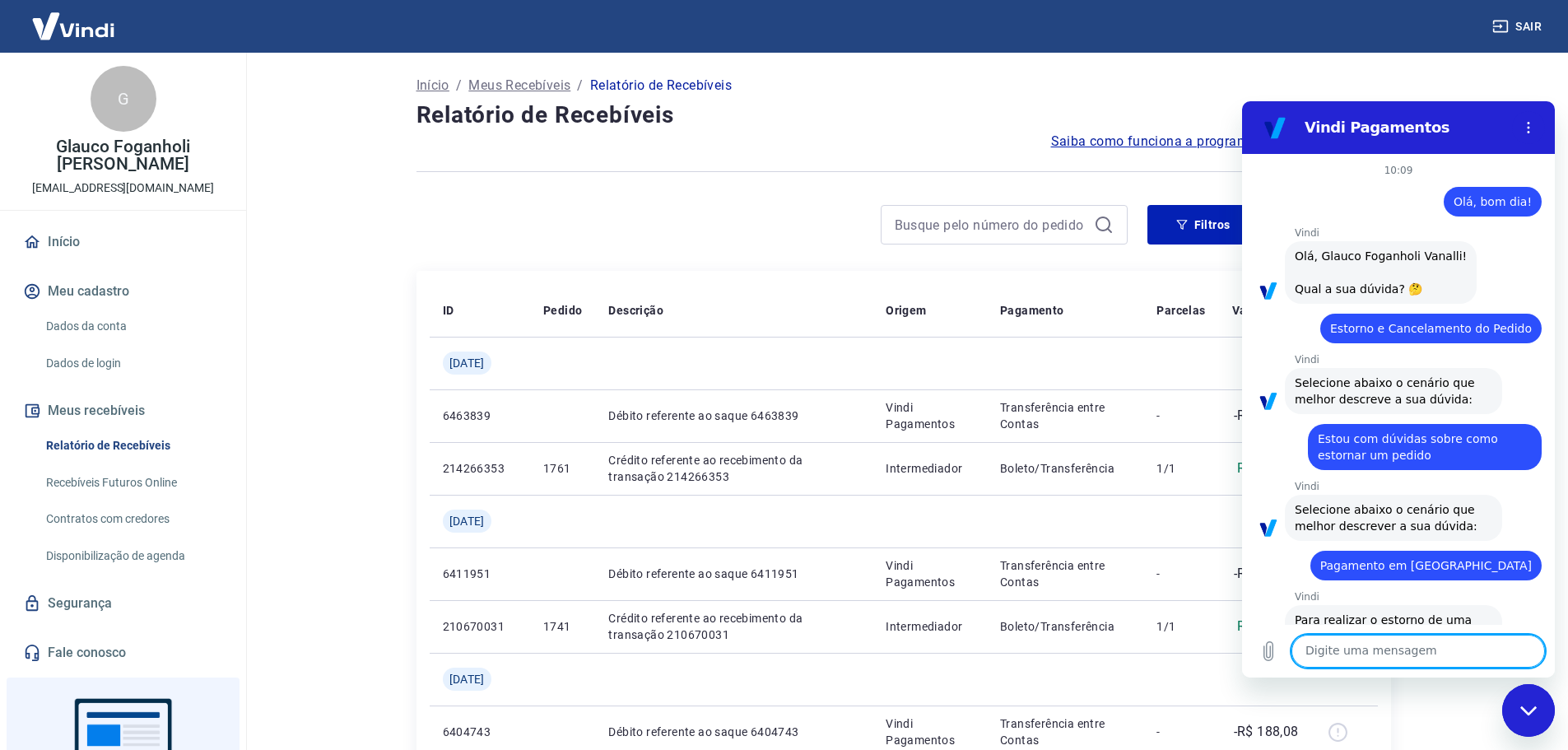
scroll to position [785, 0]
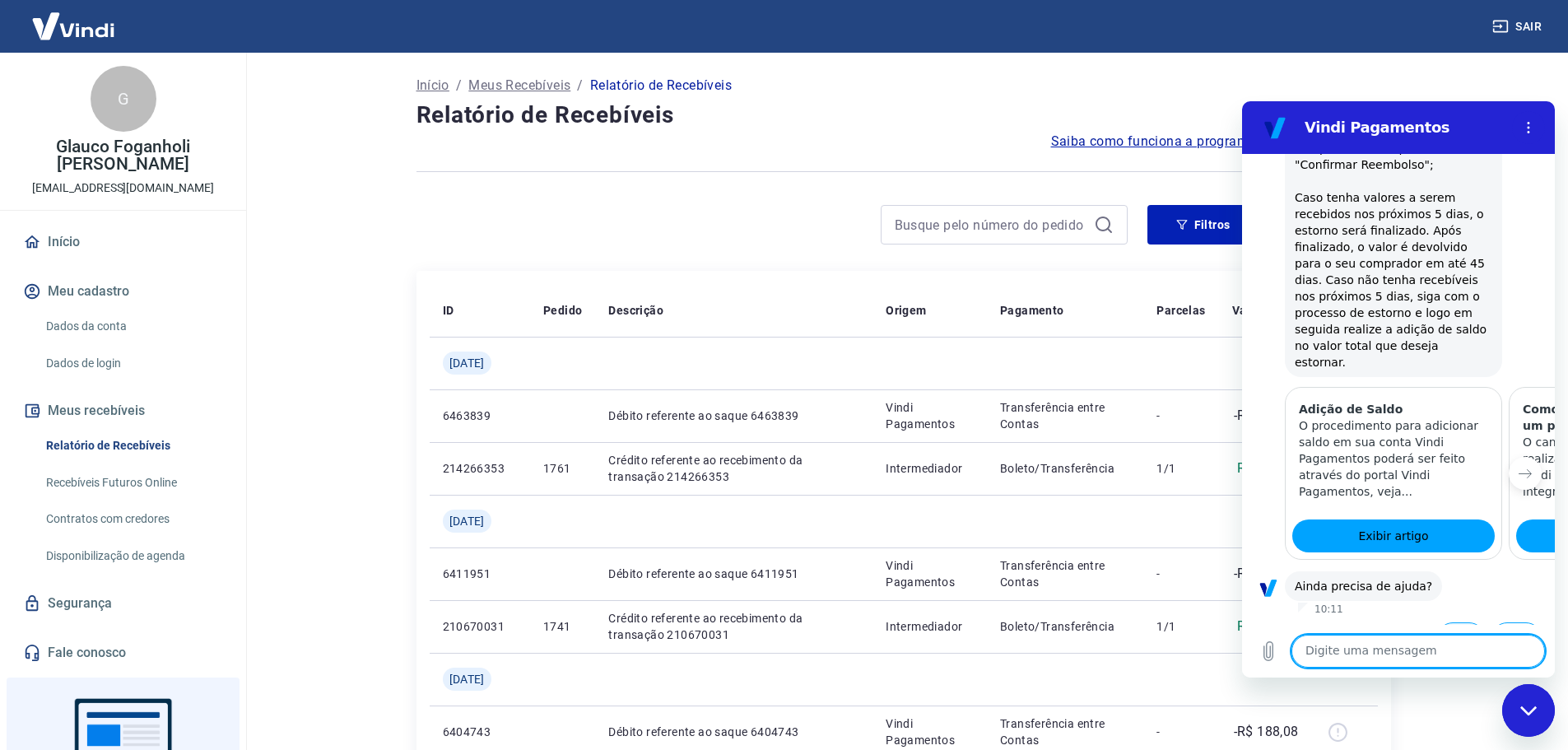
click at [1441, 622] on button "Sim" at bounding box center [1461, 638] width 47 height 32
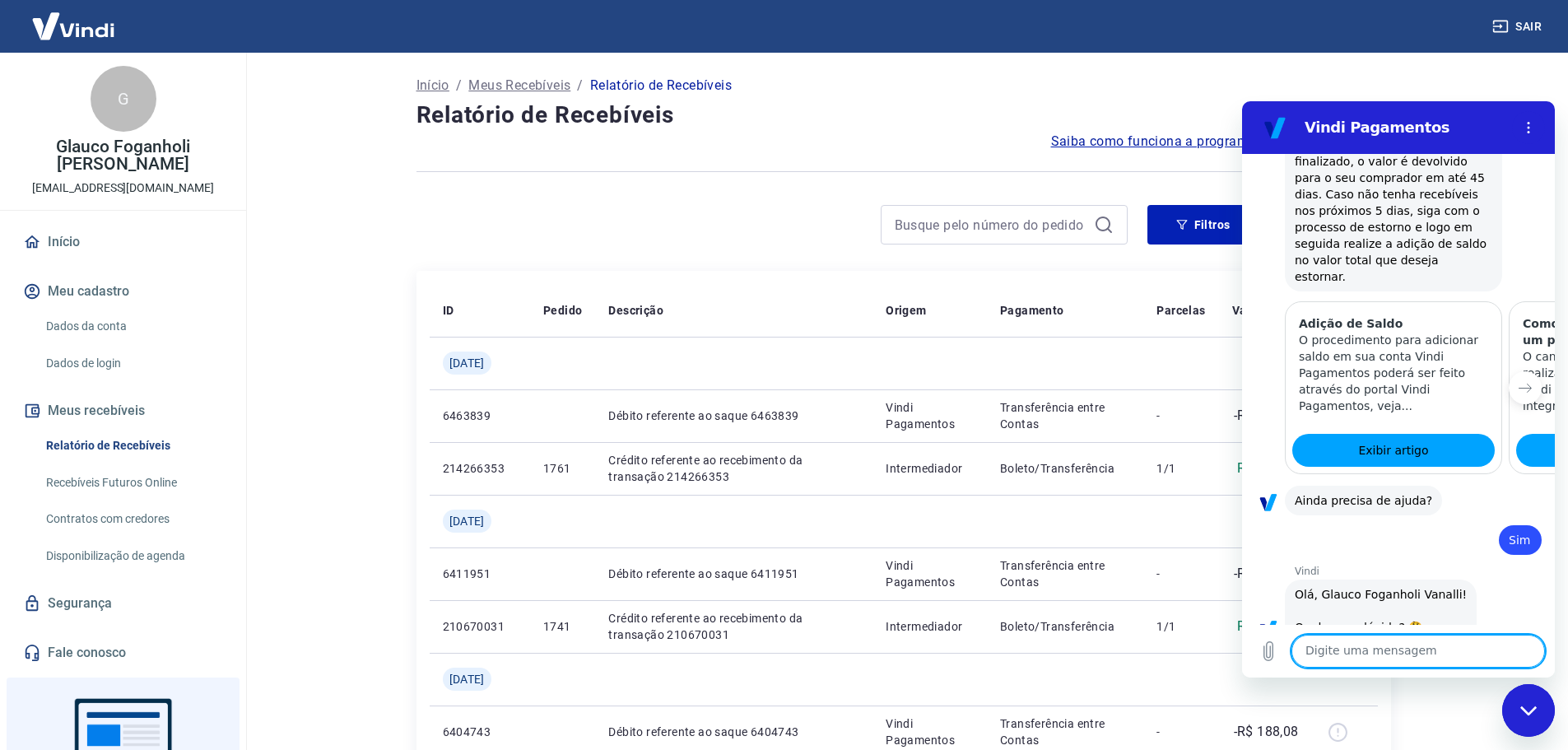
scroll to position [1214, 0]
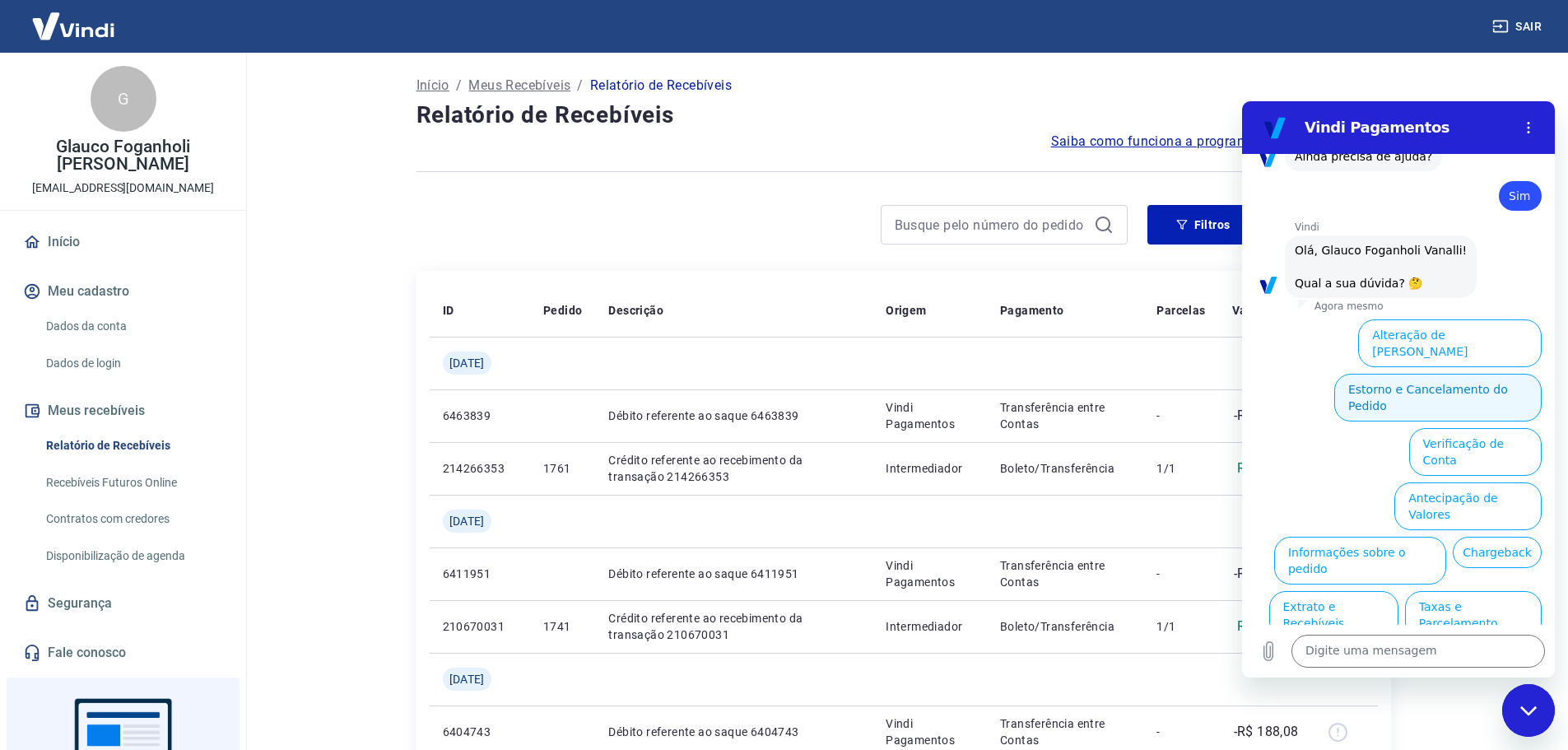
click at [1406, 374] on button "Estorno e Cancelamento do Pedido" at bounding box center [1437, 398] width 207 height 48
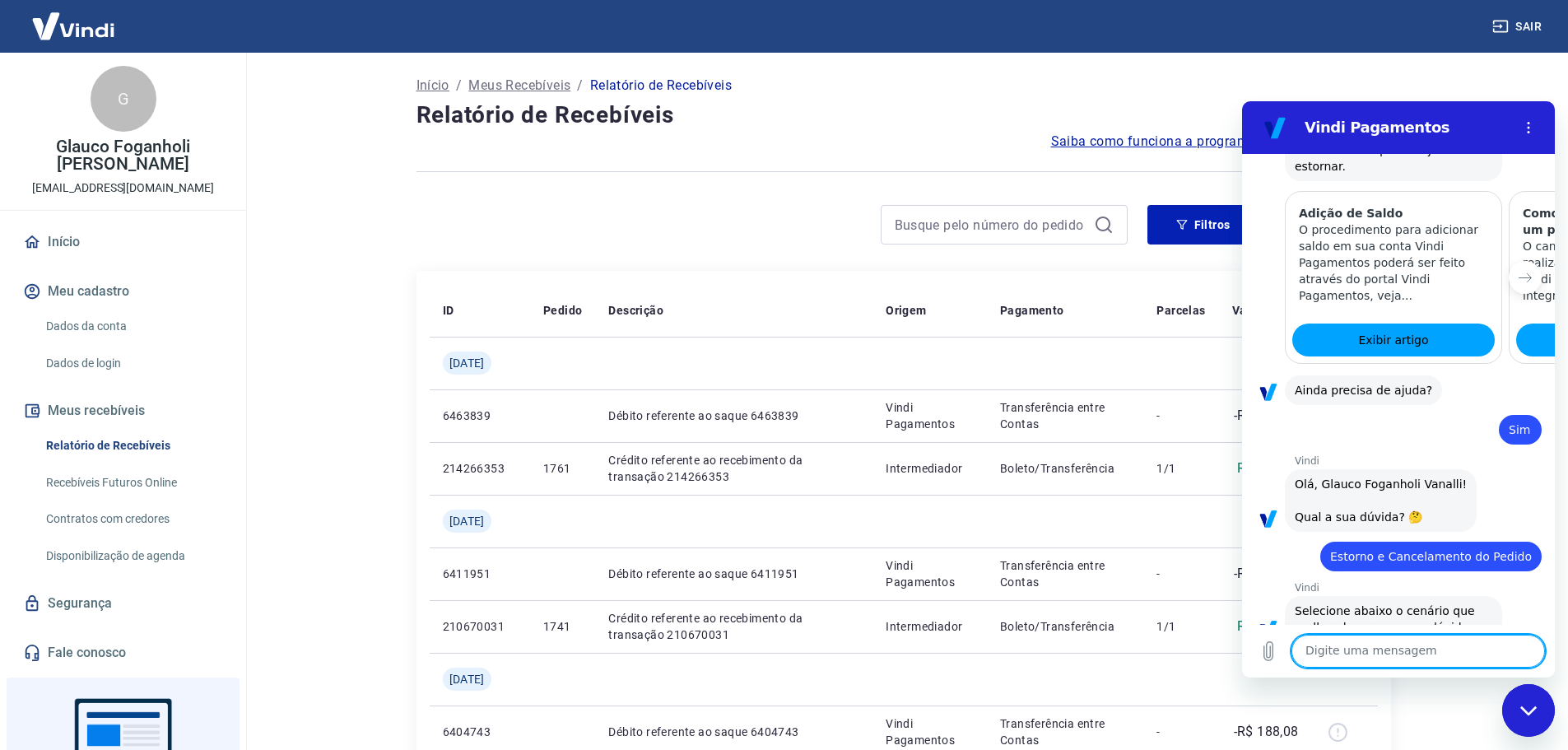
scroll to position [1277, 0]
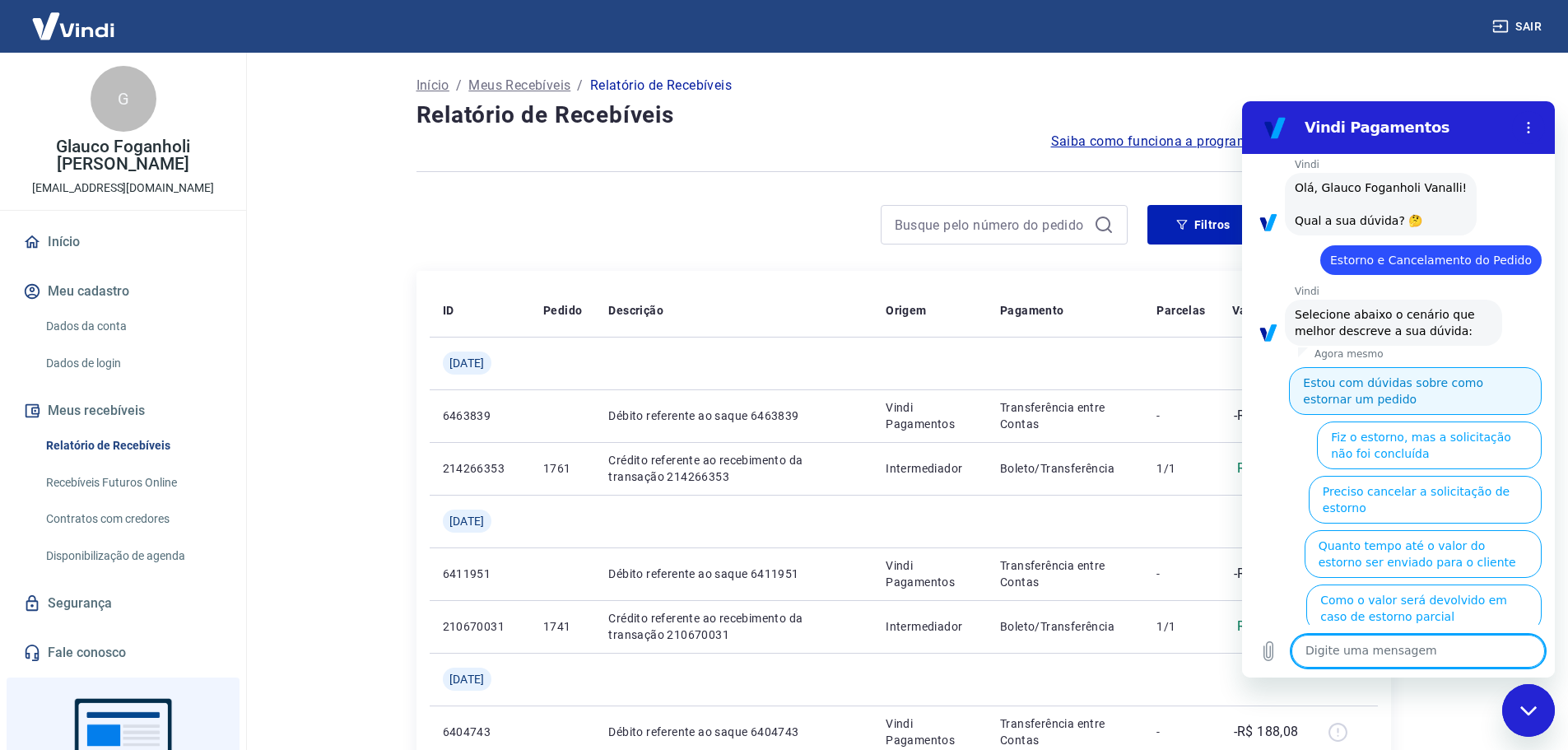
click at [1371, 368] on button "Estou com dúvidas sobre como estornar um pedido" at bounding box center [1415, 391] width 252 height 48
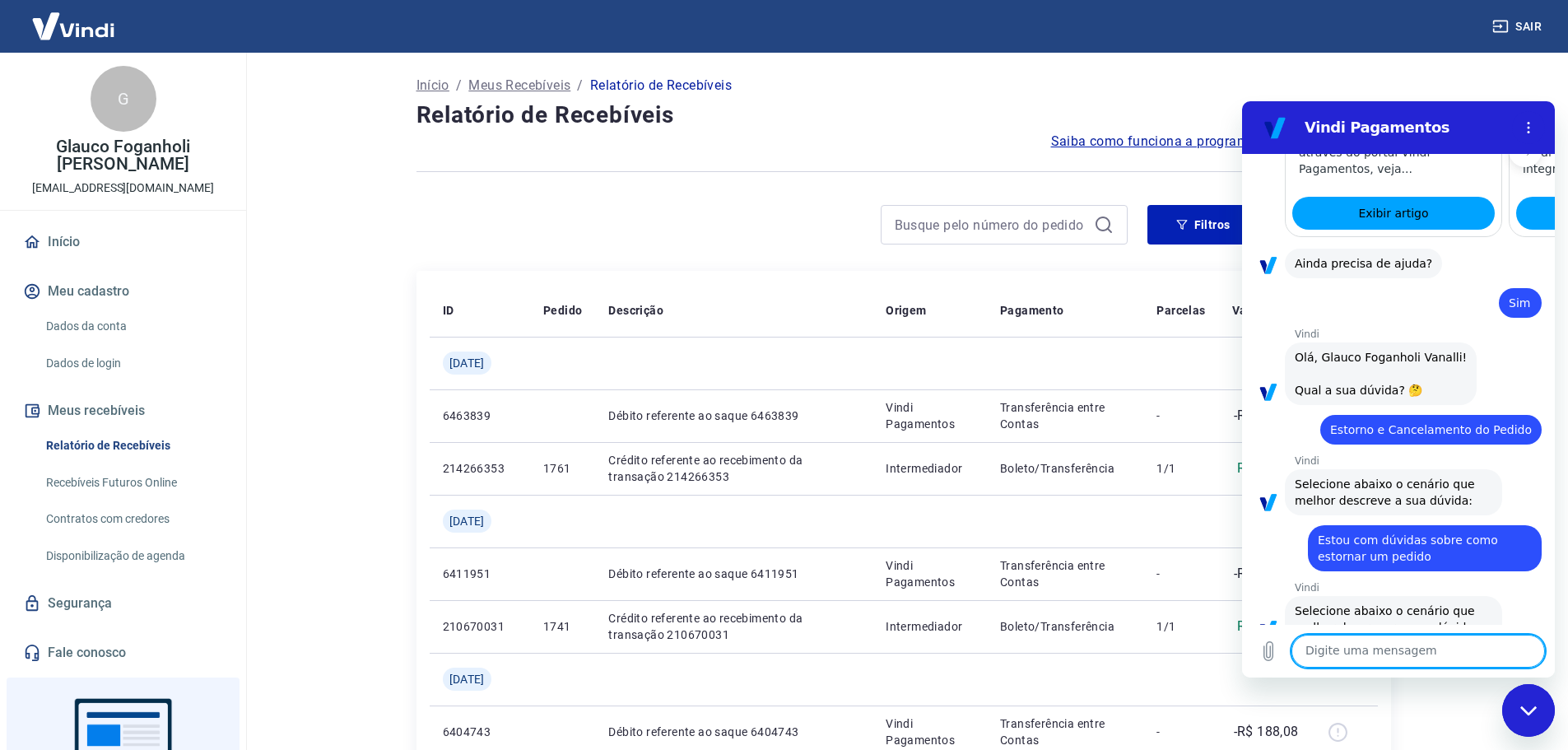
scroll to position [1224, 0]
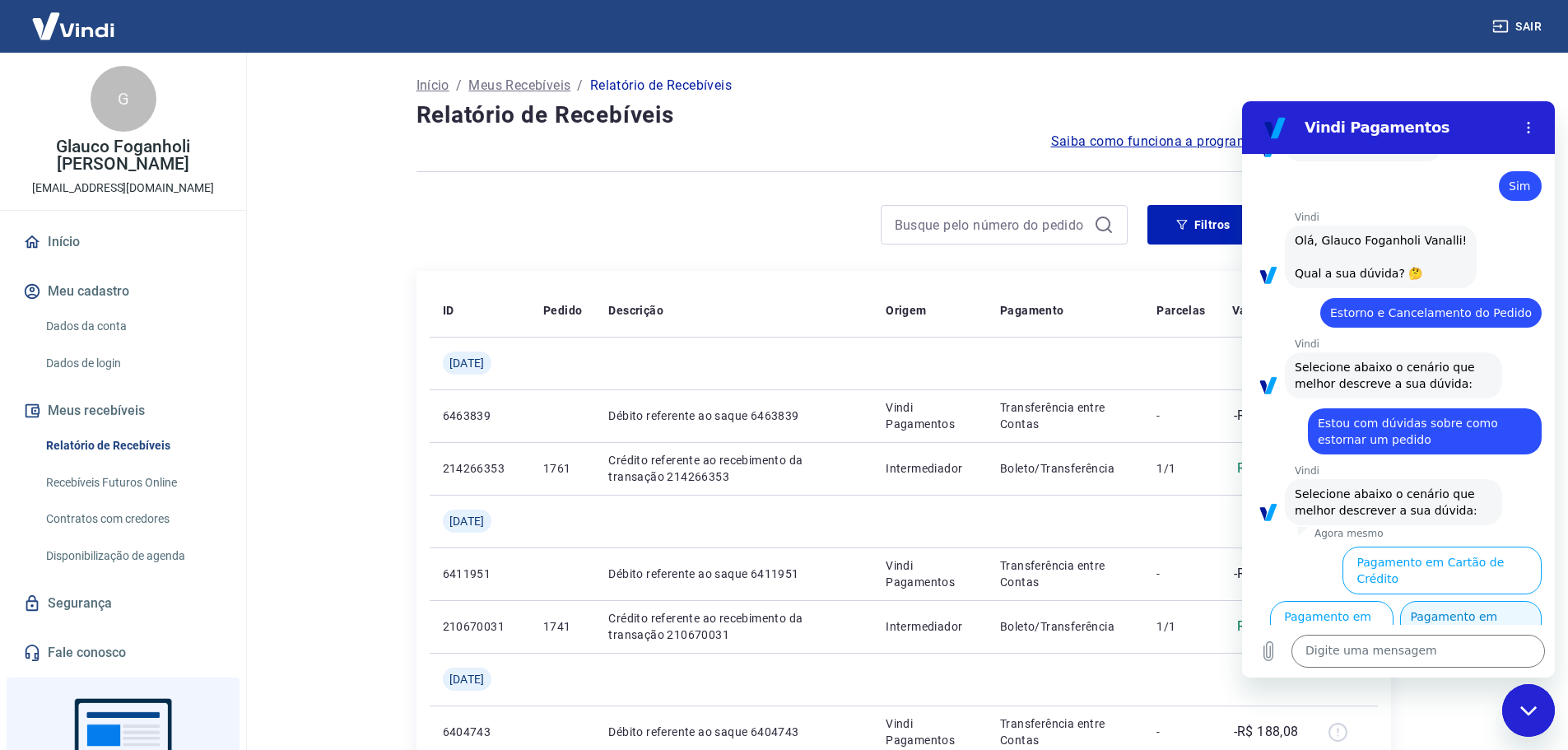
click at [1459, 612] on button "Pagamento em [GEOGRAPHIC_DATA]" at bounding box center [1471, 624] width 142 height 48
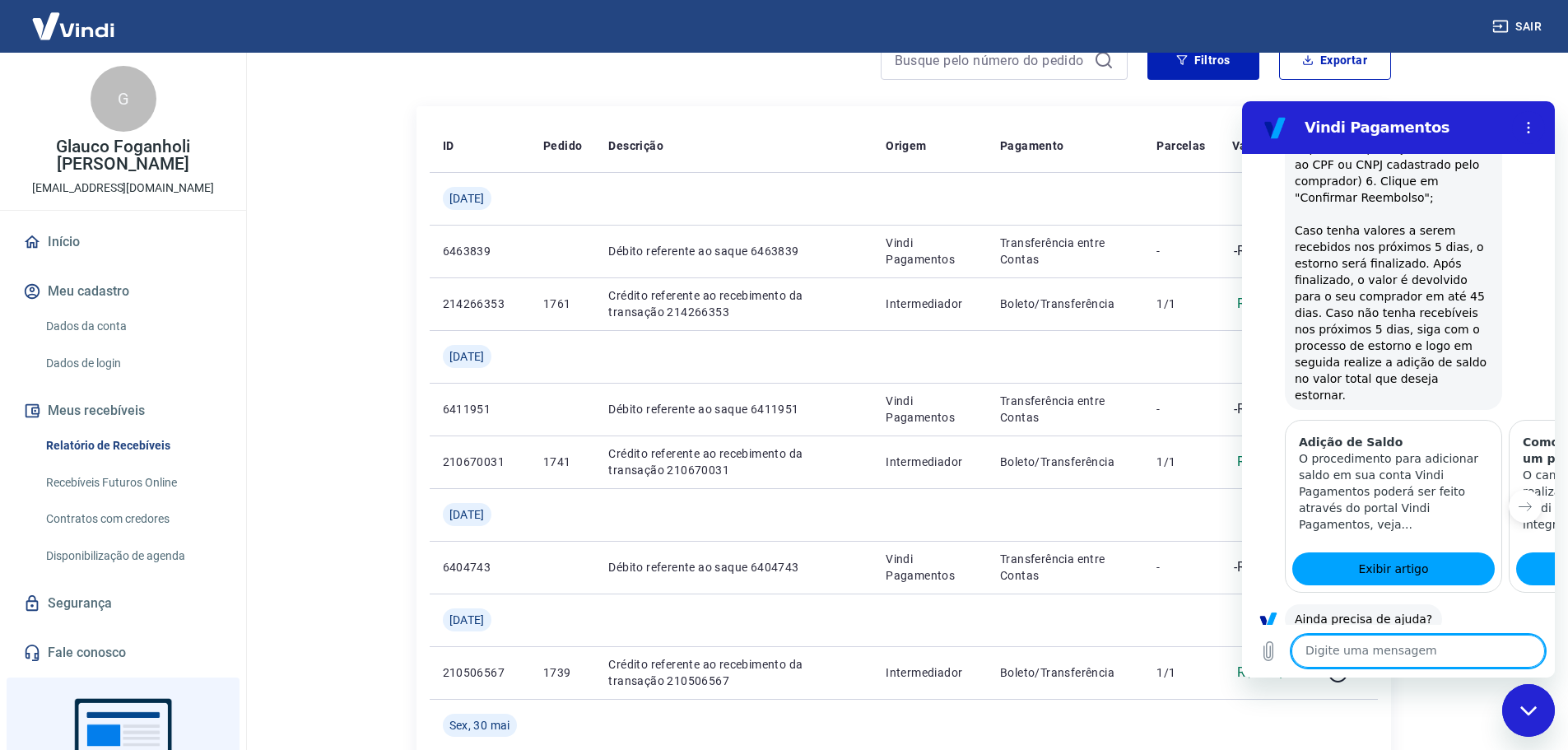
scroll to position [329, 0]
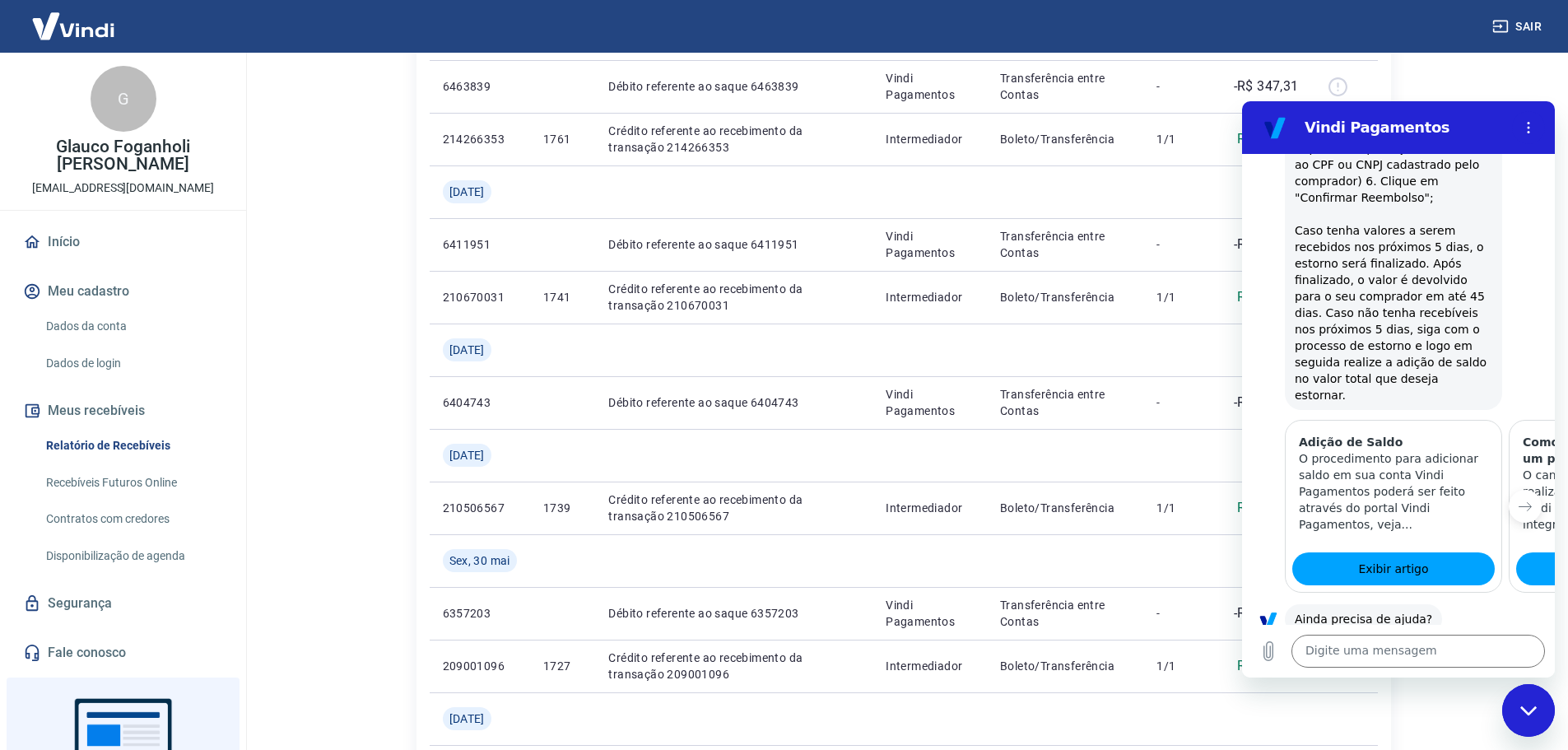
click at [1441, 655] on button "Sim" at bounding box center [1461, 671] width 47 height 32
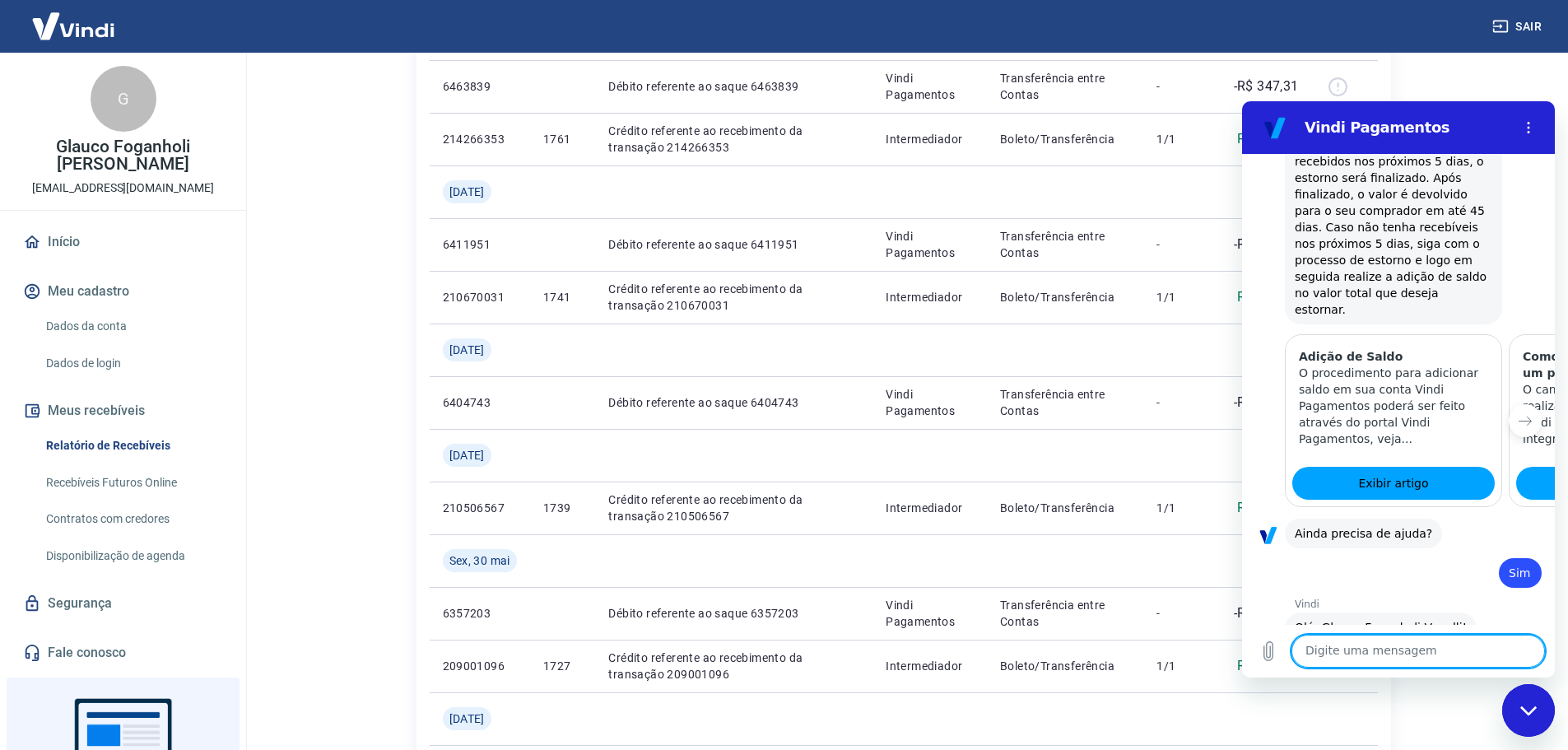
scroll to position [2390, 0]
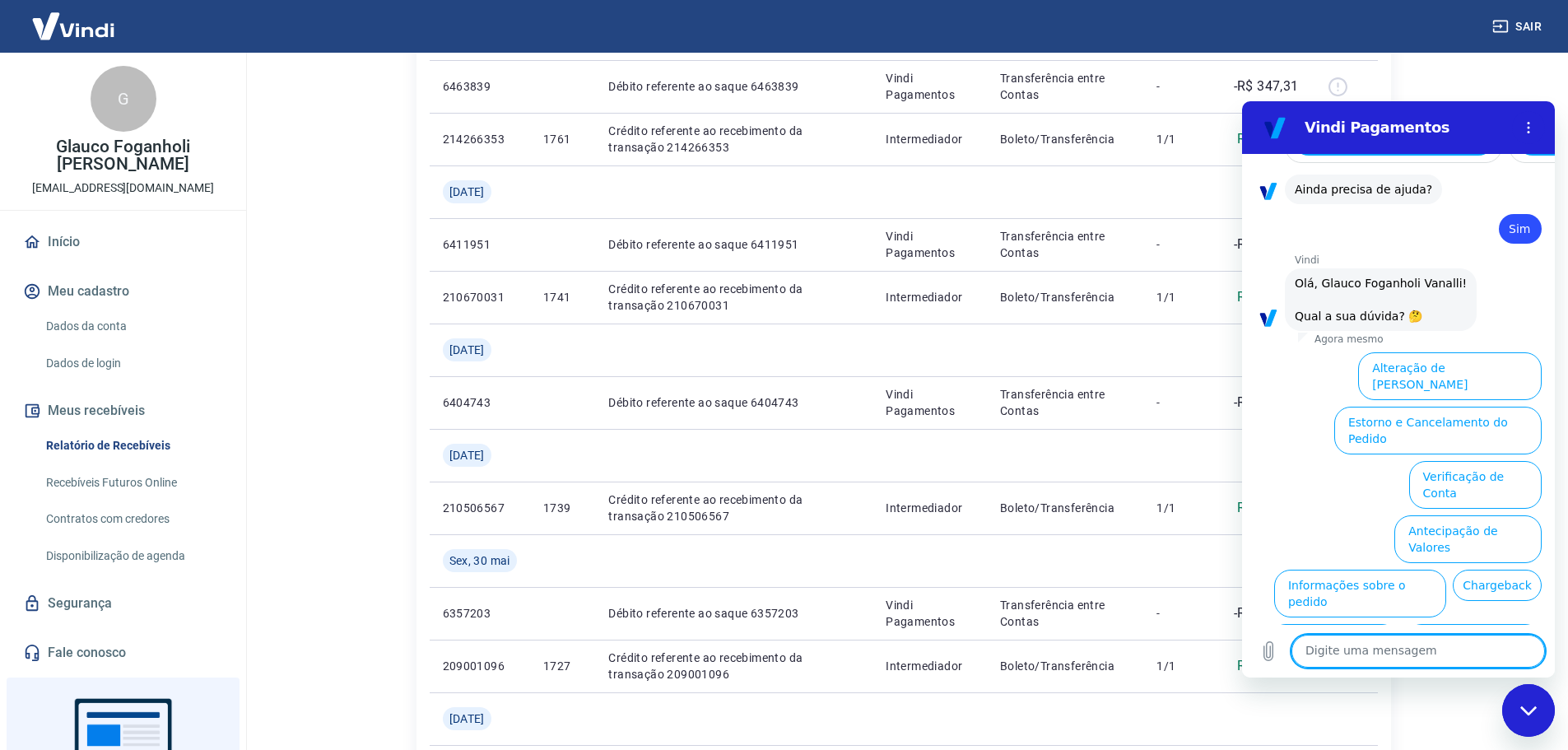
click at [1427, 651] on textarea at bounding box center [1418, 652] width 253 height 33
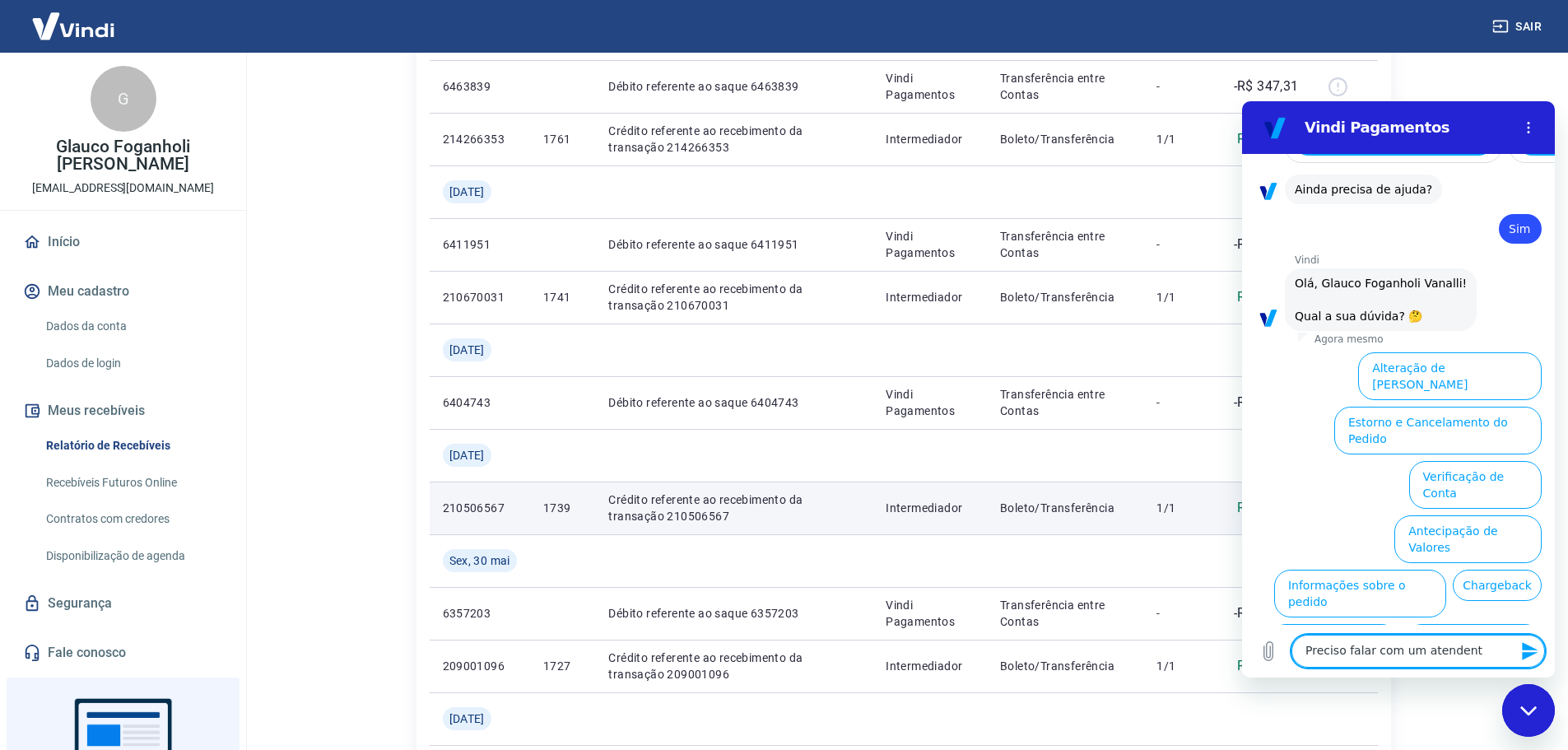
type textarea "Preciso falar com um atendente"
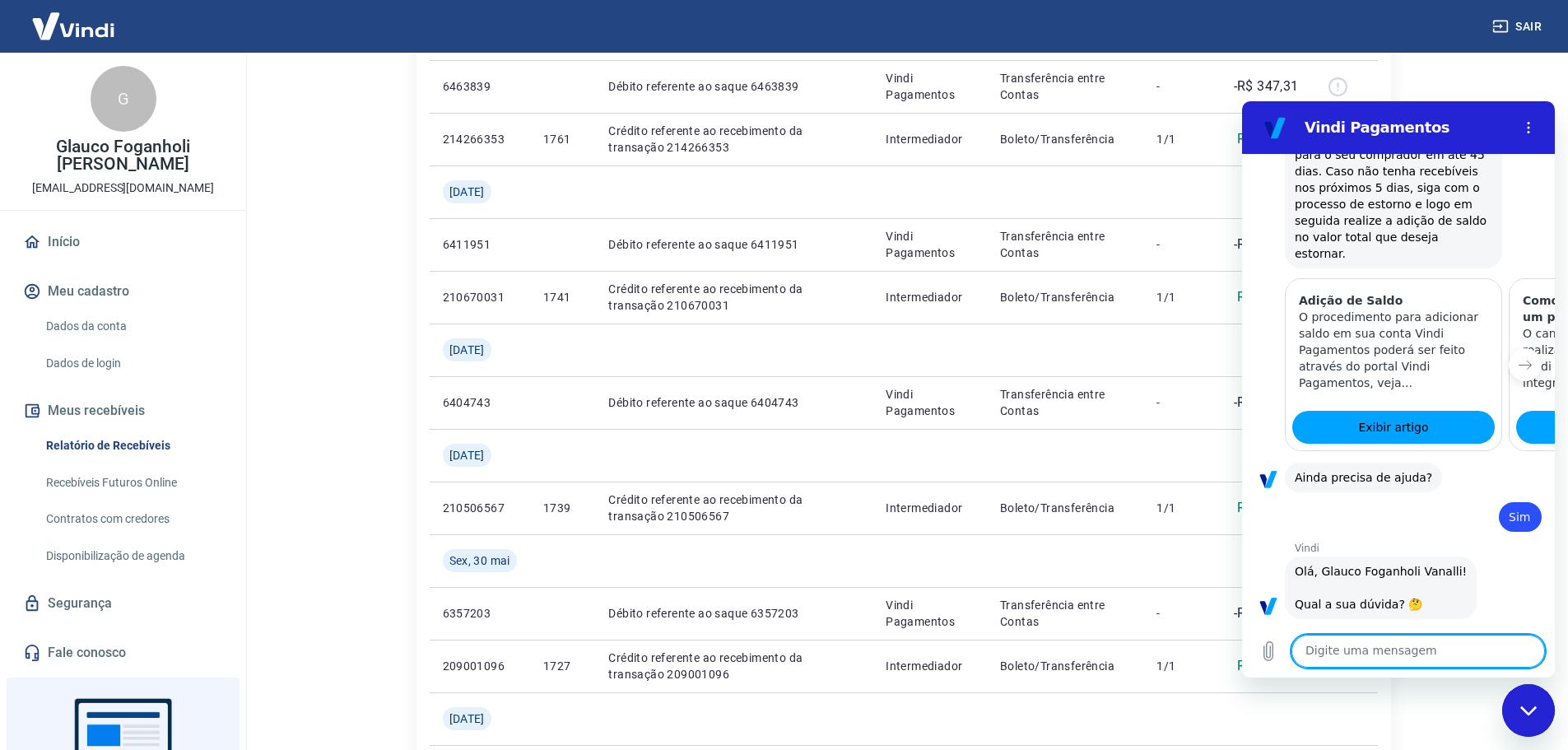
scroll to position [2176, 0]
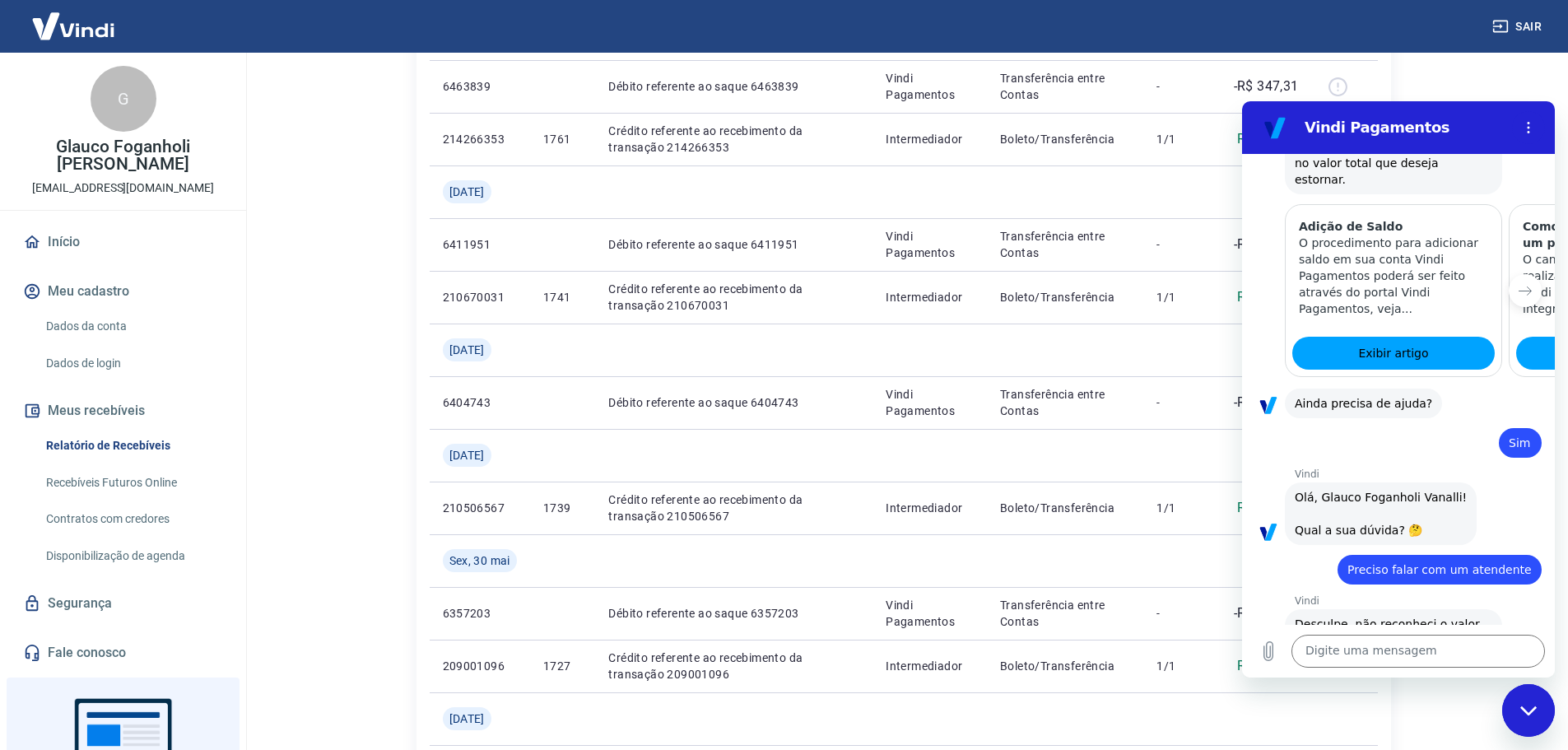
click at [1447, 123] on h2 "Vindi Pagamentos" at bounding box center [1405, 128] width 201 height 20
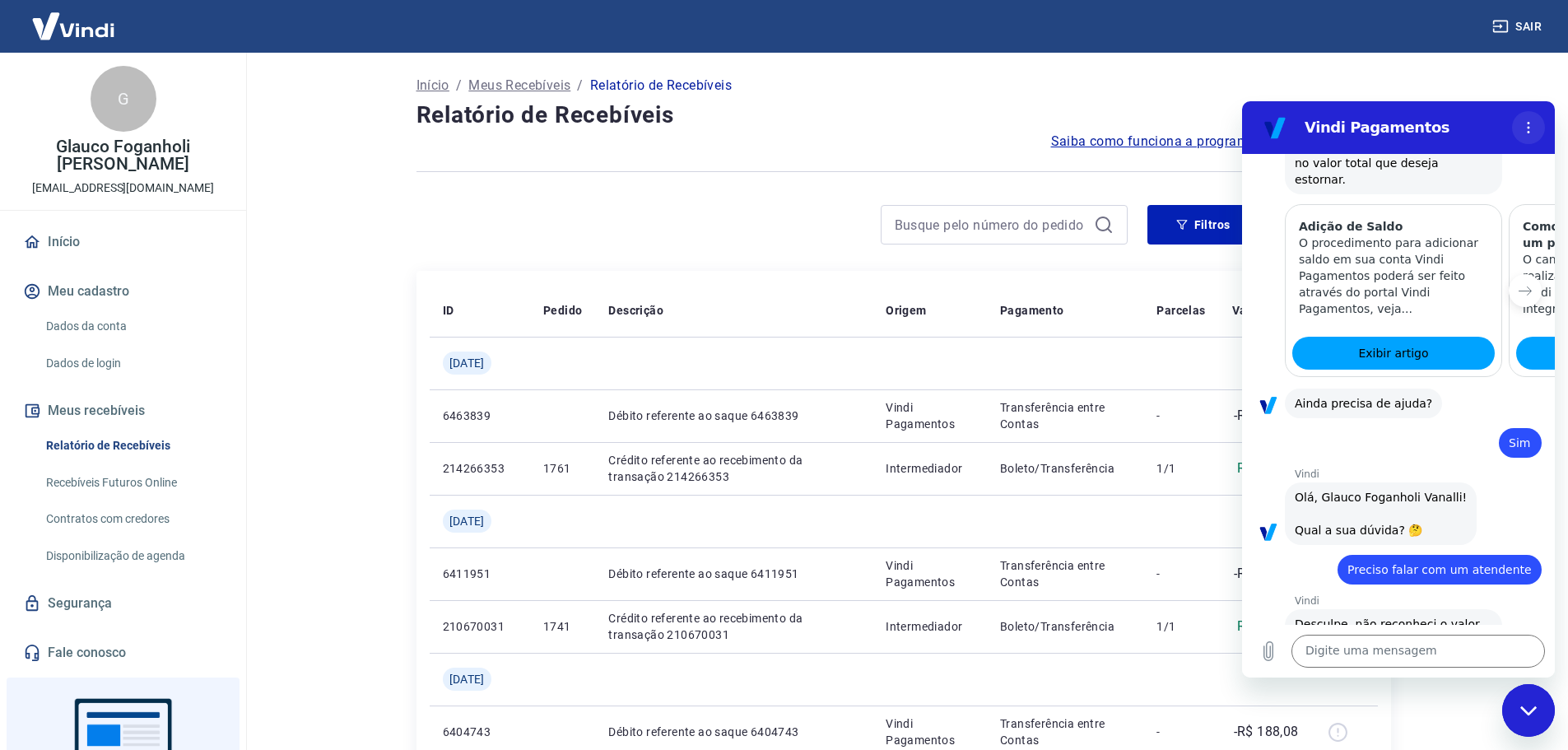
click at [1526, 125] on icon "Menu de opções" at bounding box center [1529, 128] width 13 height 13
click at [1526, 715] on icon "Fechar janela de mensagens" at bounding box center [1529, 711] width 17 height 11
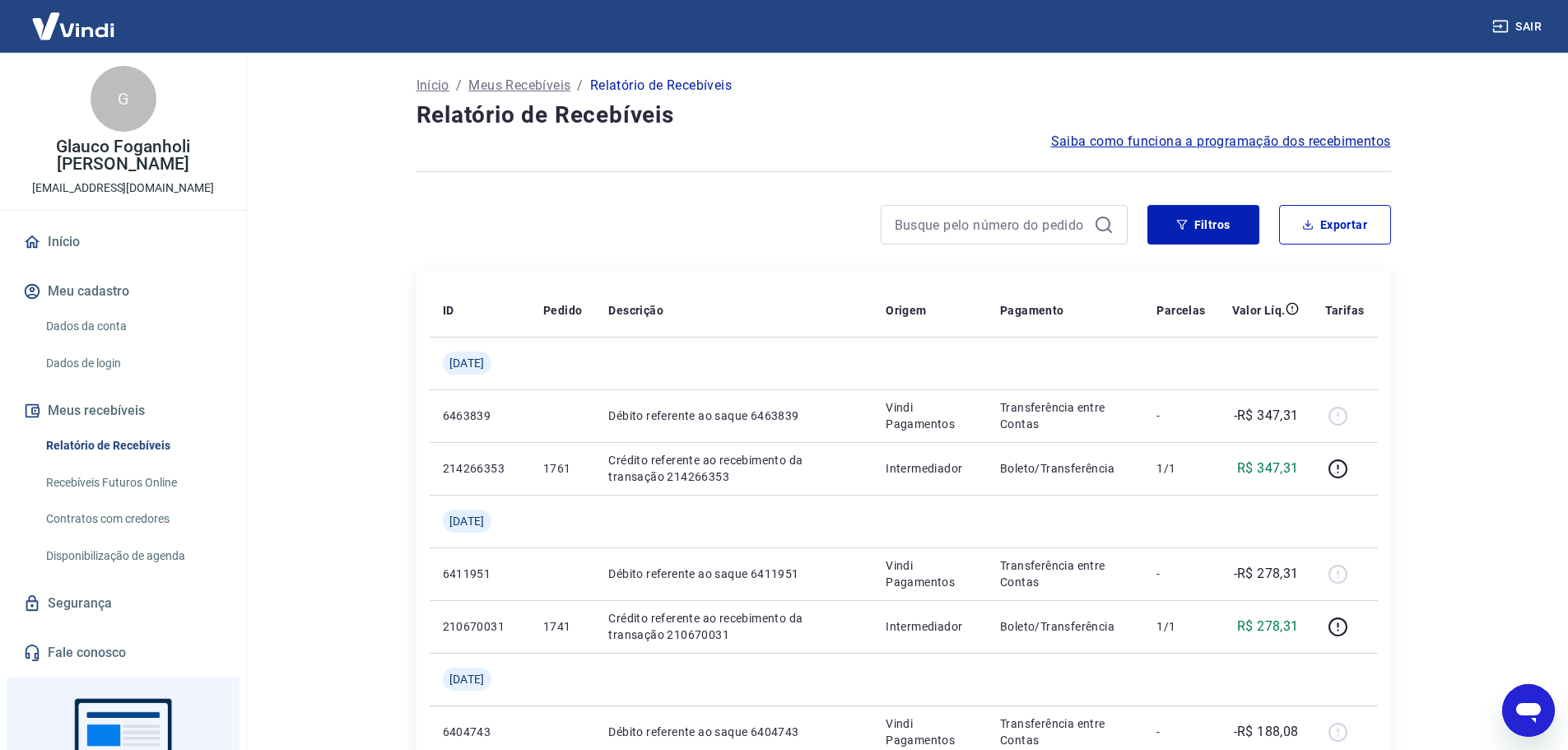
click at [1446, 310] on main "Início / Meus Recebíveis / Relatório de Recebíveis Relatório de Recebíveis Saib…" at bounding box center [904, 401] width 1330 height 698
